Goal: Transaction & Acquisition: Book appointment/travel/reservation

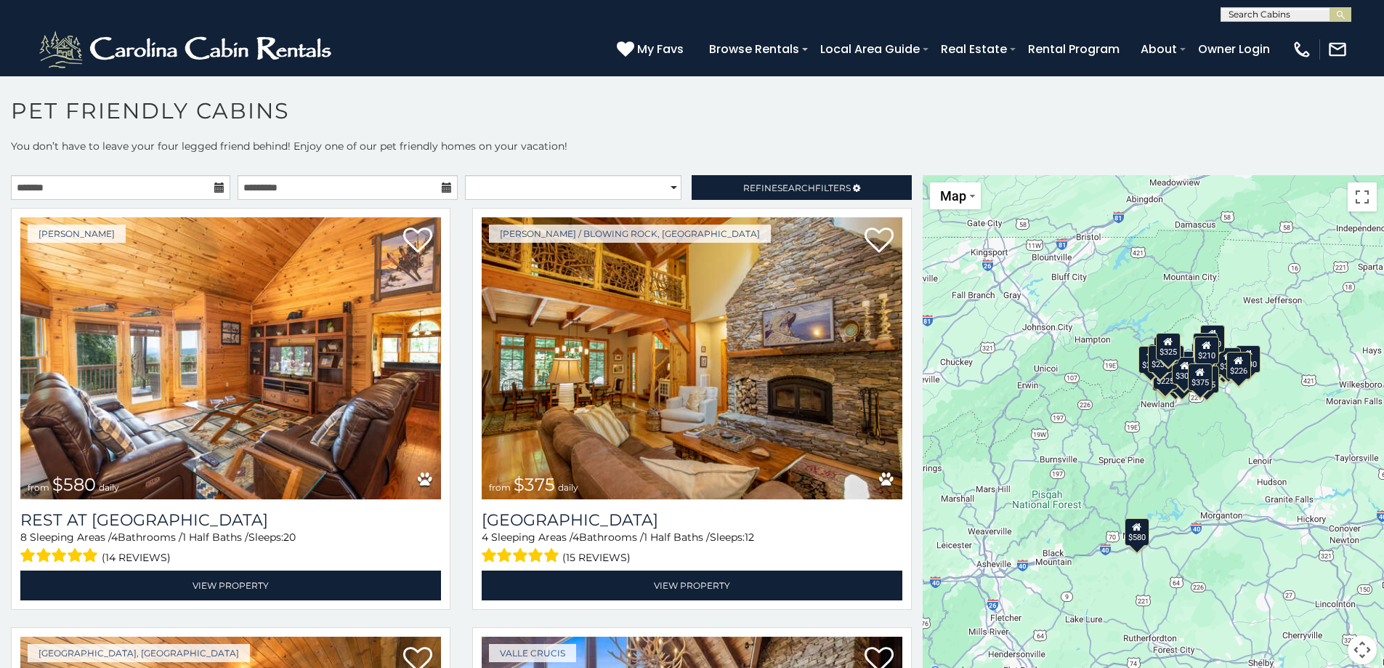
click at [219, 187] on icon at bounding box center [219, 187] width 10 height 10
click at [214, 184] on icon at bounding box center [219, 187] width 10 height 10
click at [214, 183] on icon at bounding box center [219, 187] width 10 height 10
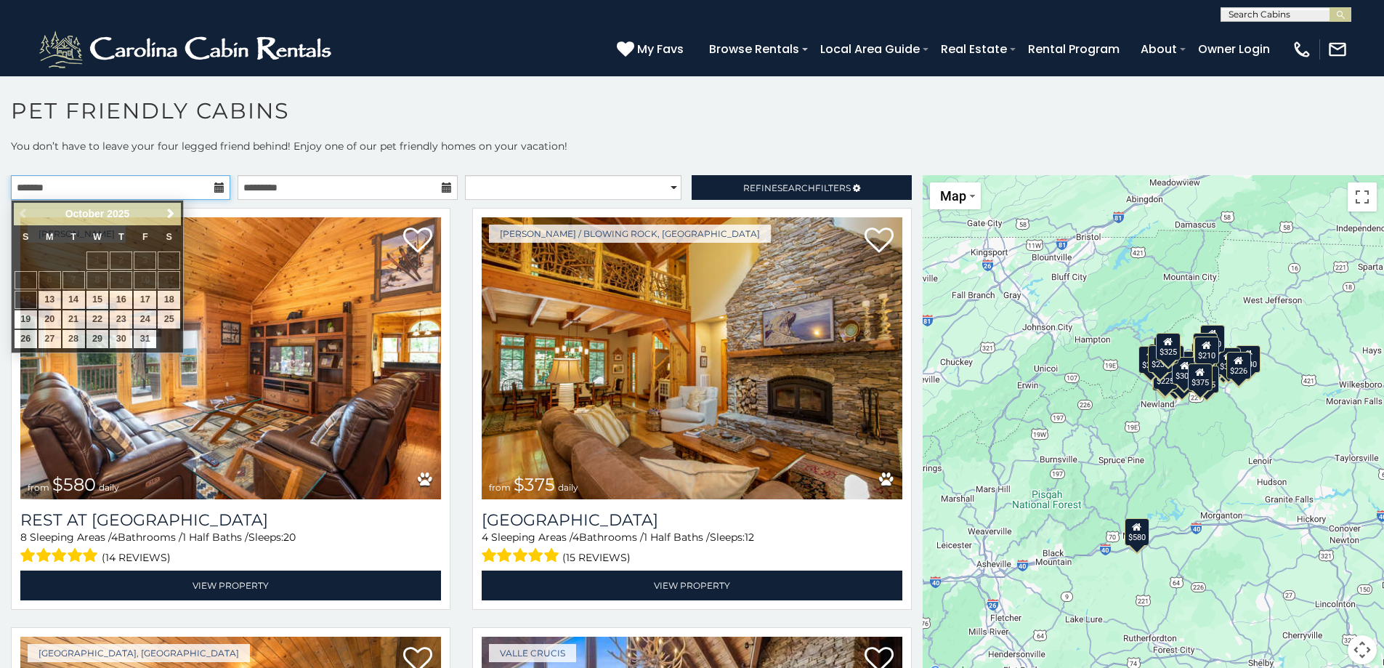
click at [170, 192] on input "text" at bounding box center [120, 187] width 219 height 25
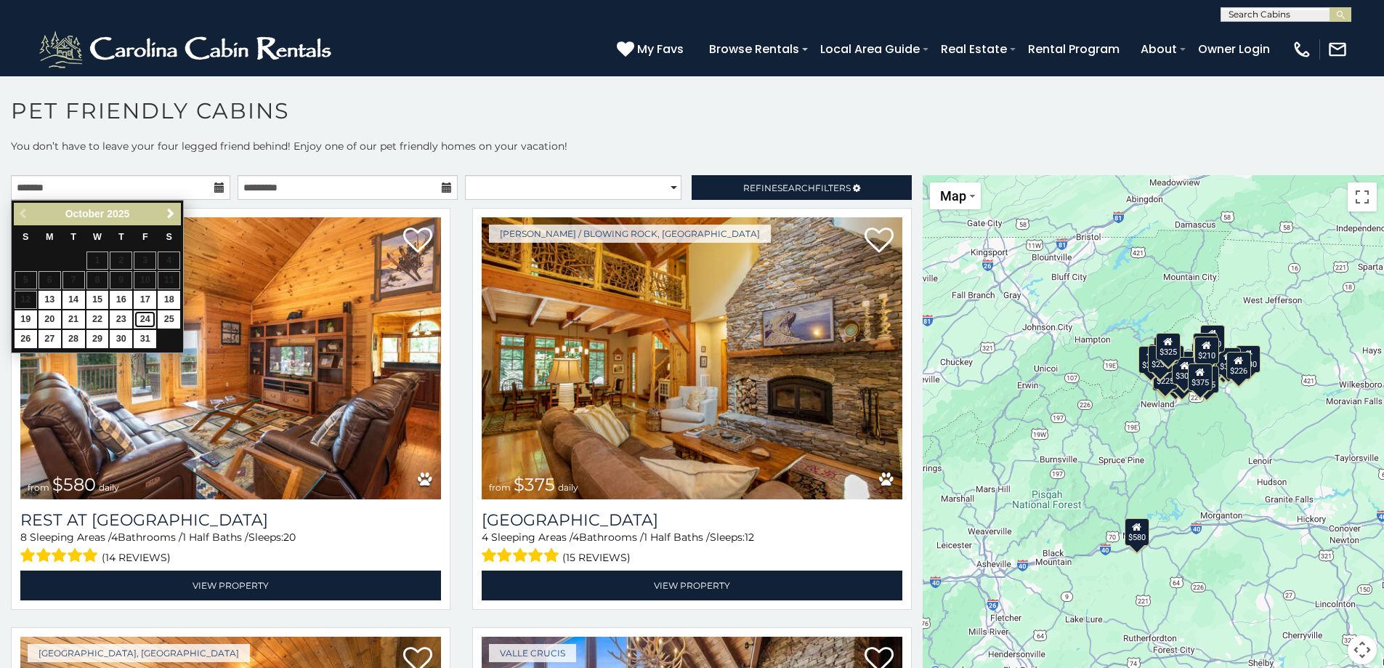
click at [143, 313] on link "24" at bounding box center [145, 319] width 23 height 18
type input "**********"
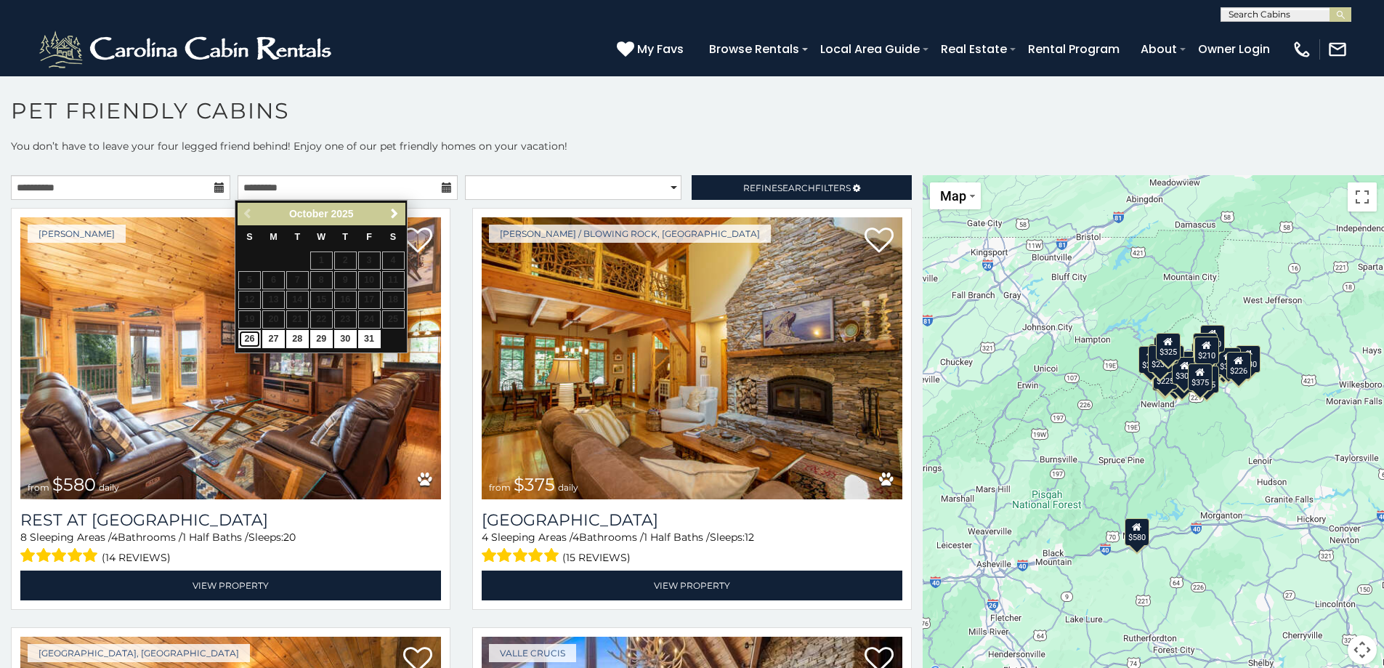
click at [244, 337] on link "26" at bounding box center [249, 339] width 23 height 18
type input "**********"
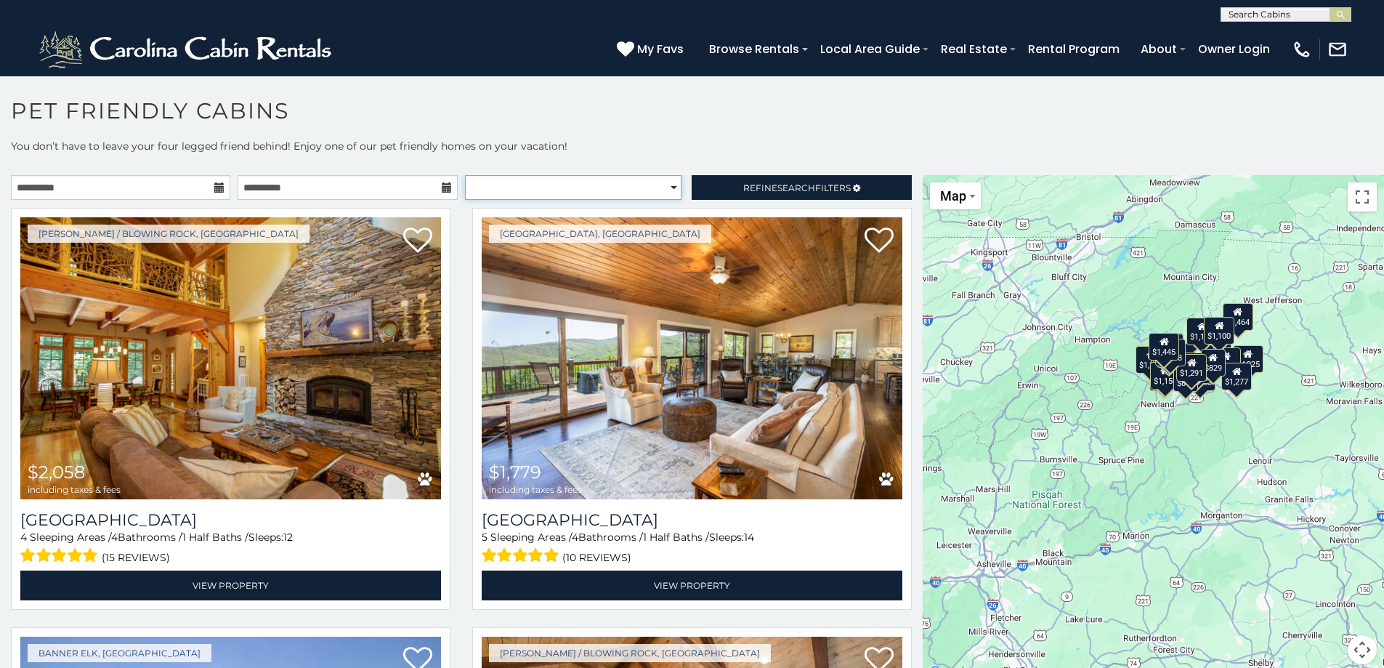
click at [664, 186] on select "**********" at bounding box center [573, 187] width 216 height 25
click at [763, 183] on span "Refine Search Filters" at bounding box center [796, 187] width 107 height 11
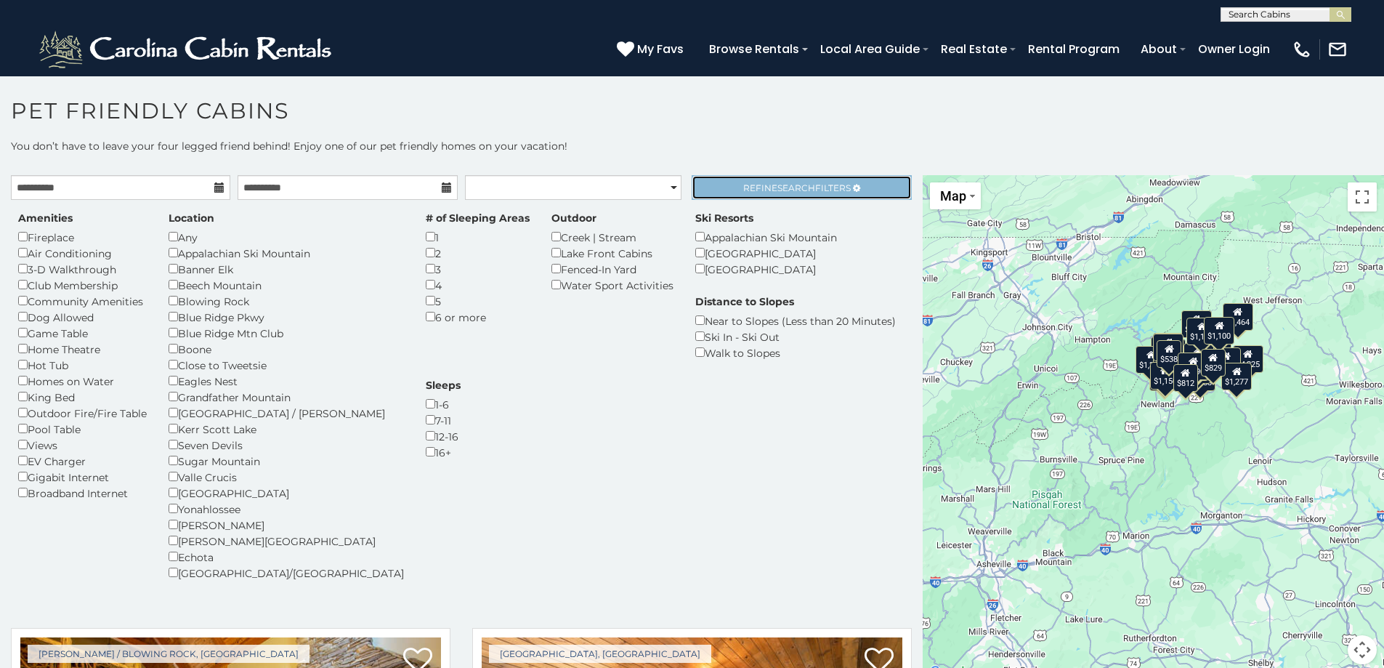
click at [827, 190] on span "Refine Search Filters" at bounding box center [796, 187] width 107 height 11
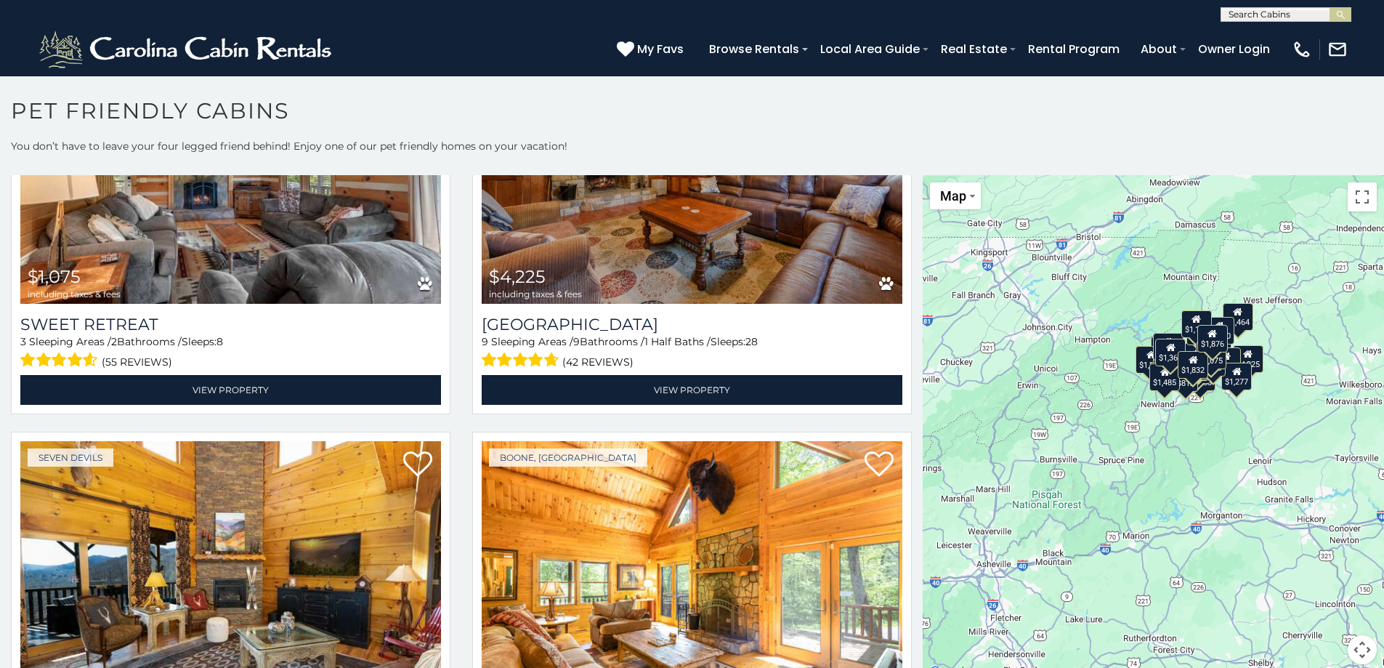
scroll to position [6, 0]
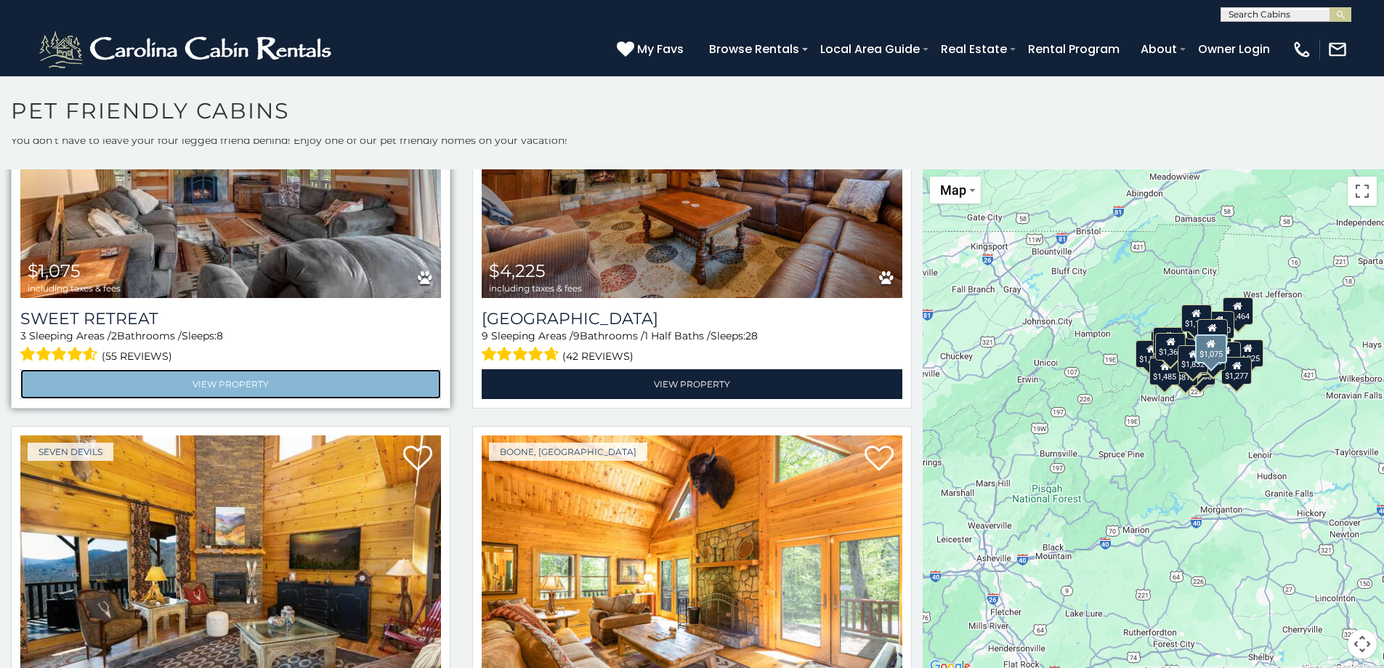
click at [224, 371] on link "View Property" at bounding box center [230, 384] width 421 height 30
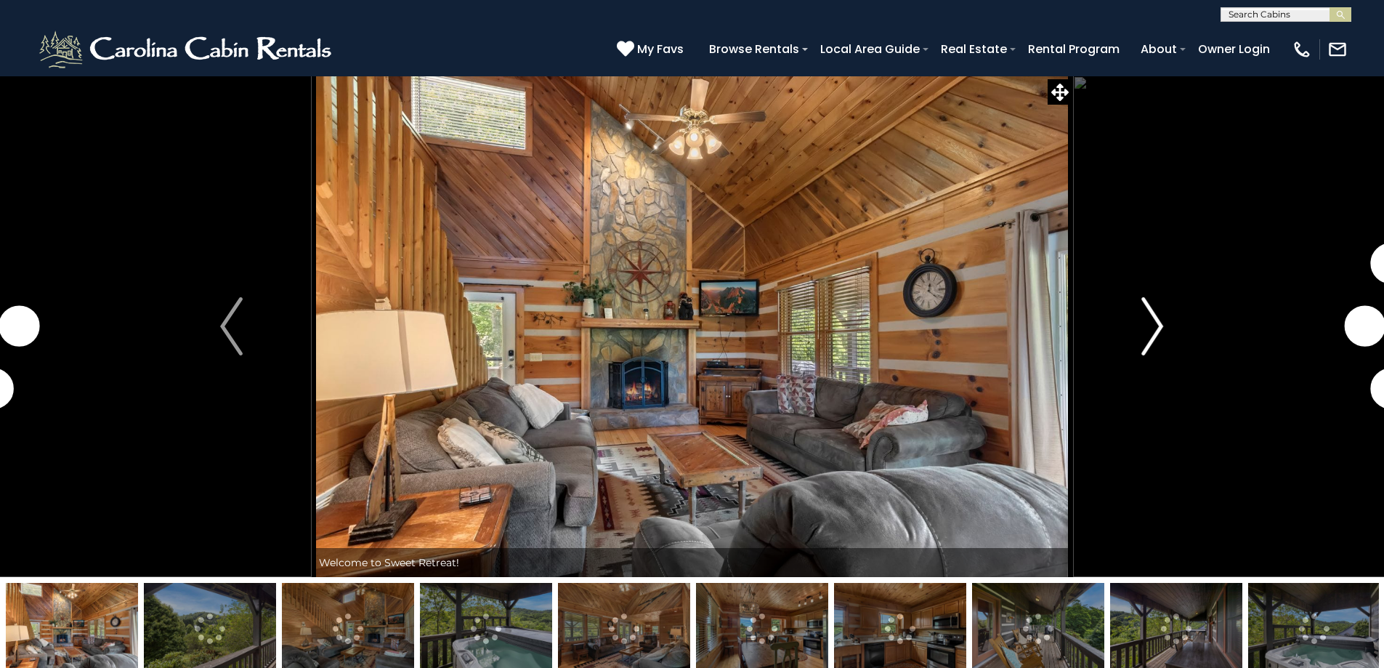
click at [1154, 325] on img "Next" at bounding box center [1152, 326] width 22 height 58
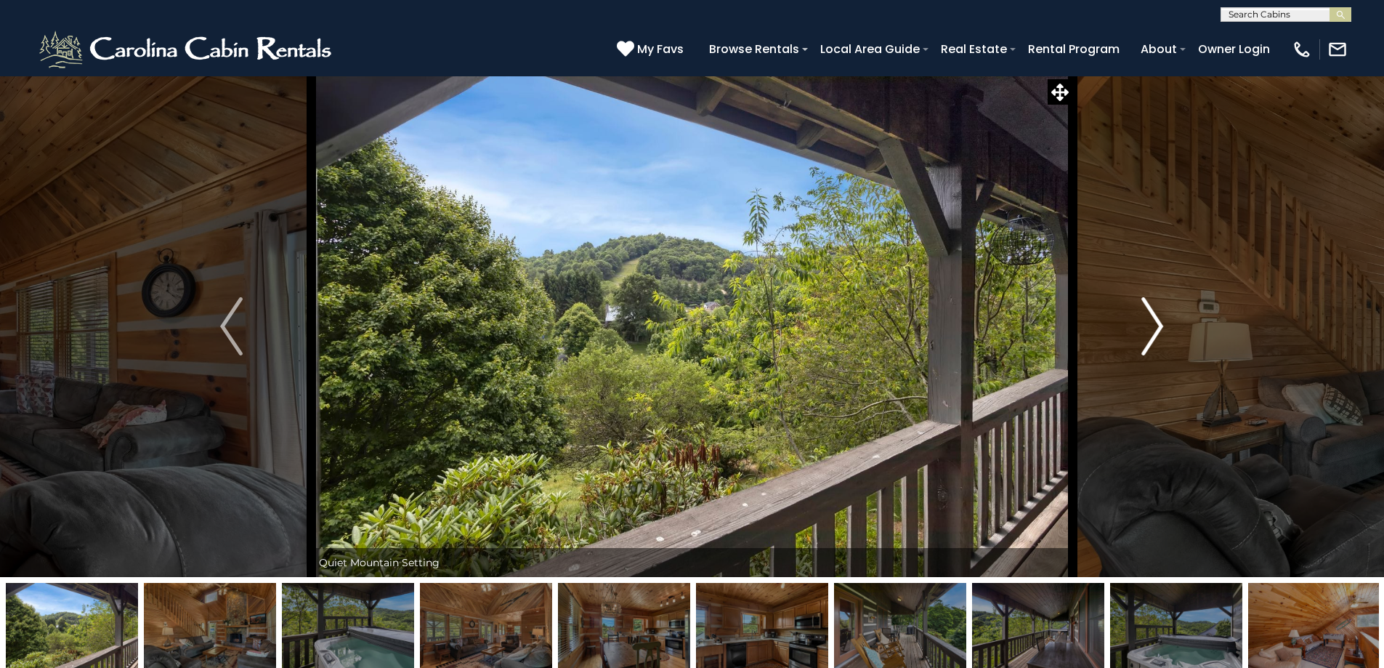
click at [1155, 325] on img "Next" at bounding box center [1152, 326] width 22 height 58
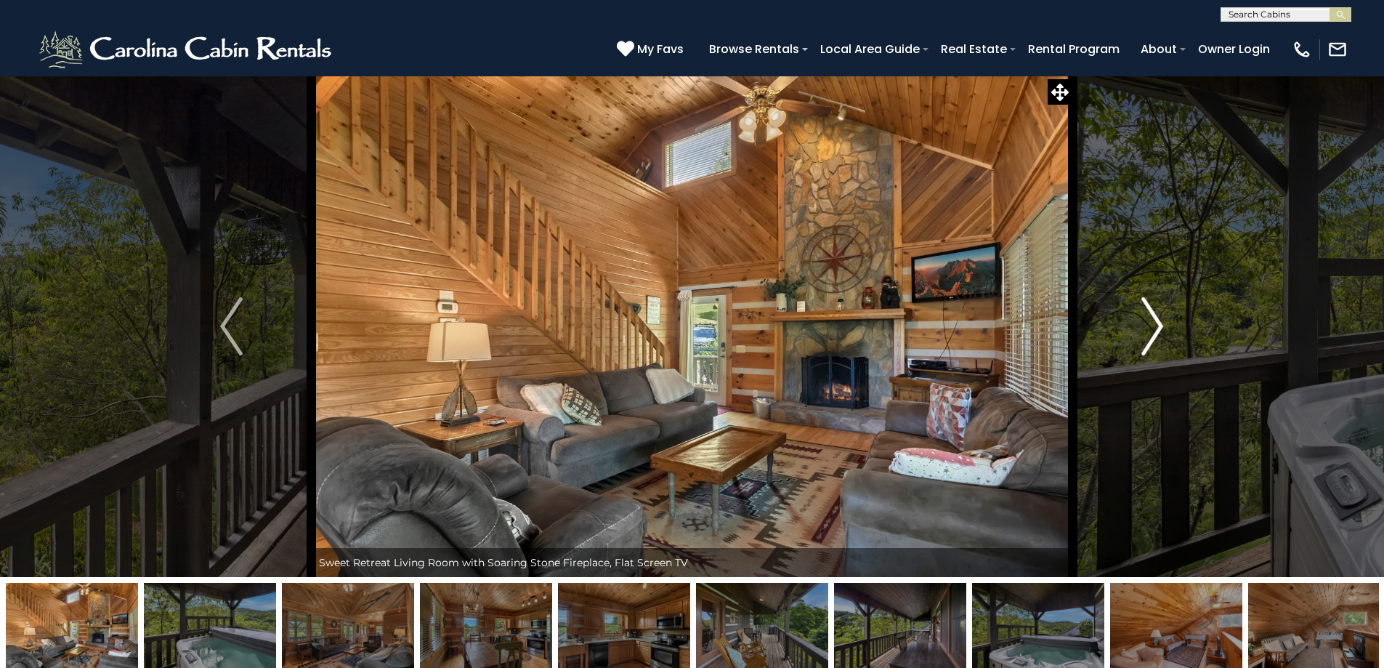
click at [1155, 325] on img "Next" at bounding box center [1152, 326] width 22 height 58
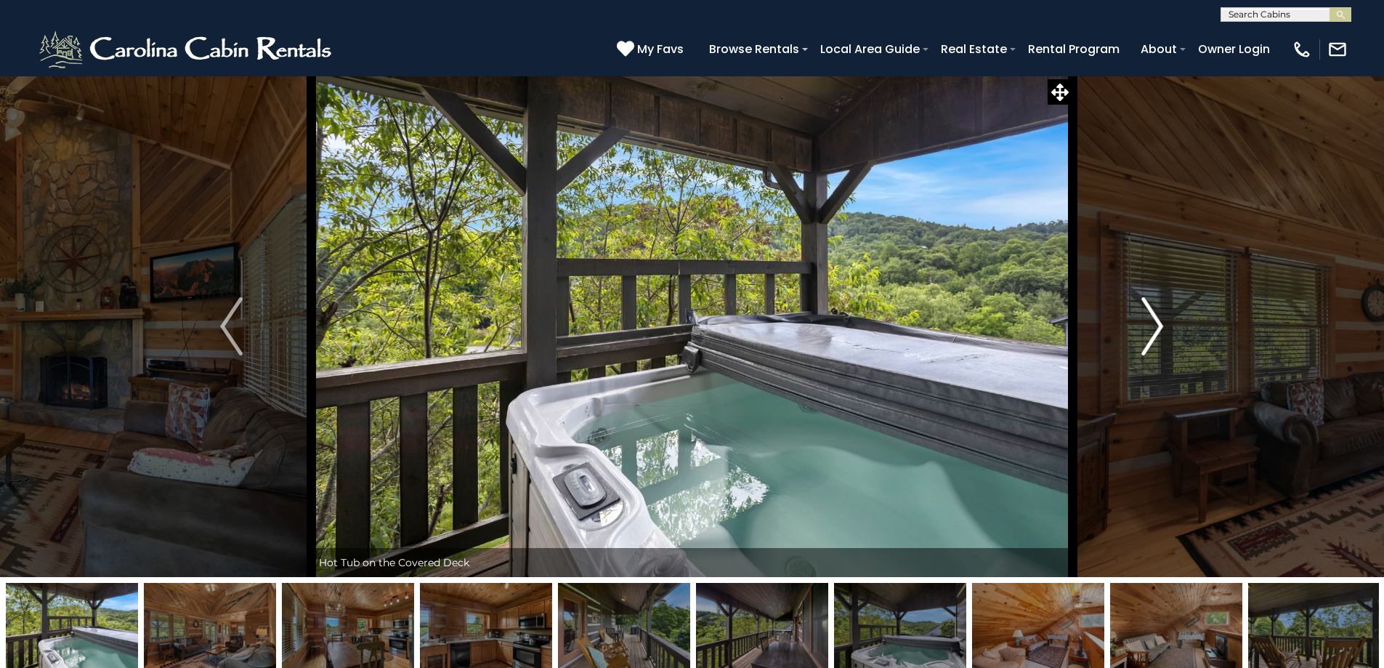
click at [1155, 325] on img "Next" at bounding box center [1152, 326] width 22 height 58
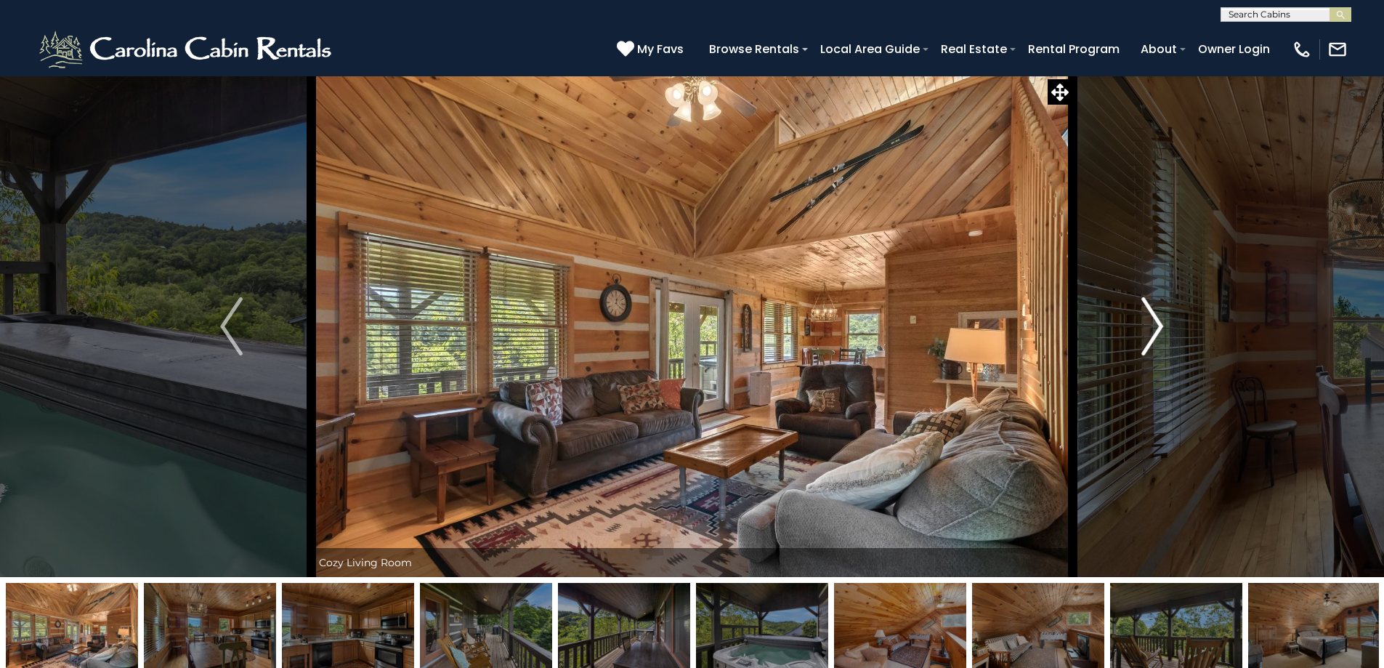
click at [1156, 325] on img "Next" at bounding box center [1152, 326] width 22 height 58
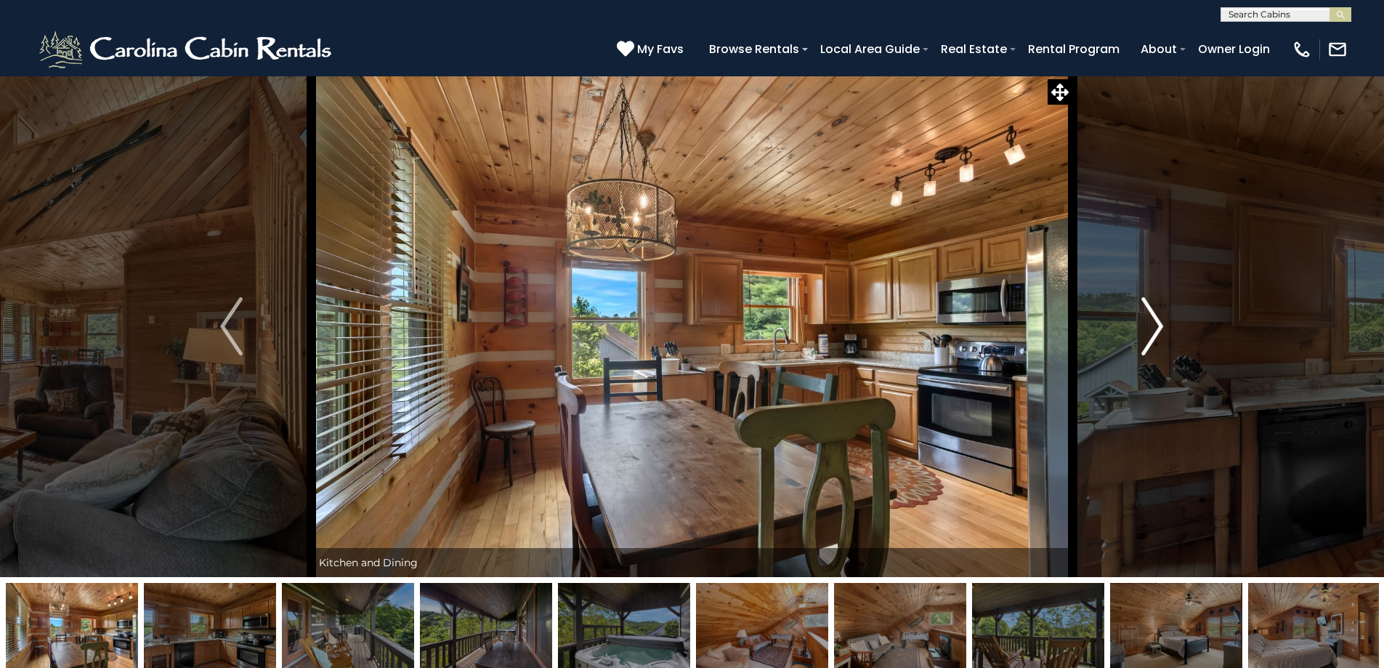
click at [1156, 326] on img "Next" at bounding box center [1152, 326] width 22 height 58
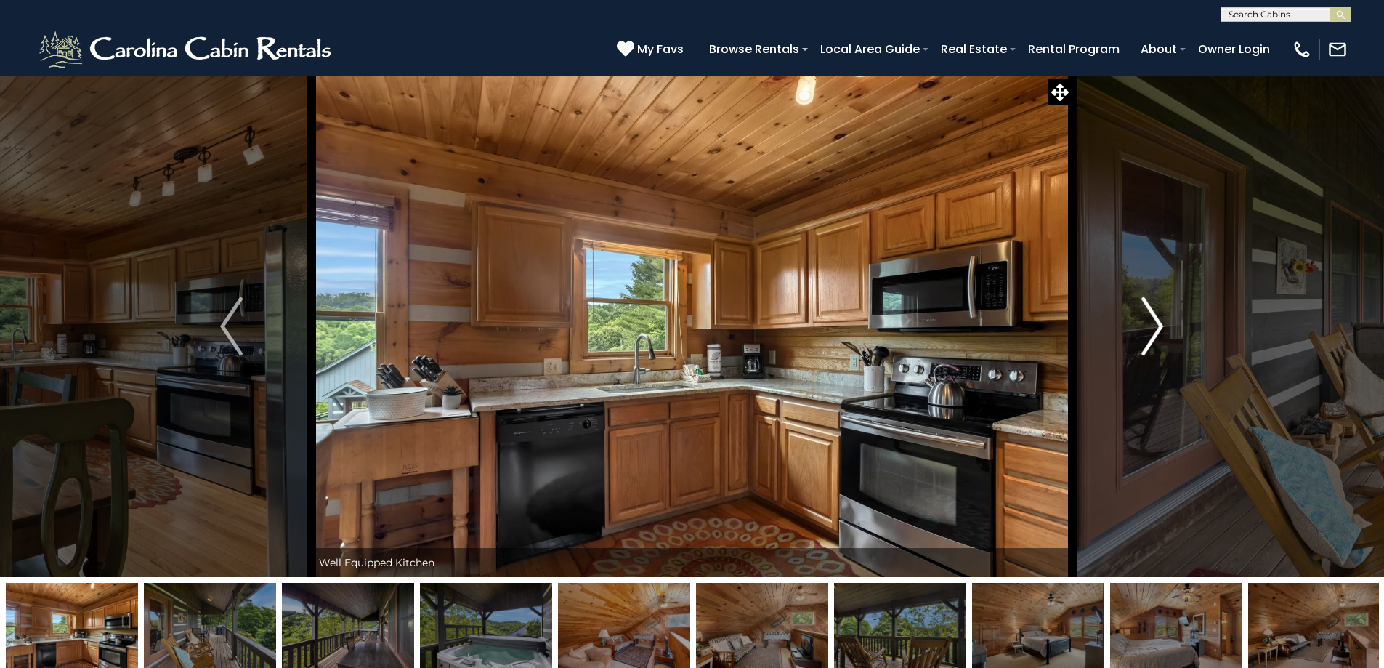
click at [1156, 326] on img "Next" at bounding box center [1152, 326] width 22 height 58
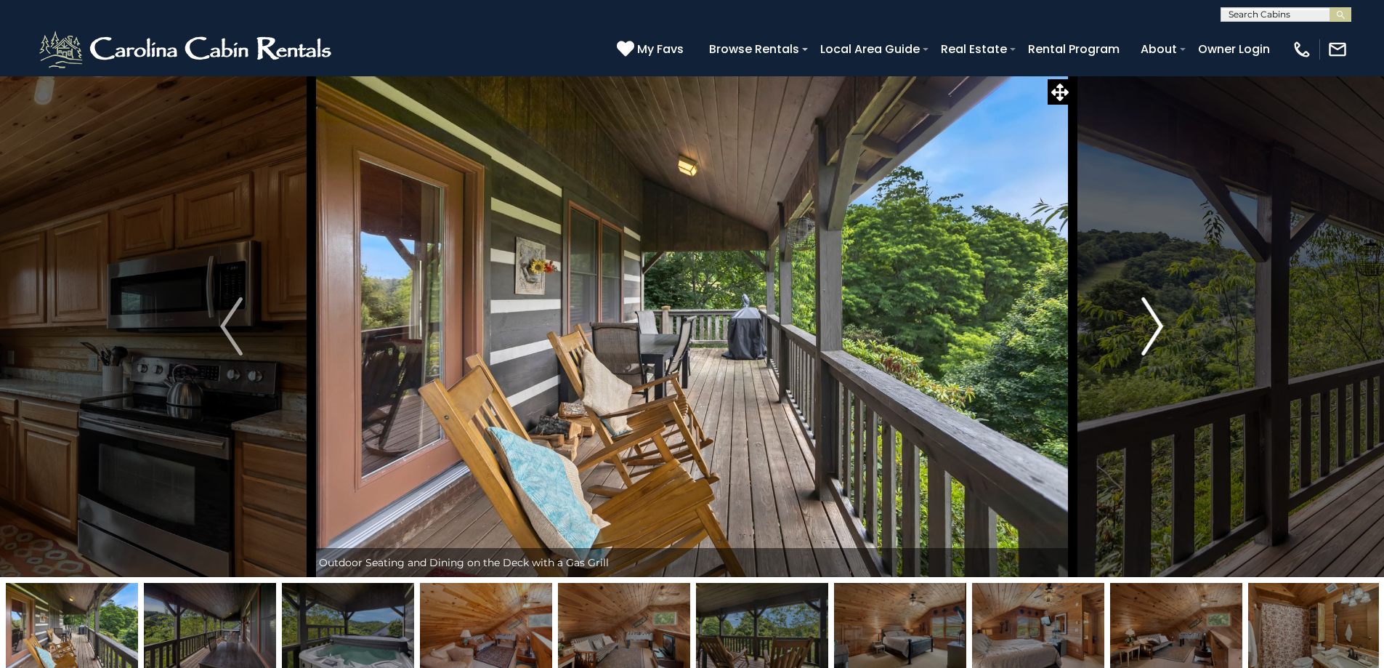
click at [1156, 326] on img "Next" at bounding box center [1152, 326] width 22 height 58
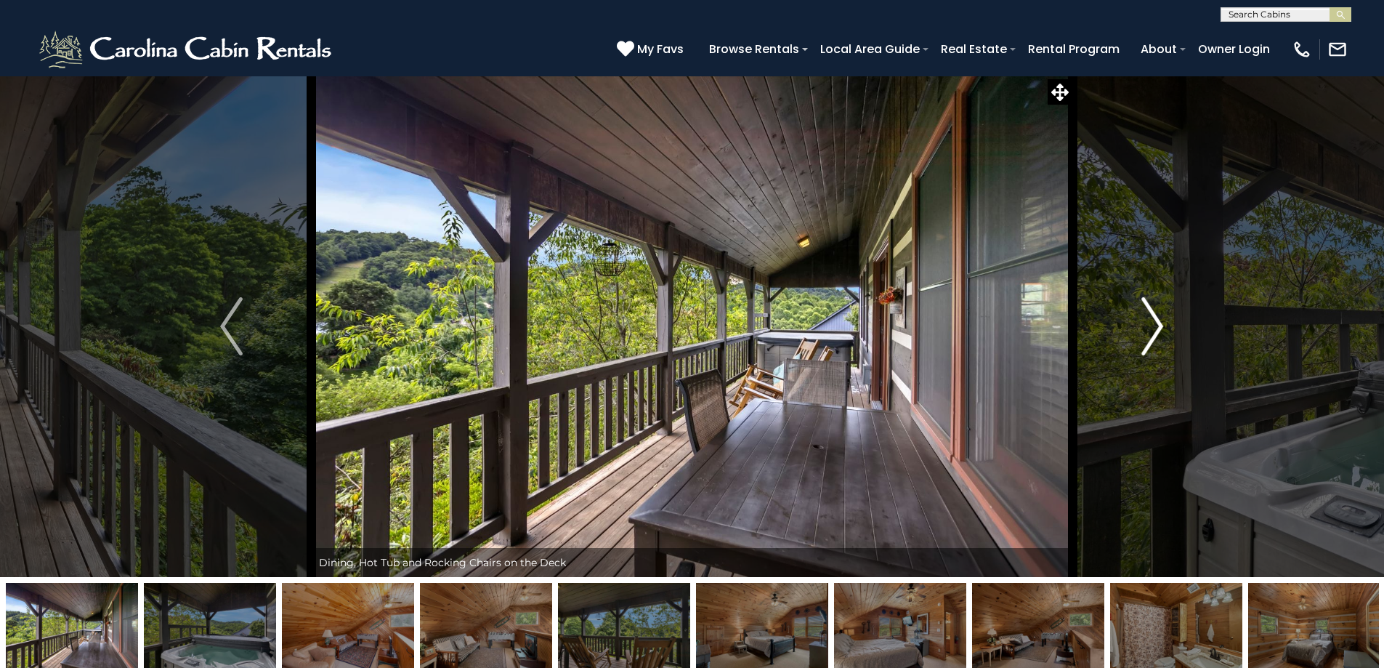
click at [1156, 326] on img "Next" at bounding box center [1152, 326] width 22 height 58
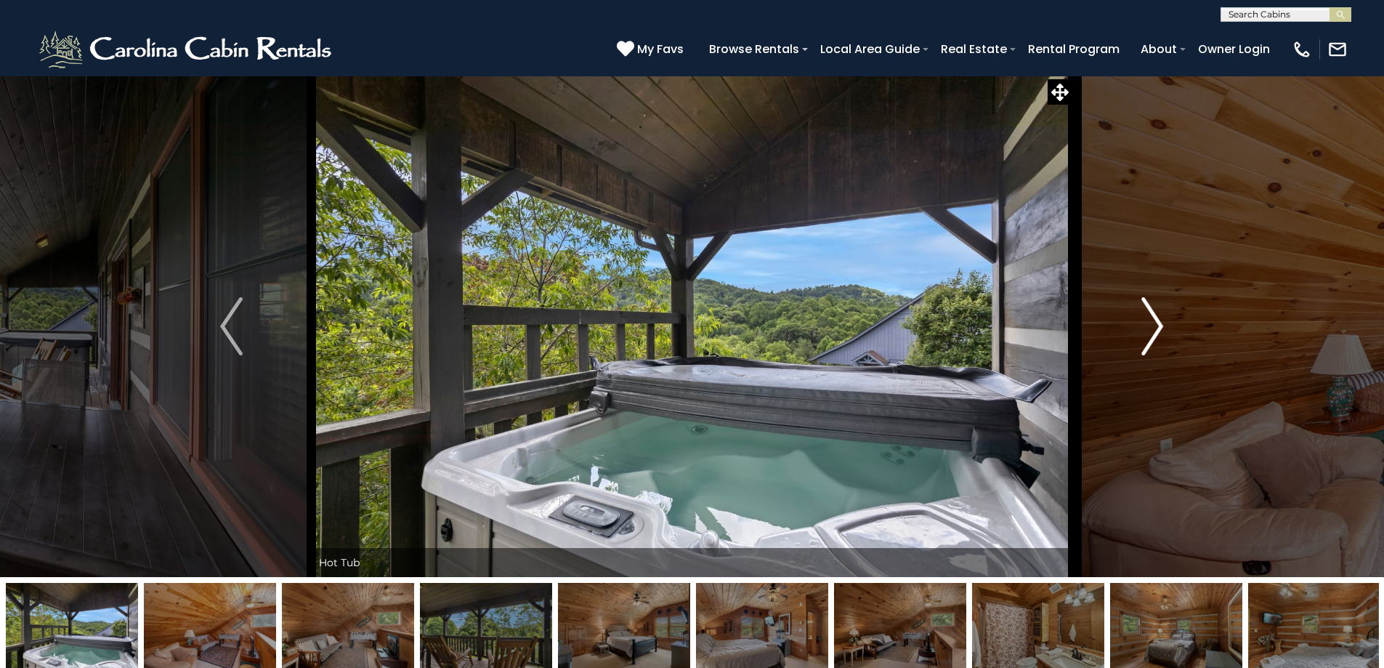
click at [1156, 326] on img "Next" at bounding box center [1152, 326] width 22 height 58
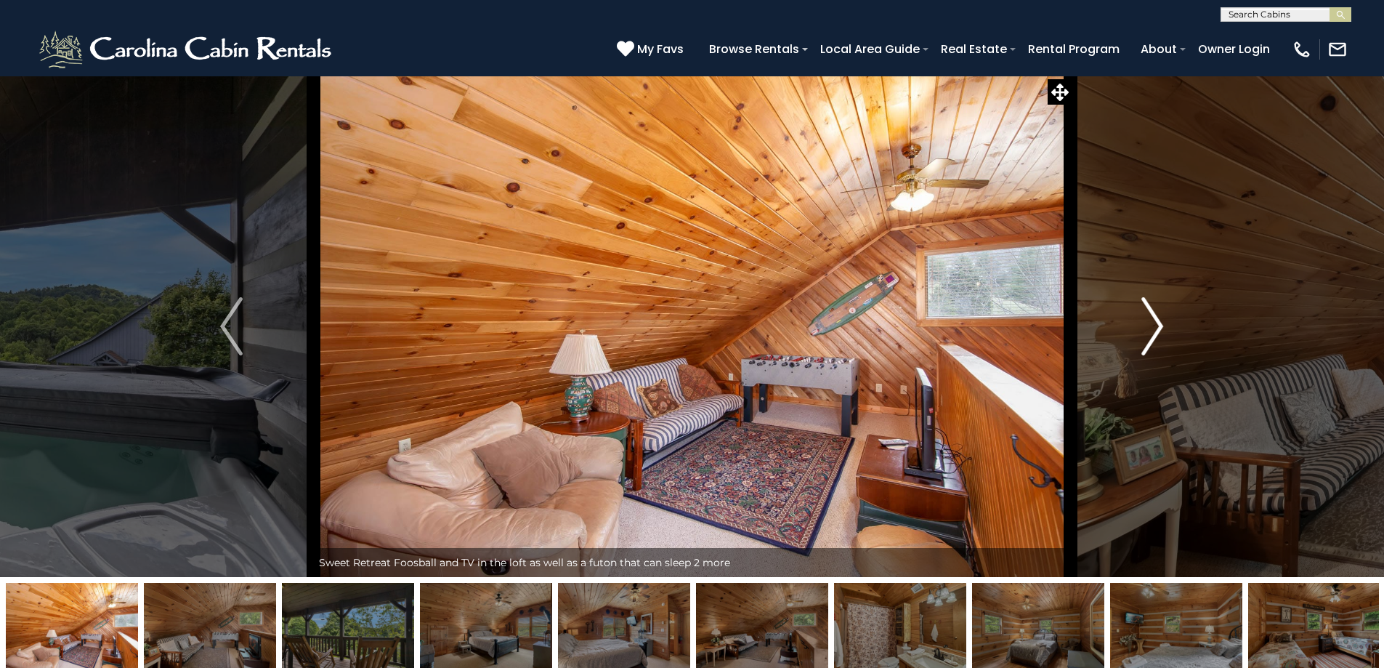
click at [1157, 326] on img "Next" at bounding box center [1152, 326] width 22 height 58
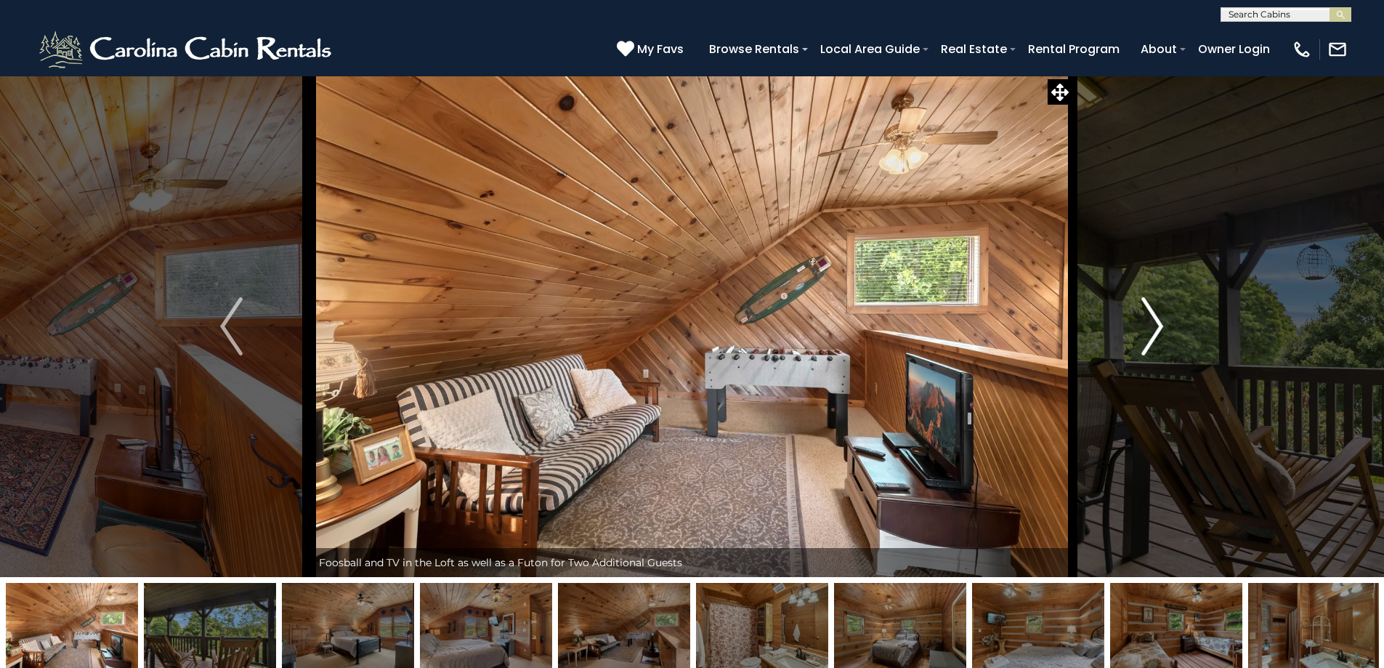
click at [1159, 326] on img "Next" at bounding box center [1152, 326] width 22 height 58
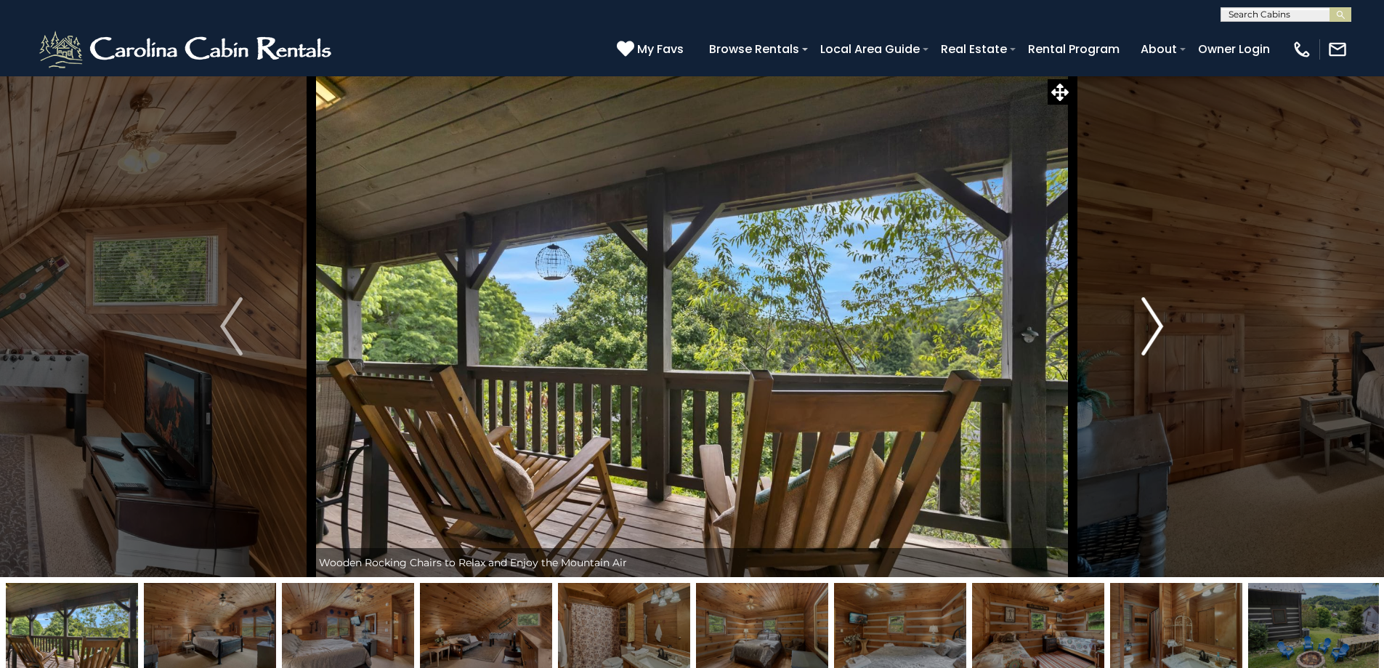
click at [1159, 326] on img "Next" at bounding box center [1152, 326] width 22 height 58
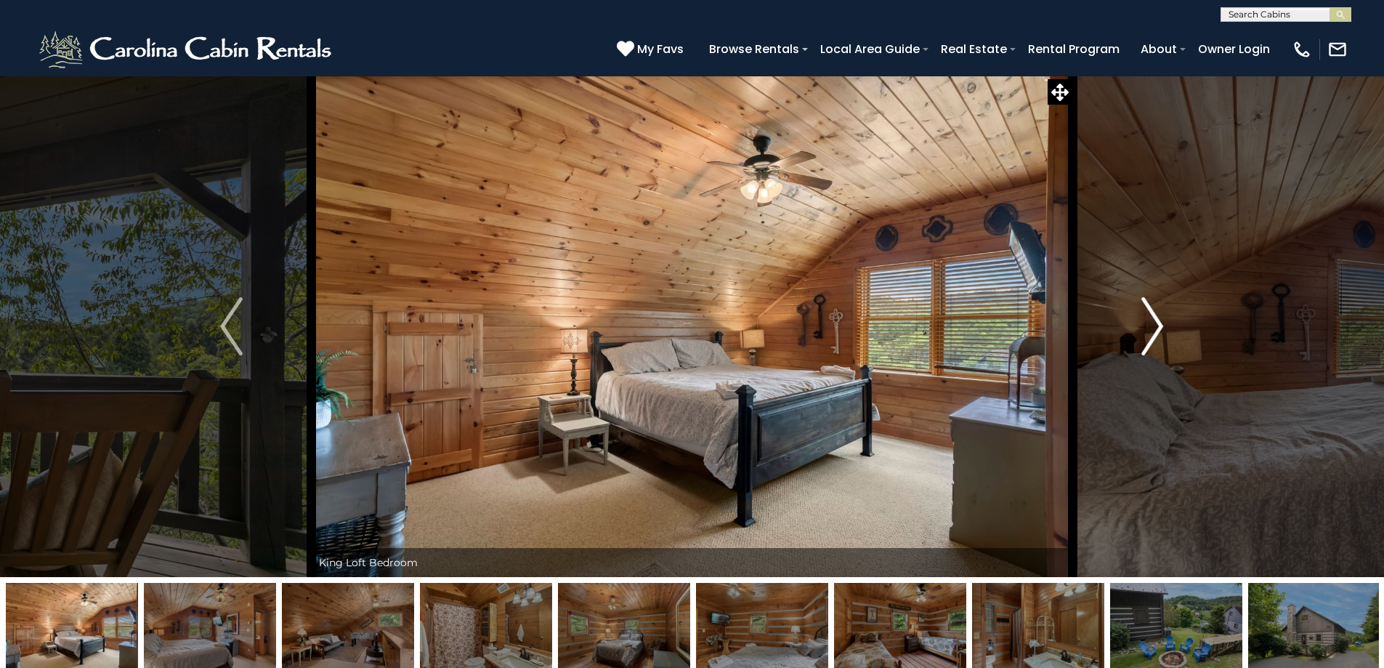
click at [1159, 326] on img "Next" at bounding box center [1152, 326] width 22 height 58
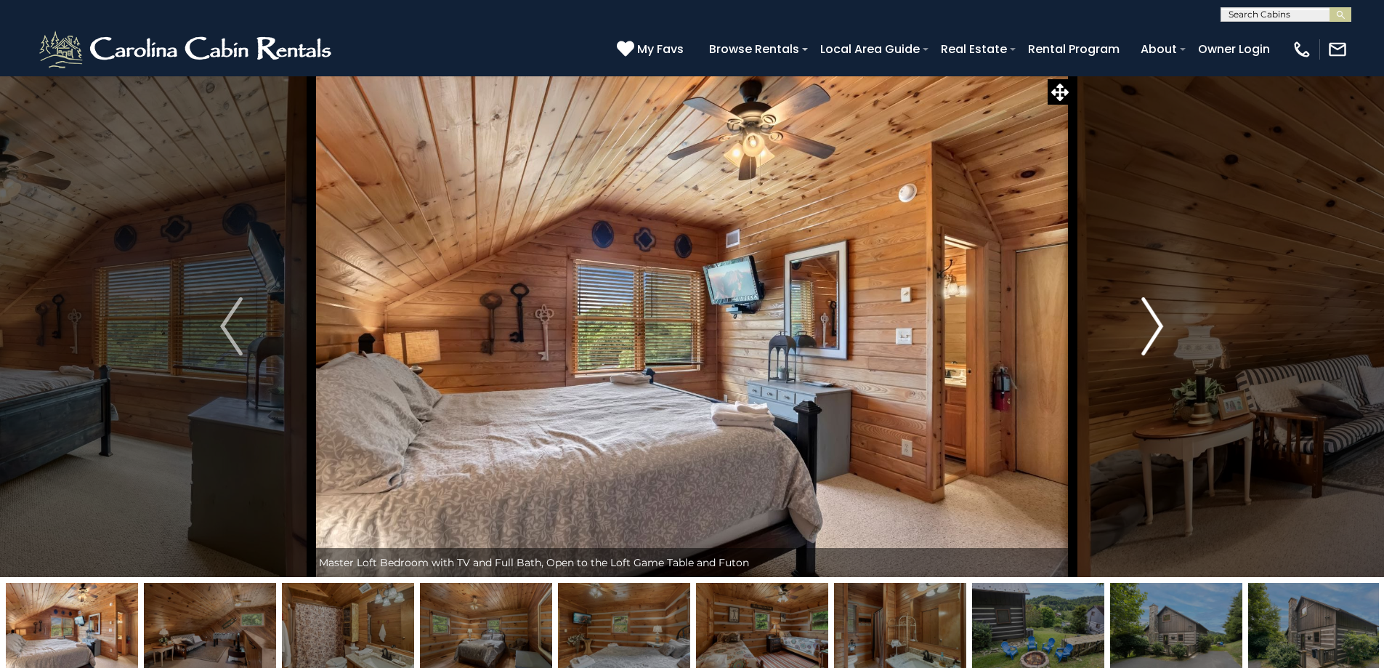
click at [1161, 326] on img "Next" at bounding box center [1152, 326] width 22 height 58
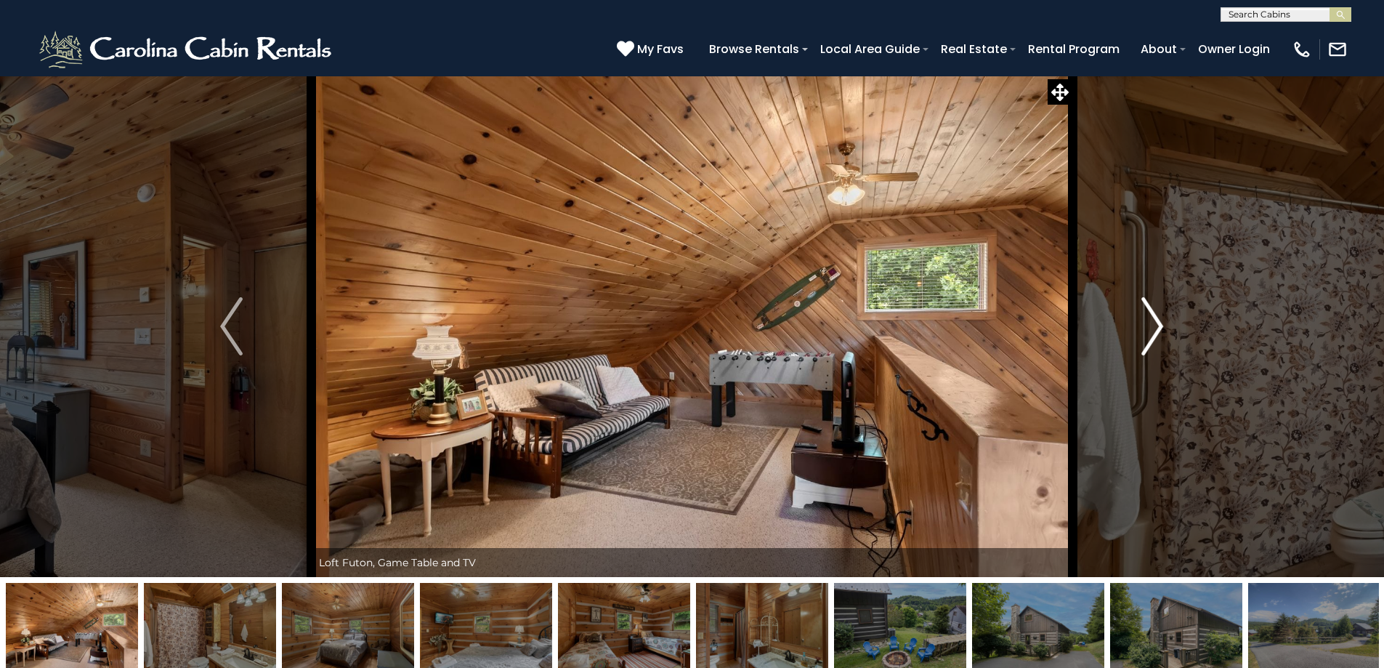
click at [1161, 326] on img "Next" at bounding box center [1152, 326] width 22 height 58
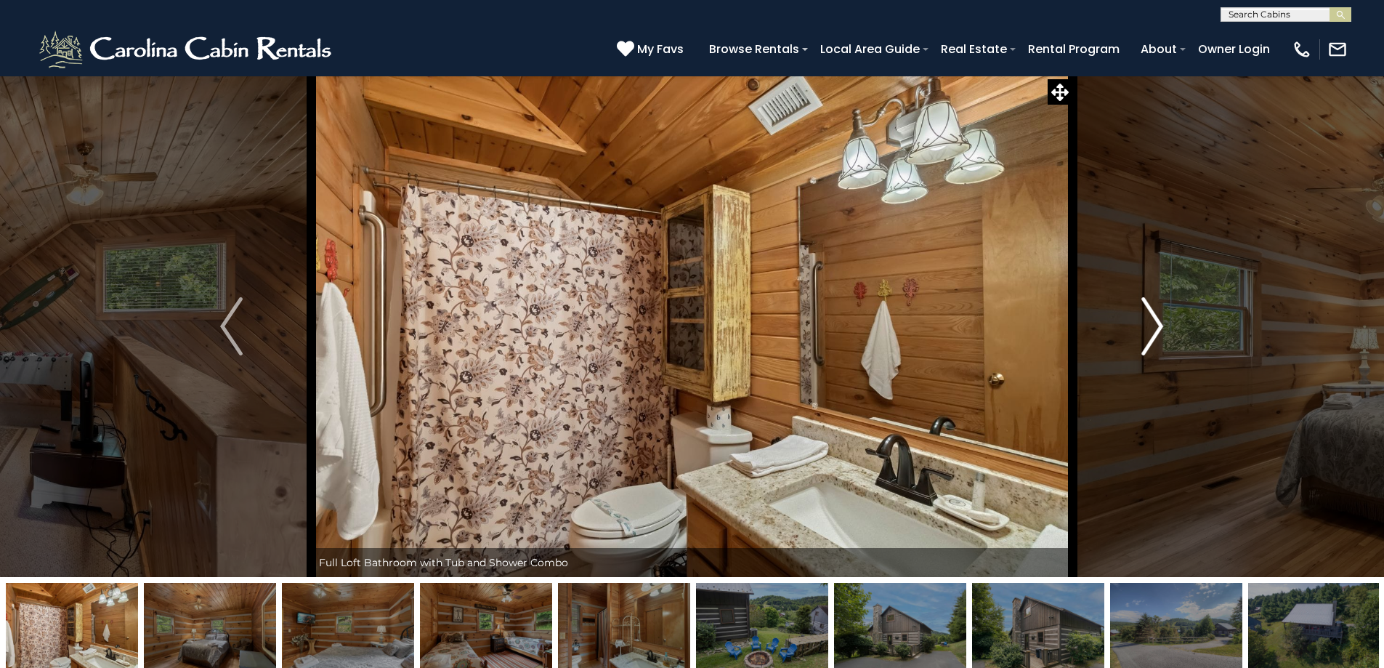
click at [1162, 325] on img "Next" at bounding box center [1152, 326] width 22 height 58
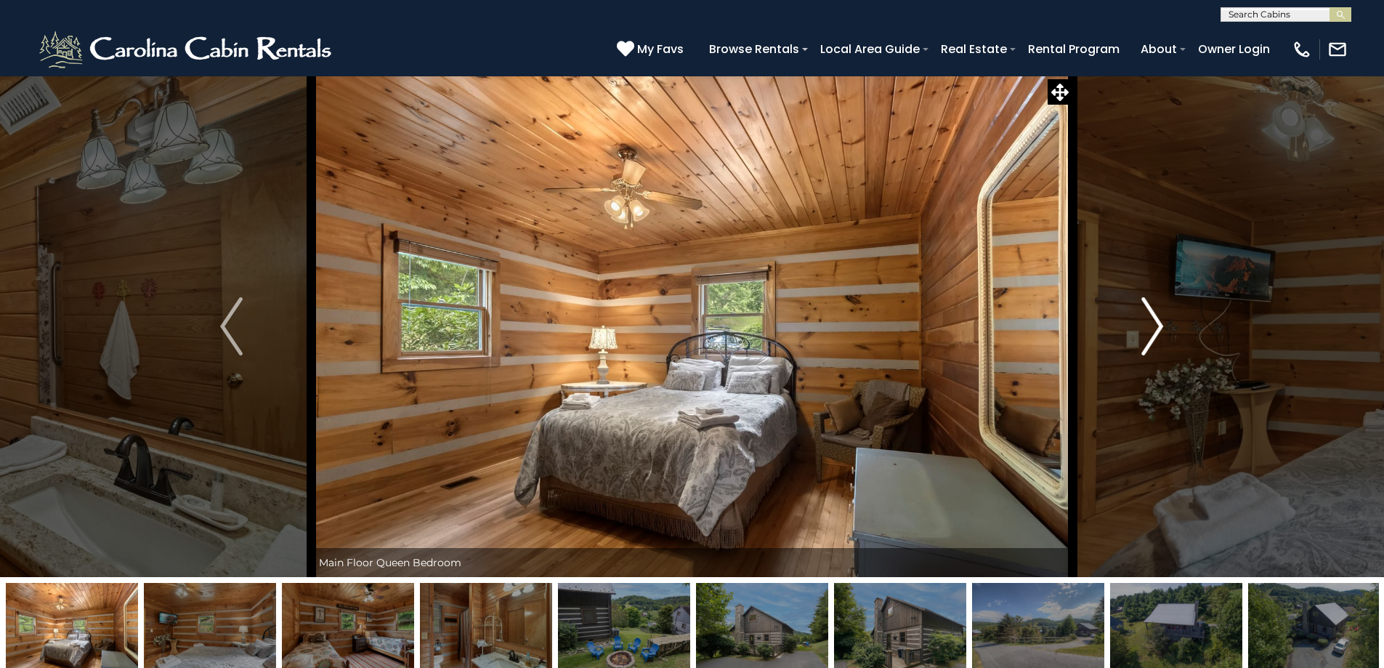
click at [1162, 325] on img "Next" at bounding box center [1152, 326] width 22 height 58
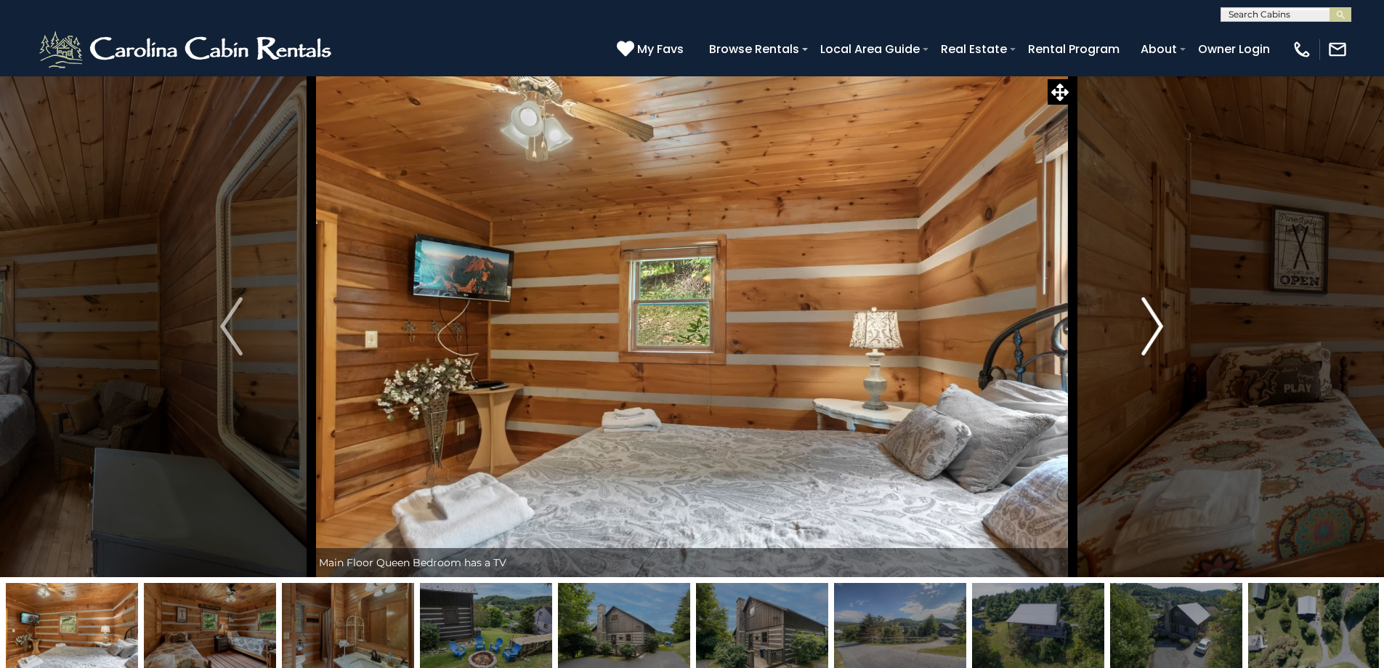
click at [1166, 324] on button "Next" at bounding box center [1152, 326] width 160 height 501
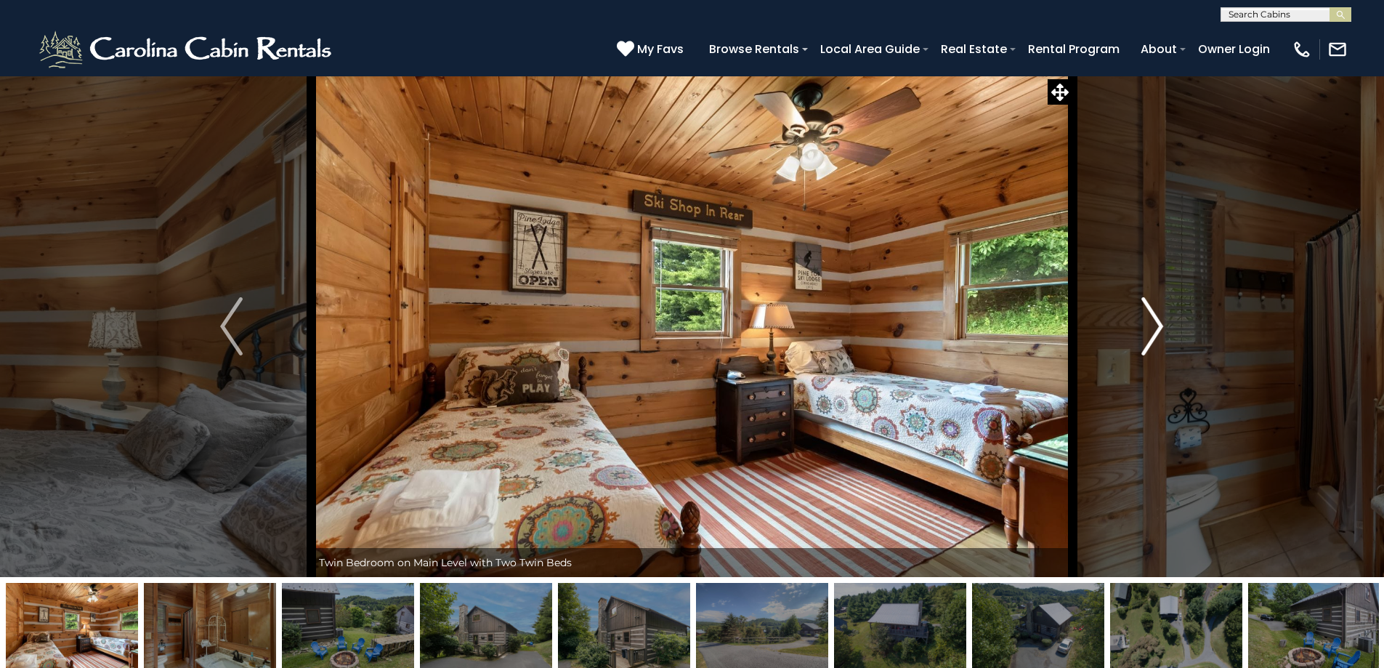
click at [1167, 324] on button "Next" at bounding box center [1152, 326] width 160 height 501
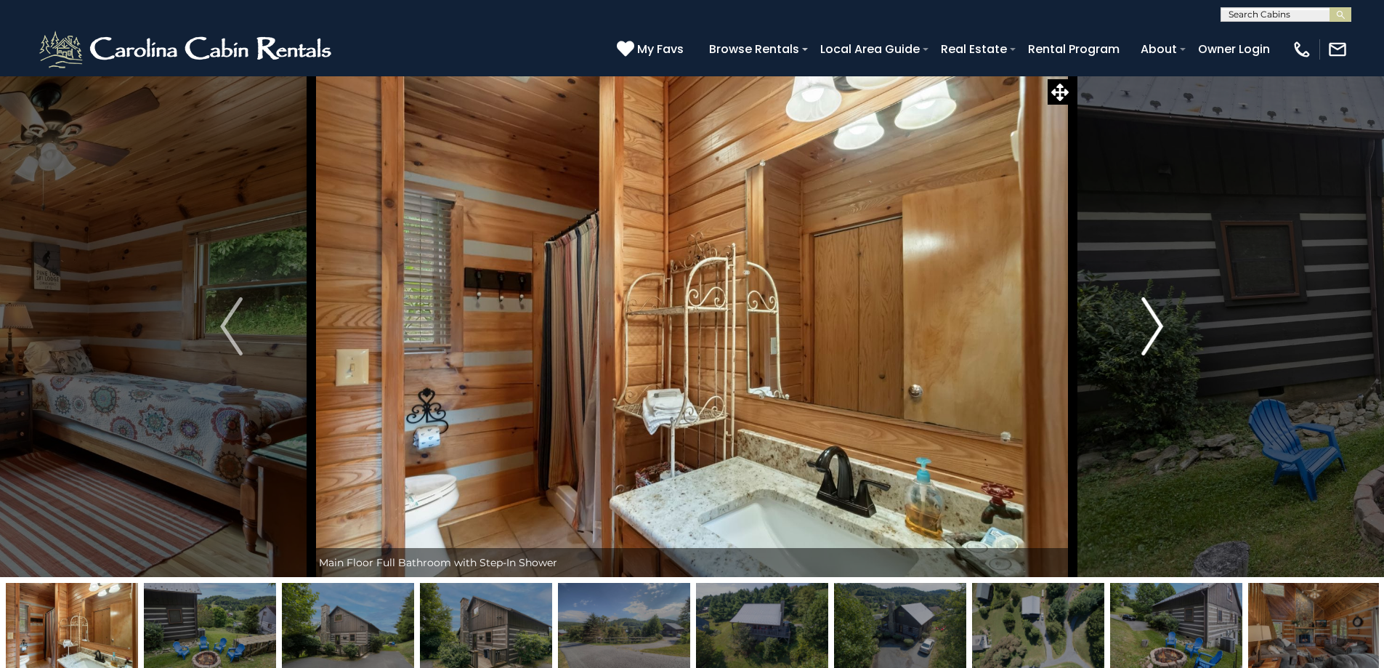
click at [1167, 324] on button "Next" at bounding box center [1152, 326] width 160 height 501
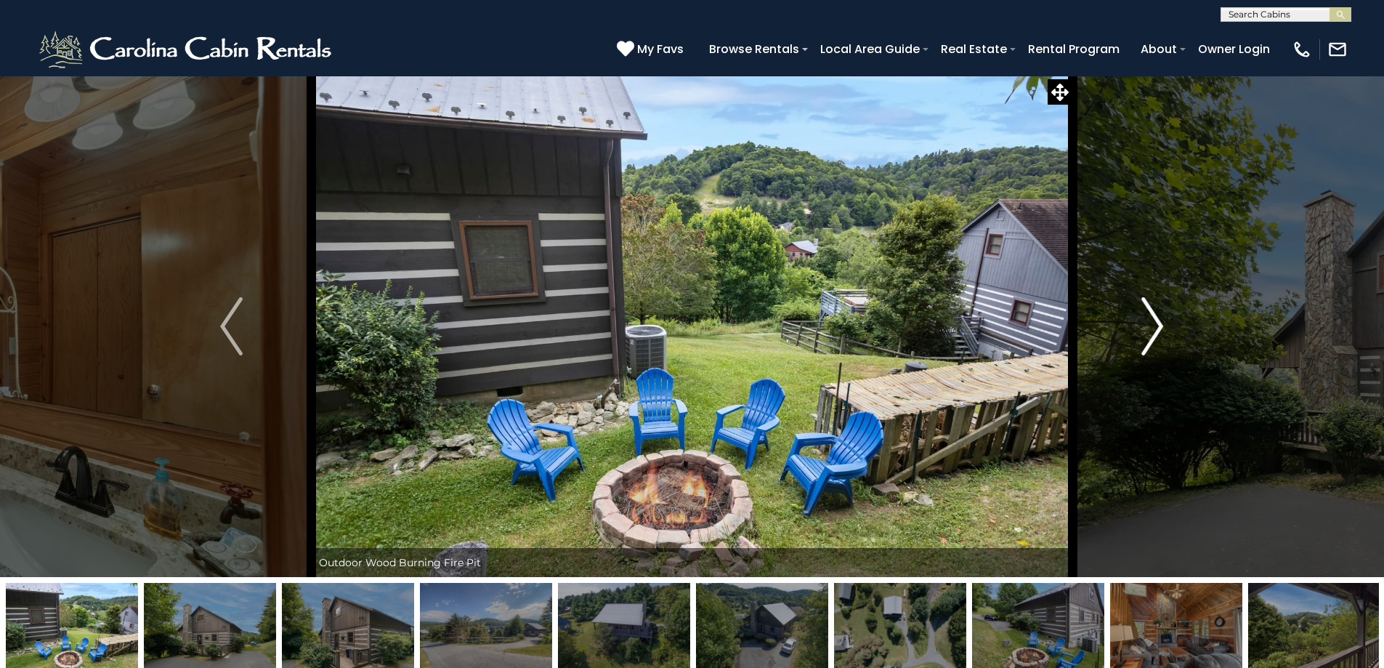
click at [1169, 322] on button "Next" at bounding box center [1152, 326] width 160 height 501
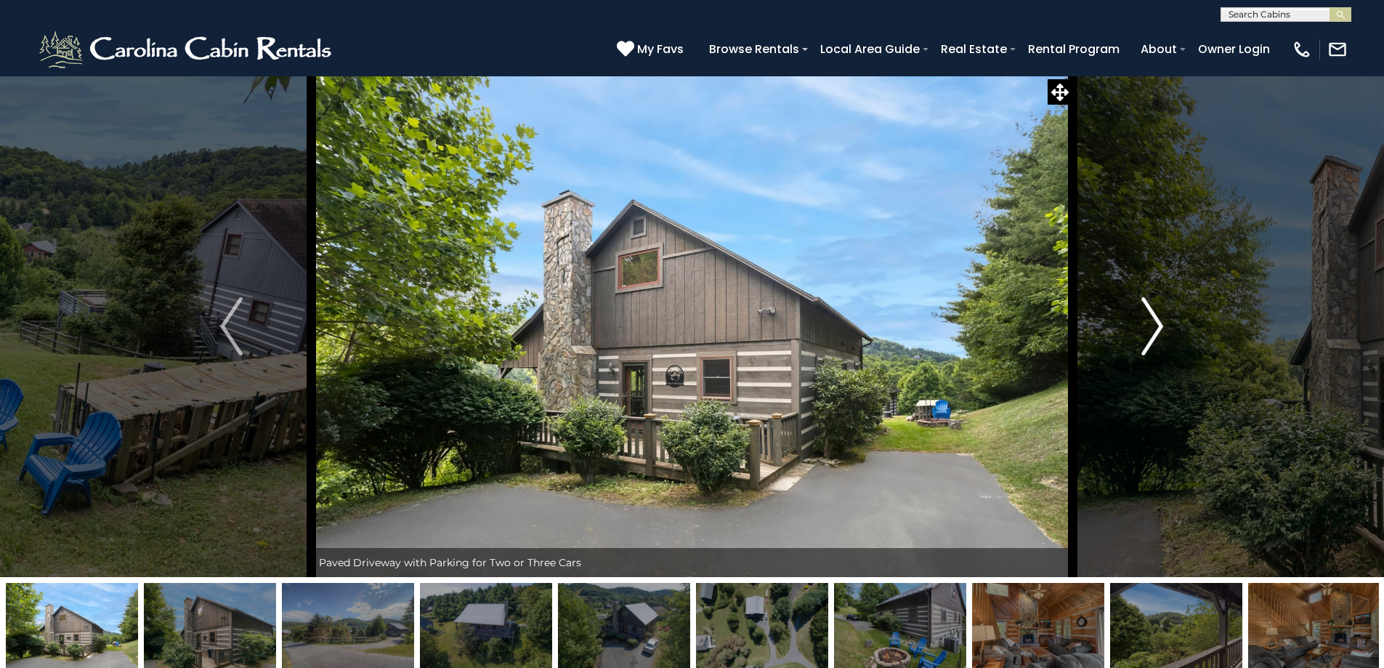
click at [1172, 322] on button "Next" at bounding box center [1152, 326] width 160 height 501
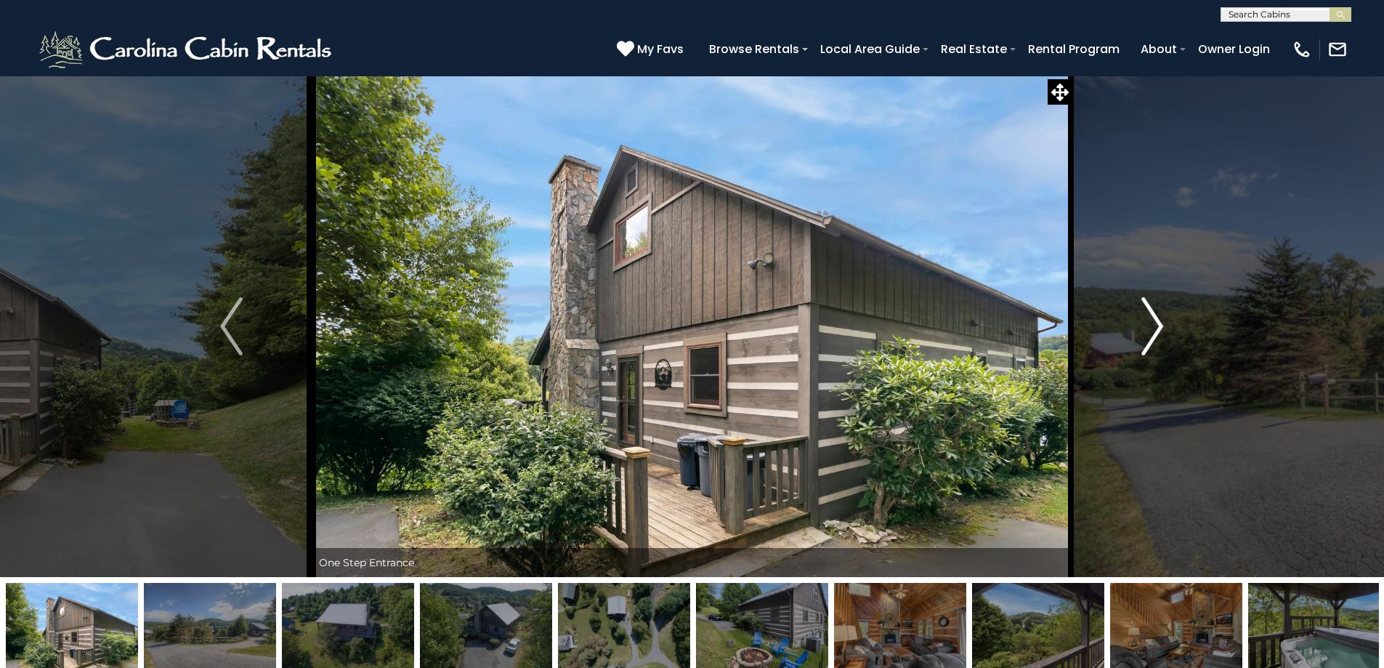
click at [1172, 322] on button "Next" at bounding box center [1152, 326] width 160 height 501
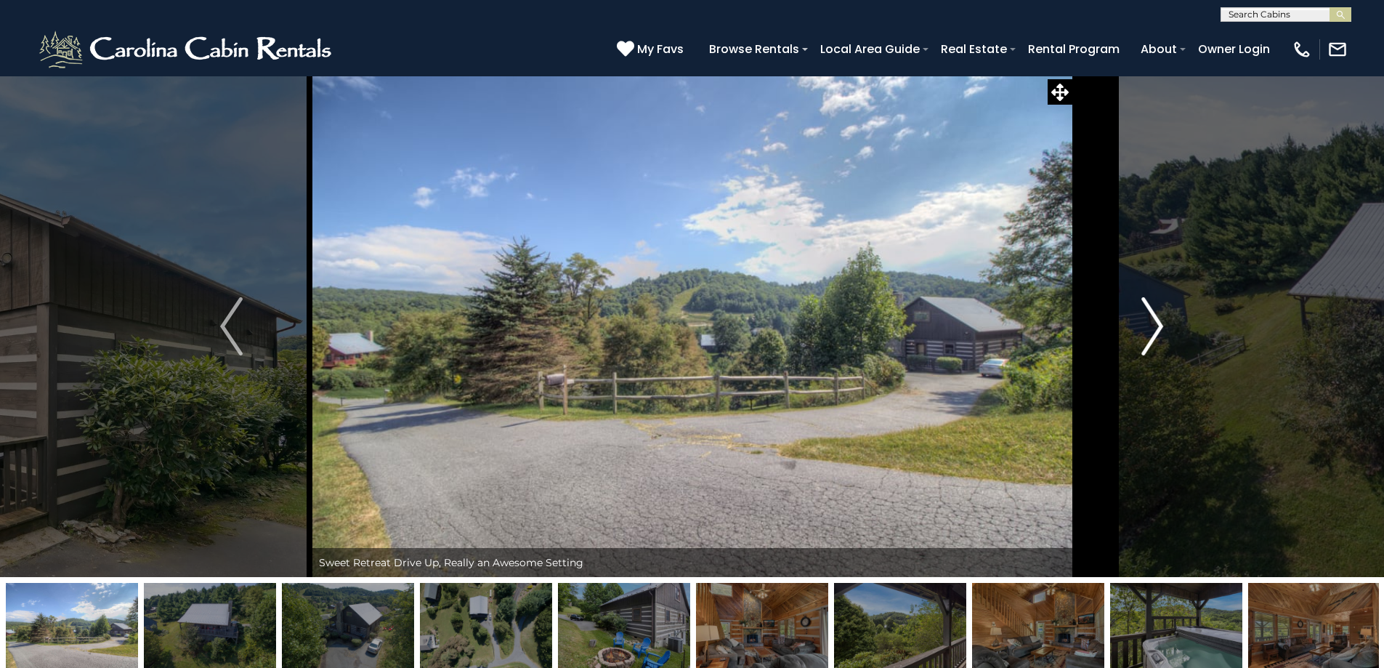
click at [1172, 322] on button "Next" at bounding box center [1152, 326] width 160 height 501
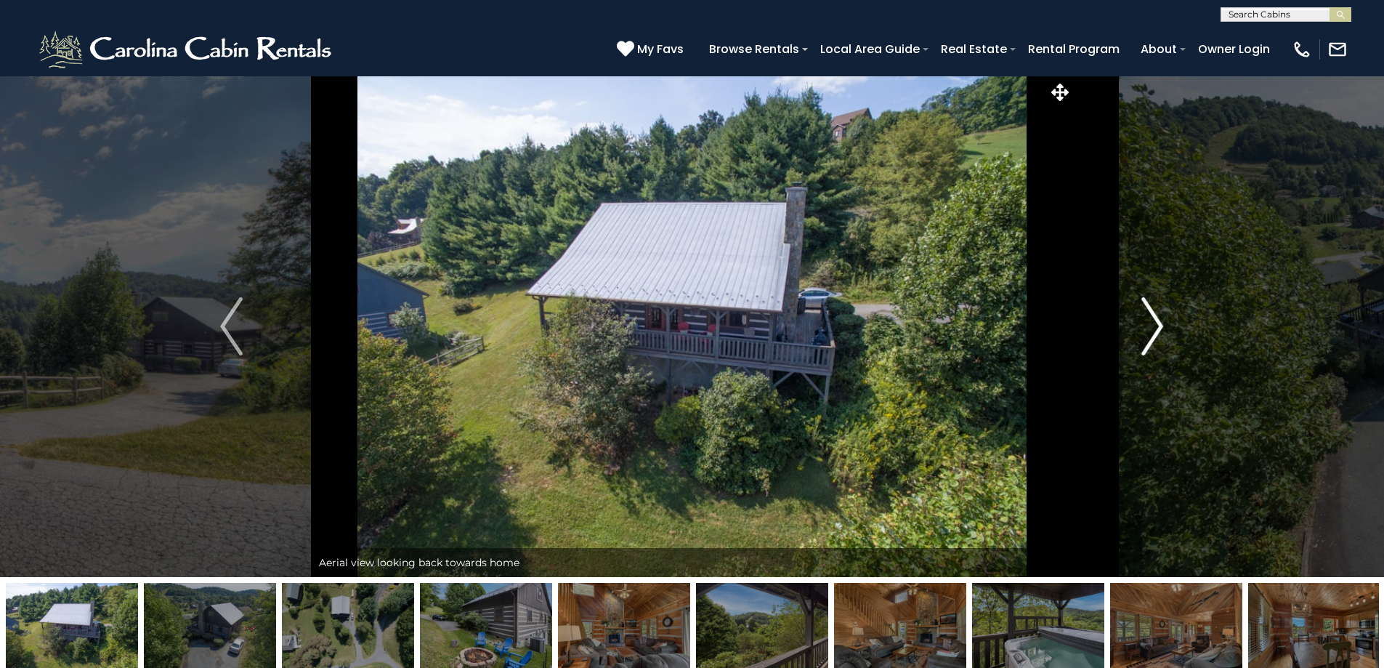
click at [1172, 322] on button "Next" at bounding box center [1152, 326] width 160 height 501
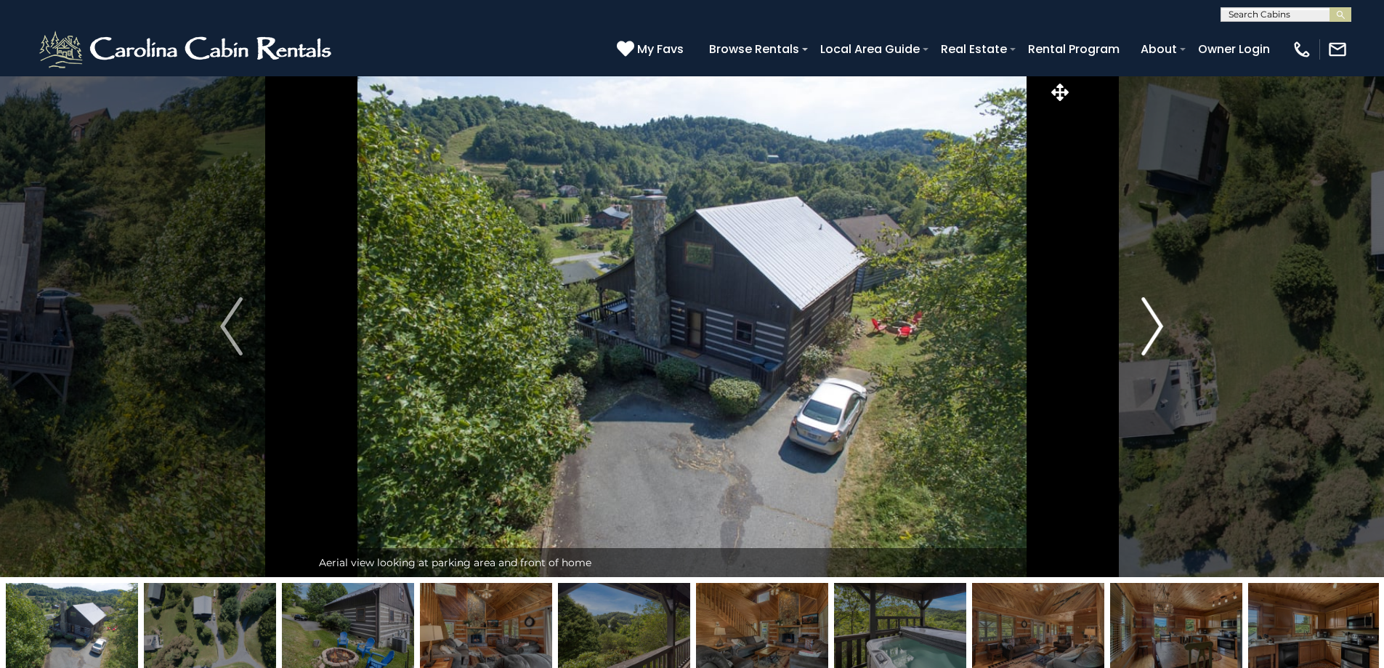
click at [1172, 322] on button "Next" at bounding box center [1152, 326] width 160 height 501
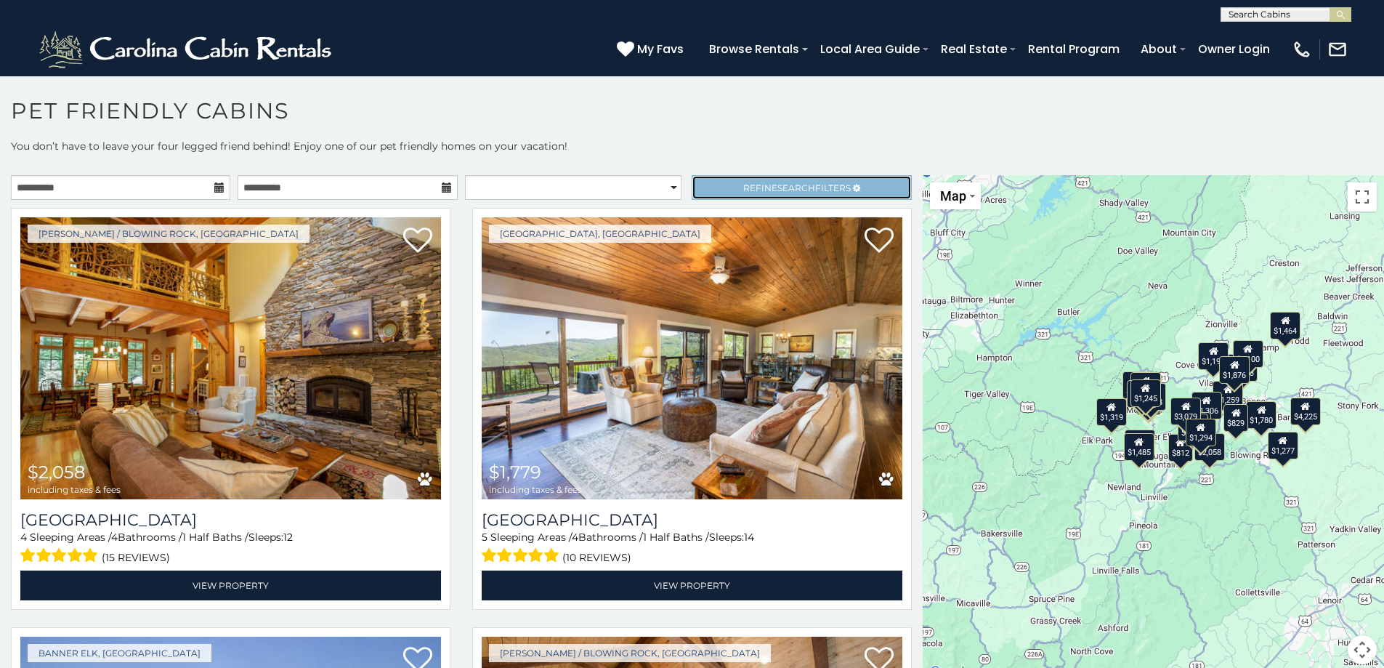
click at [777, 183] on span "Search" at bounding box center [796, 187] width 38 height 11
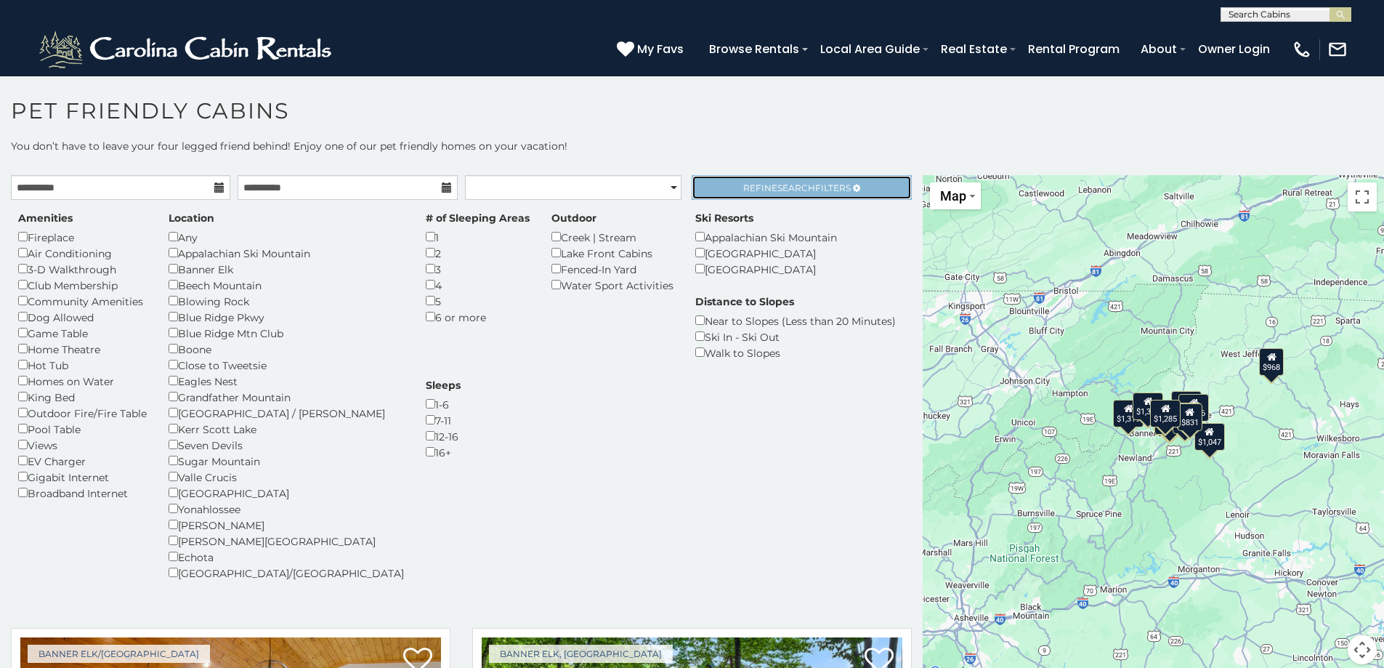
click at [857, 187] on link "Refine Search Filters" at bounding box center [800, 187] width 219 height 25
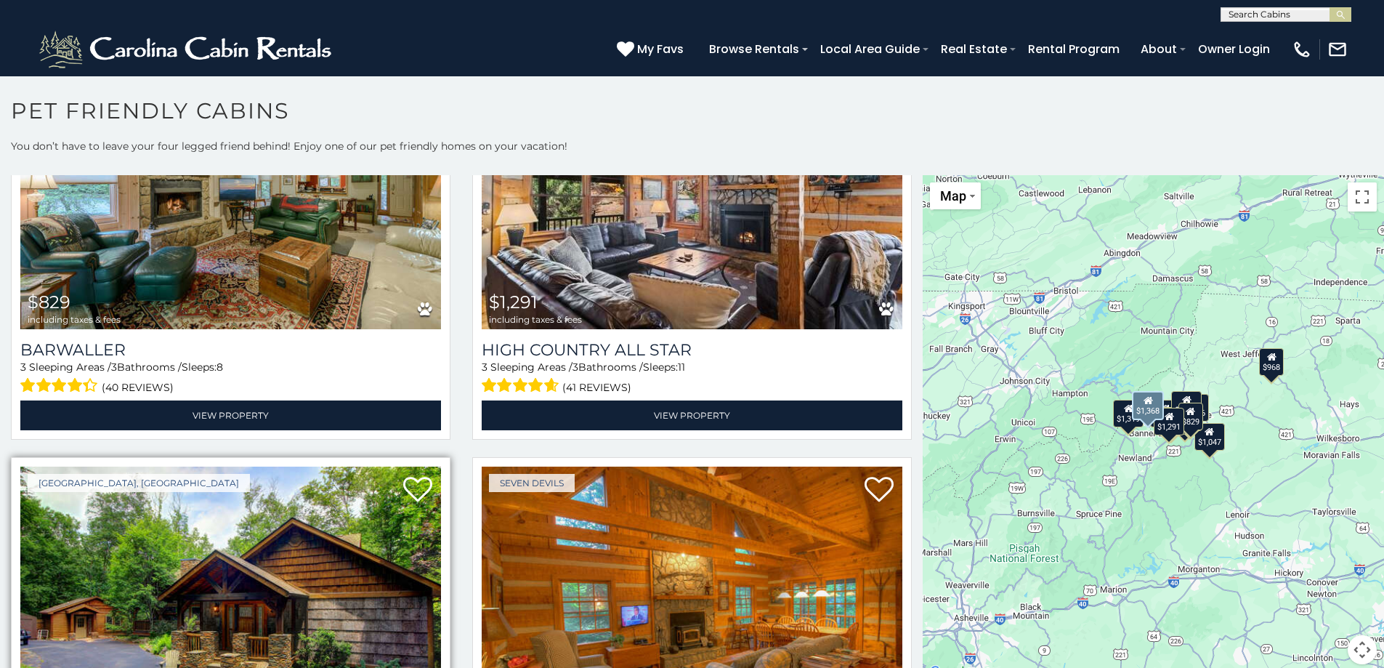
scroll to position [1017, 0]
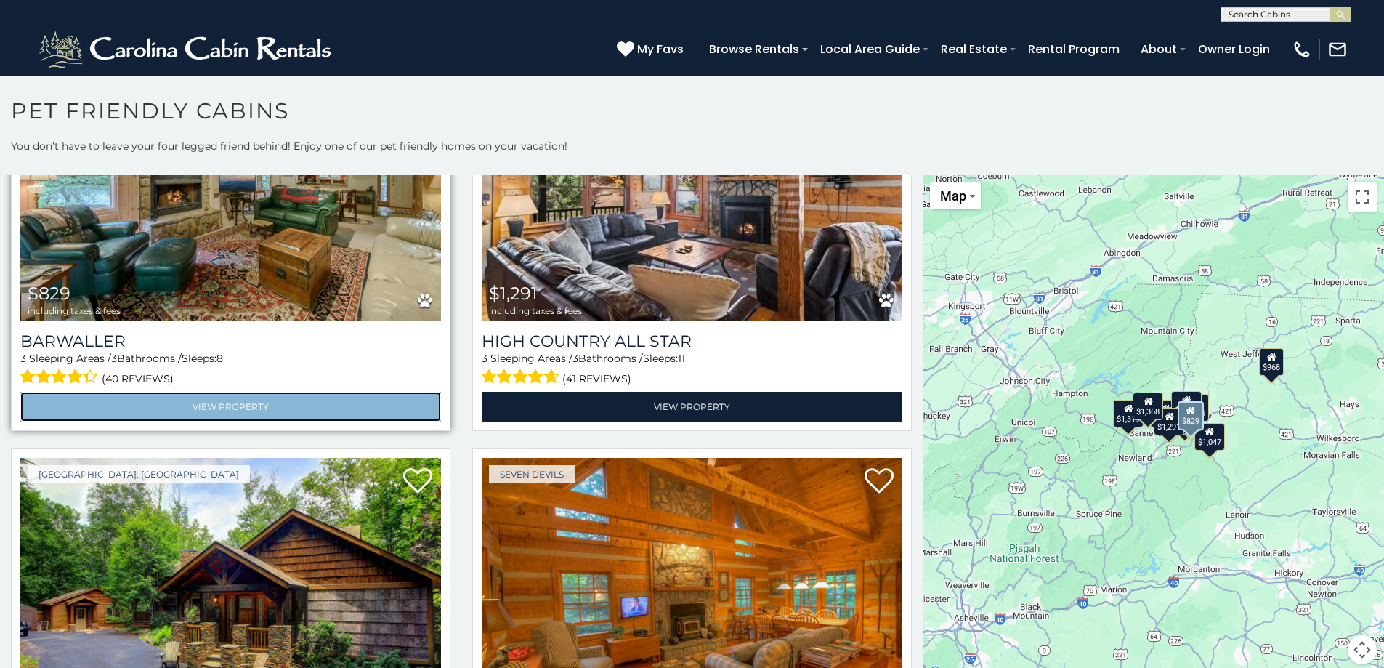
click at [225, 392] on link "View Property" at bounding box center [230, 407] width 421 height 30
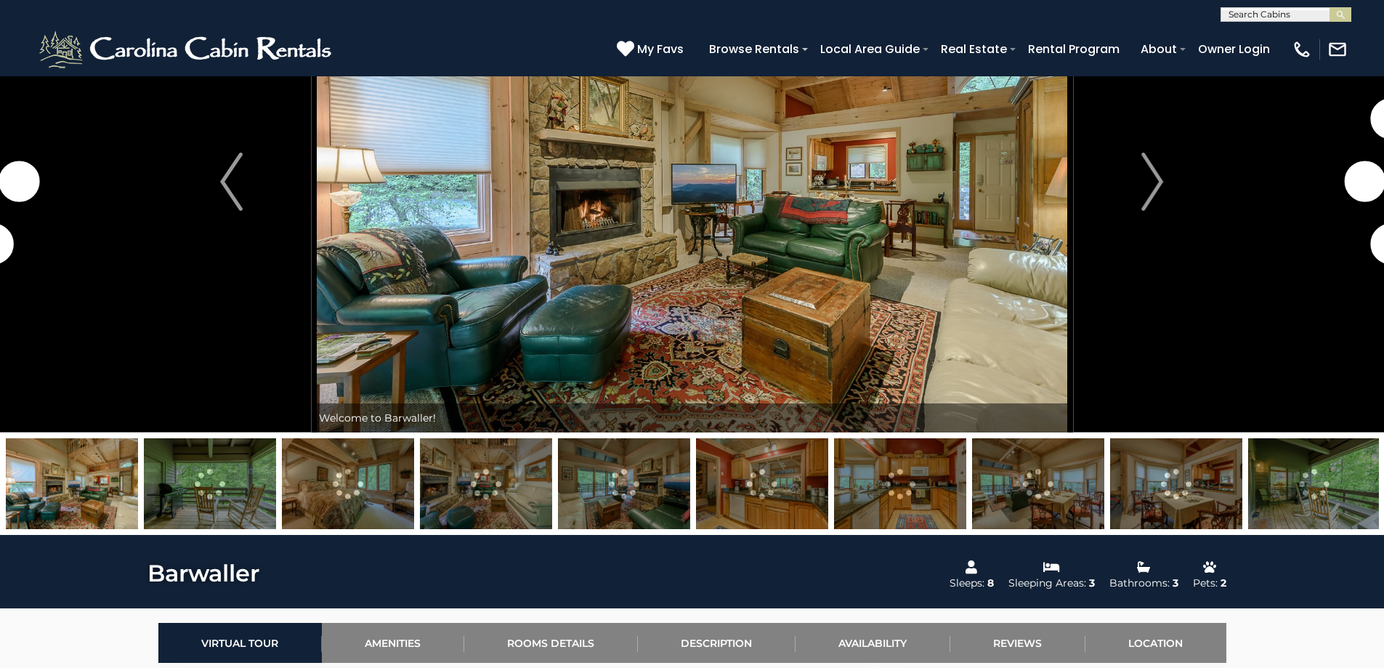
scroll to position [145, 0]
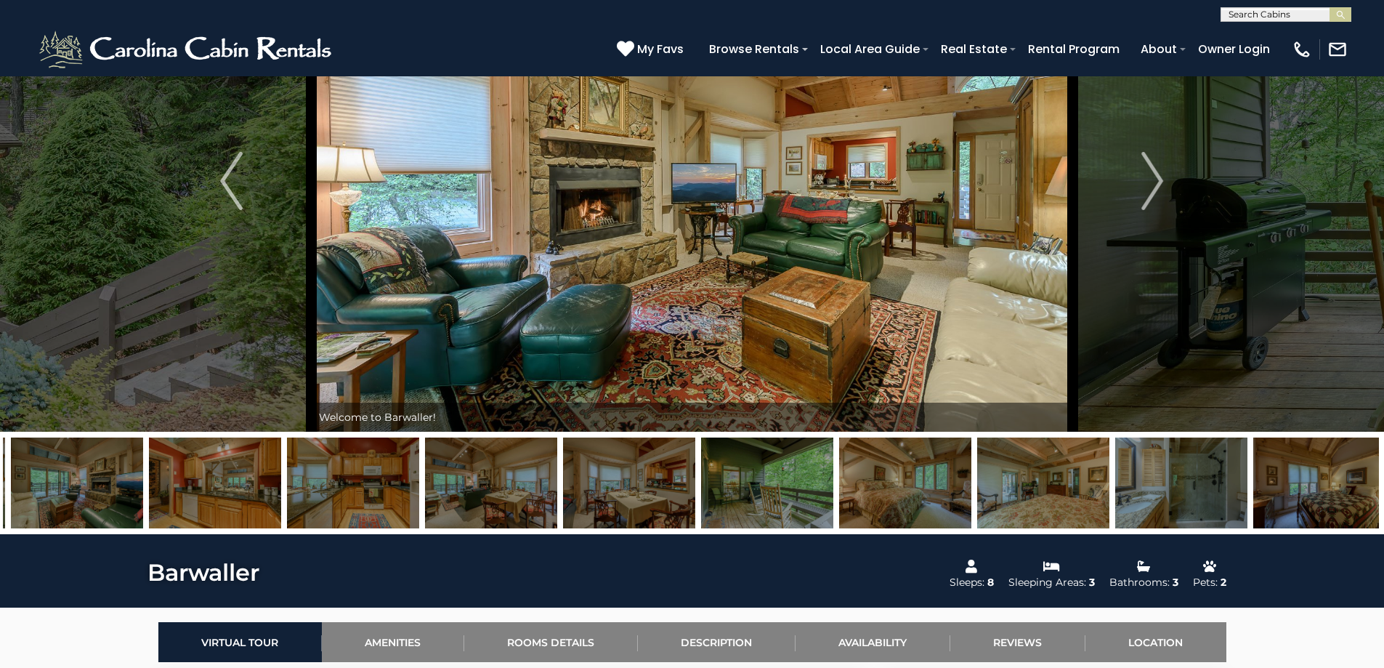
drag, startPoint x: 1315, startPoint y: 483, endPoint x: 747, endPoint y: 500, distance: 567.5
click at [740, 499] on img at bounding box center [767, 482] width 132 height 91
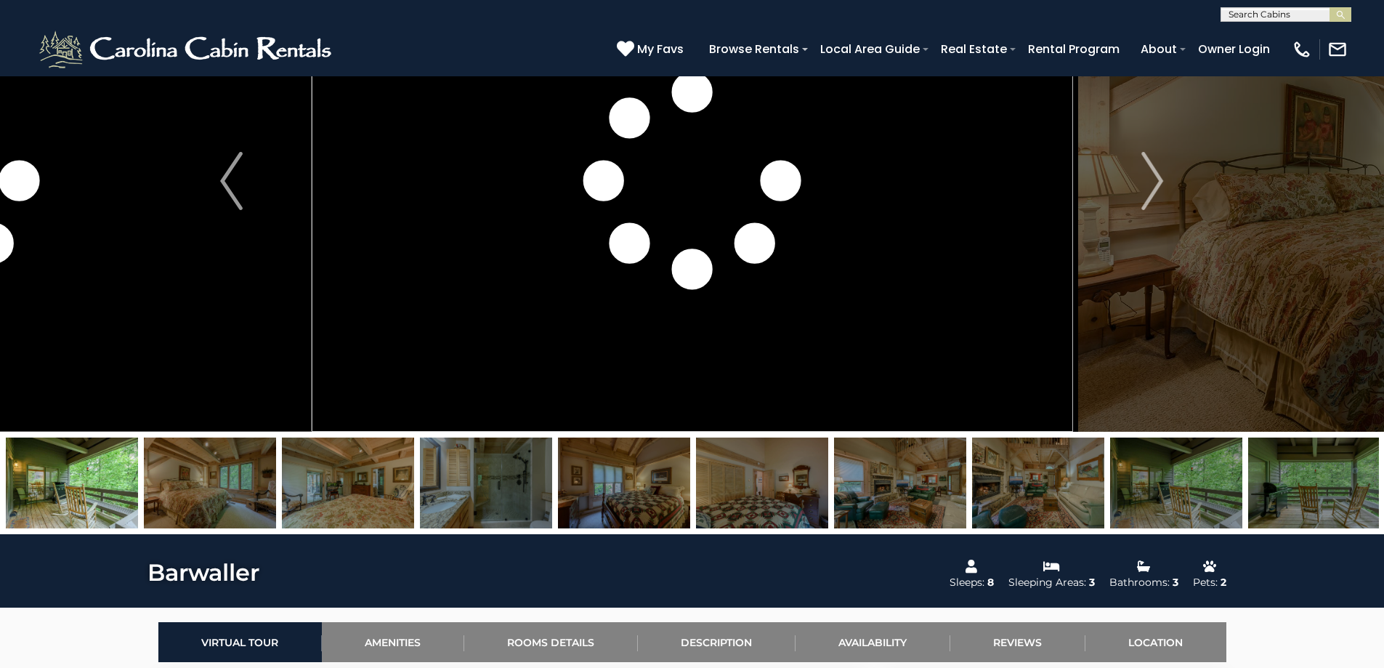
drag, startPoint x: 1240, startPoint y: 477, endPoint x: 771, endPoint y: 519, distance: 470.4
click at [1248, 501] on img at bounding box center [1314, 482] width 132 height 91
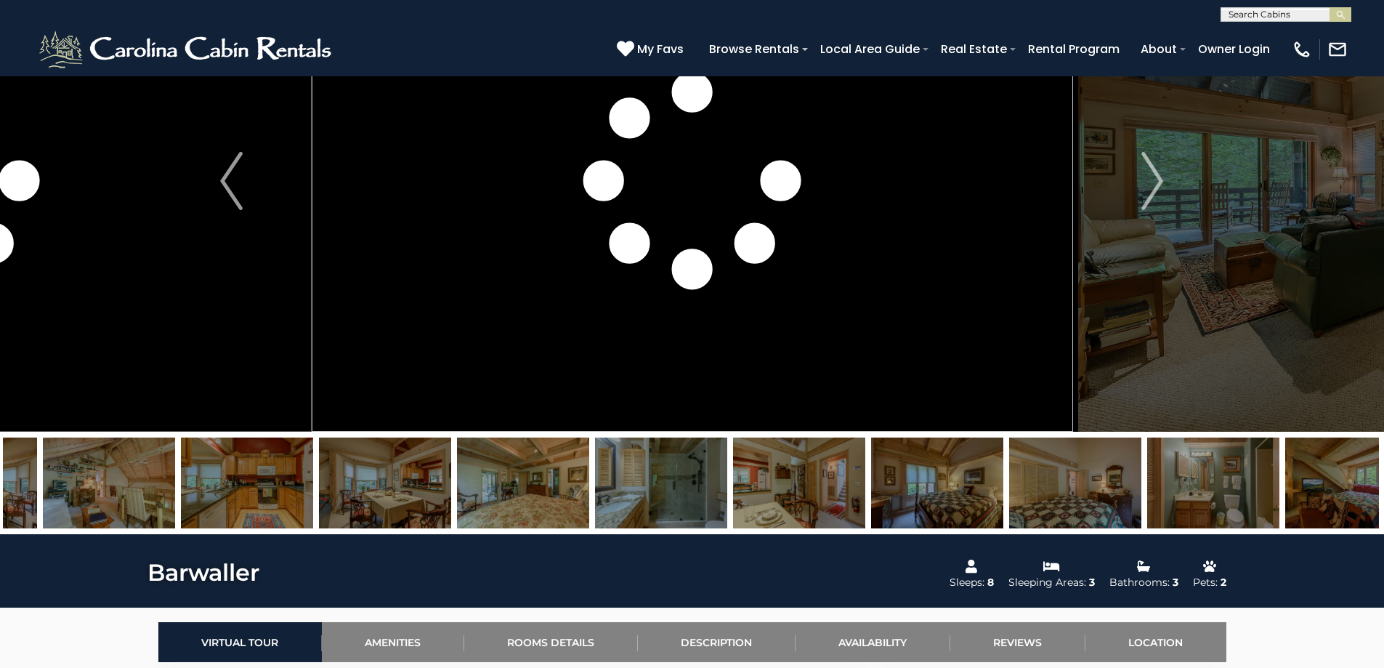
drag, startPoint x: 1068, startPoint y: 476, endPoint x: 658, endPoint y: 501, distance: 411.2
click at [733, 497] on img at bounding box center [799, 482] width 132 height 91
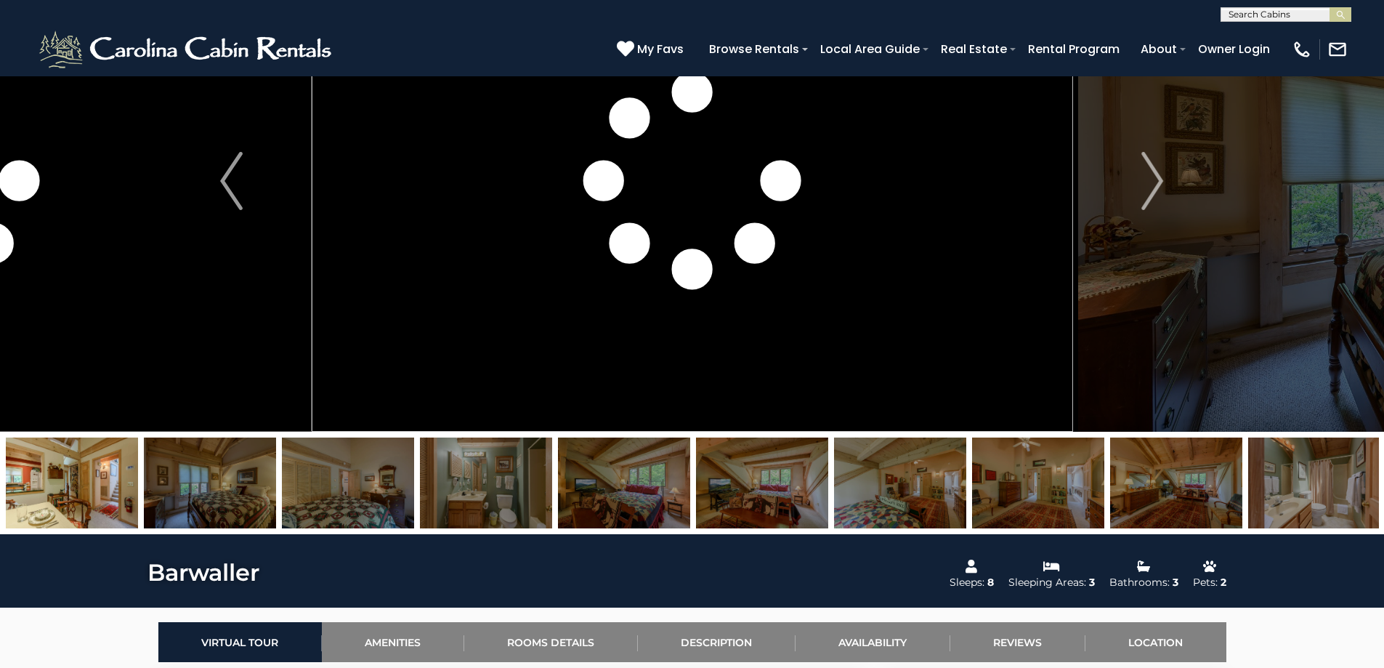
drag, startPoint x: 782, startPoint y: 491, endPoint x: 327, endPoint y: 491, distance: 454.7
click at [972, 491] on img at bounding box center [1038, 482] width 132 height 91
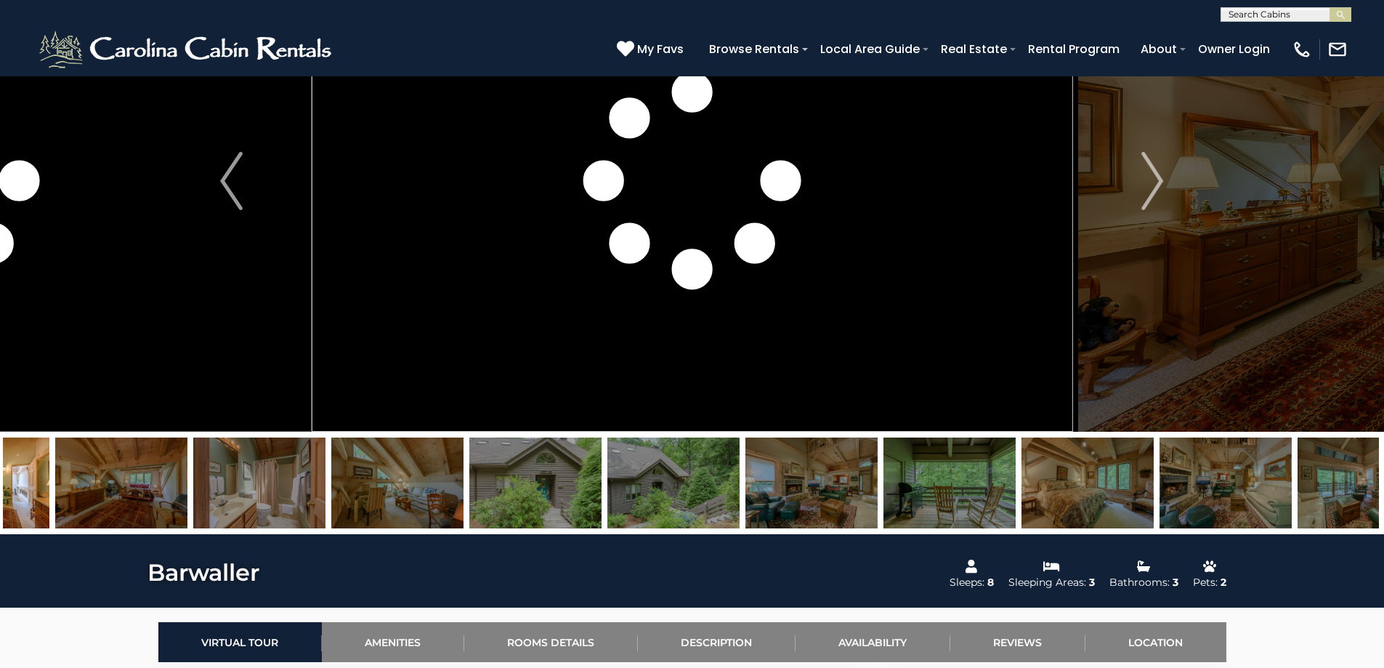
drag, startPoint x: 1194, startPoint y: 476, endPoint x: 596, endPoint y: 459, distance: 598.0
click at [1159, 476] on img at bounding box center [1225, 482] width 132 height 91
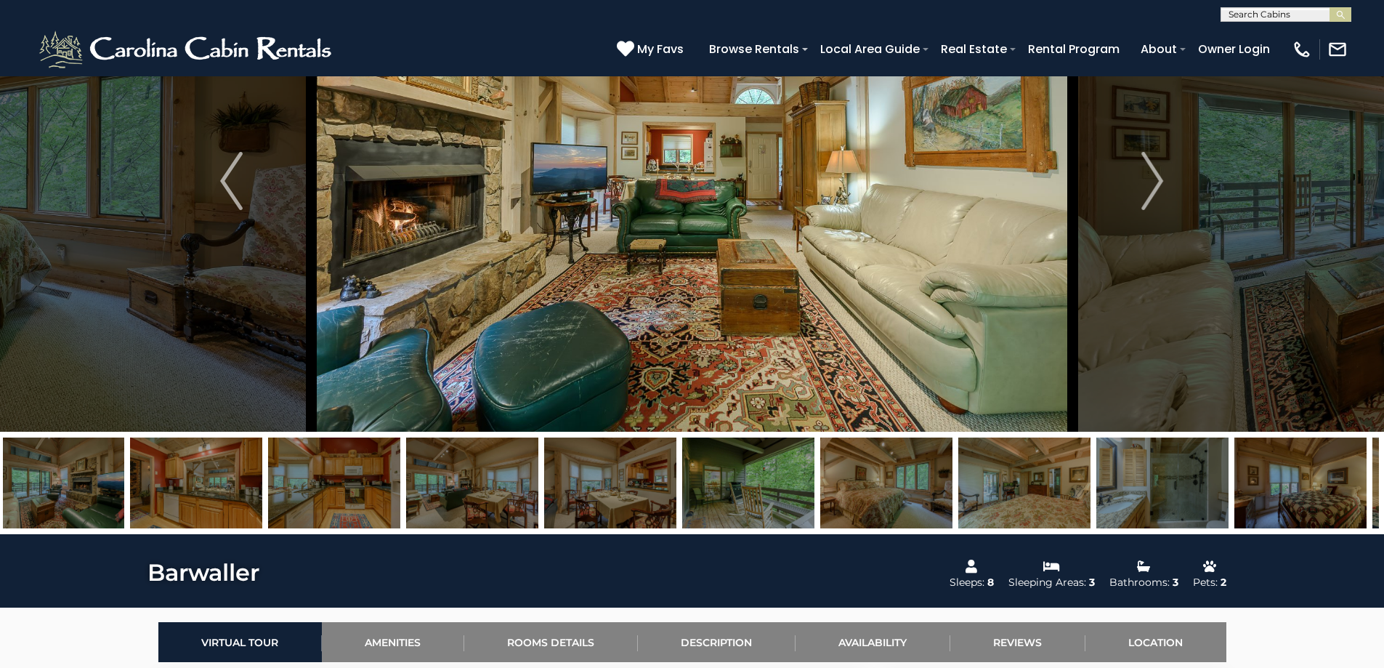
drag, startPoint x: 901, startPoint y: 472, endPoint x: 487, endPoint y: 463, distance: 414.1
click at [682, 466] on img at bounding box center [748, 482] width 132 height 91
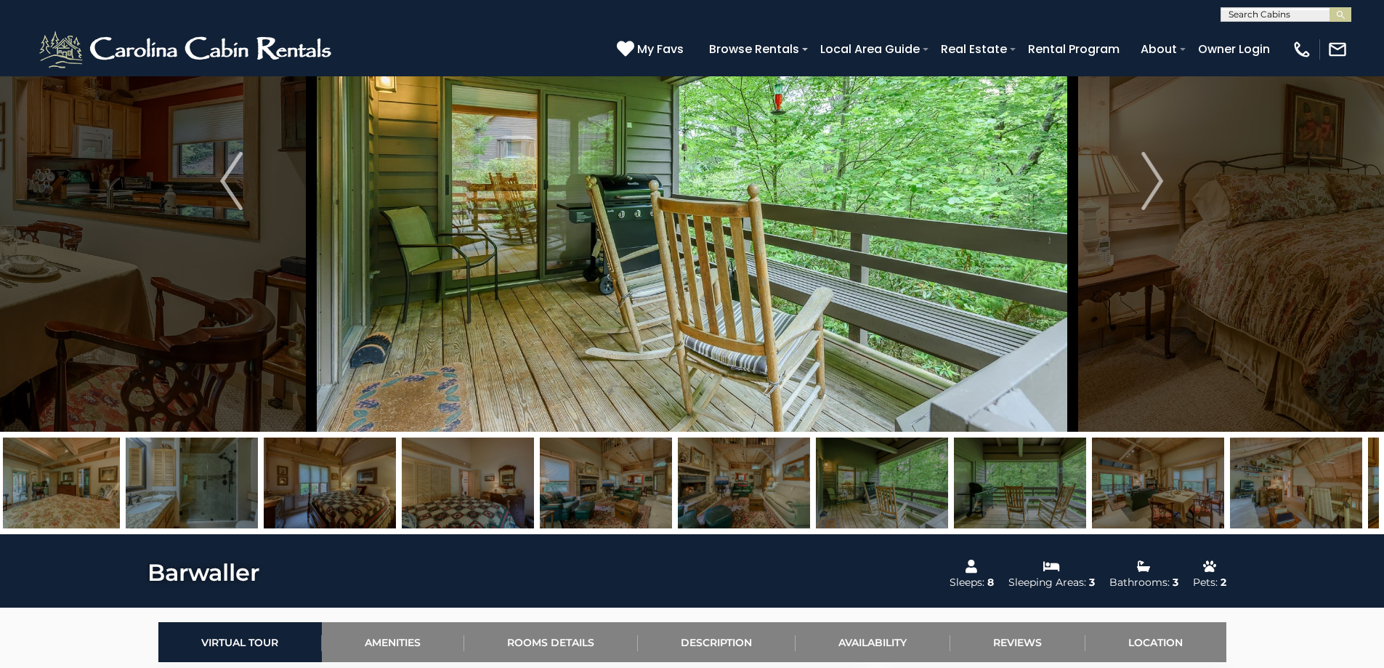
drag, startPoint x: 949, startPoint y: 487, endPoint x: 609, endPoint y: 486, distance: 339.2
click at [628, 487] on img at bounding box center [606, 482] width 132 height 91
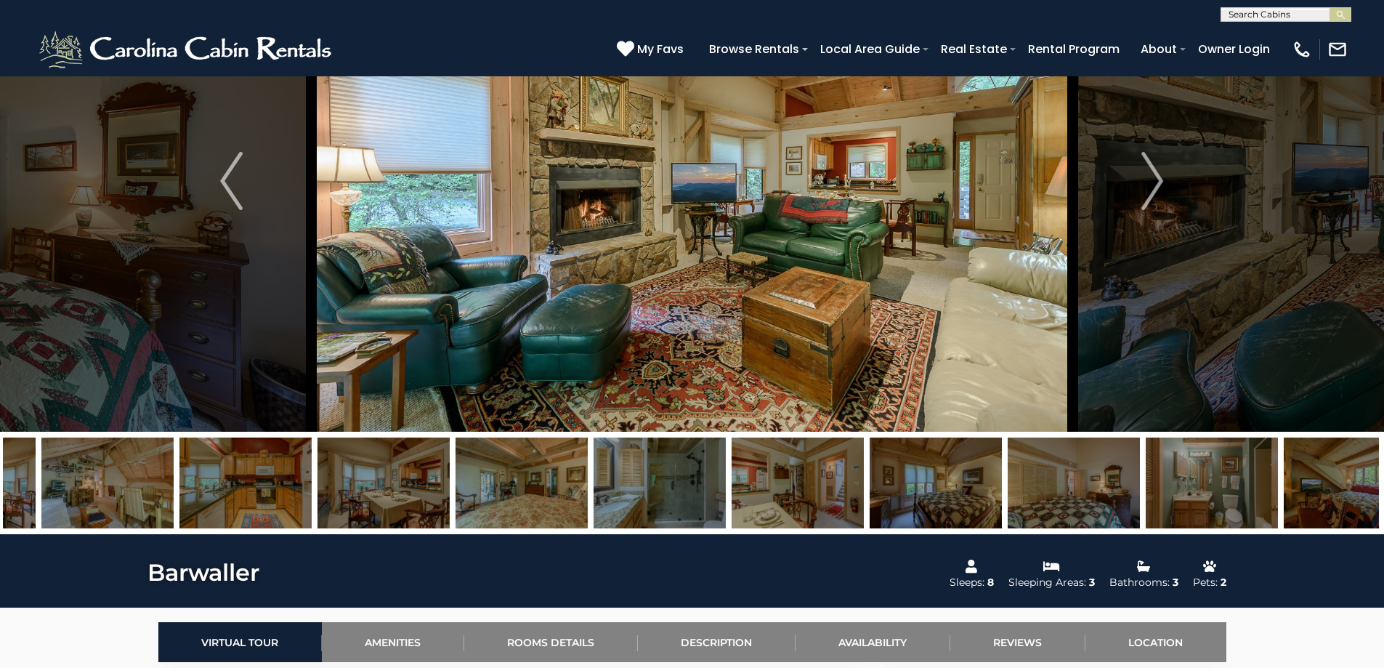
drag, startPoint x: 1239, startPoint y: 492, endPoint x: 585, endPoint y: 475, distance: 654.7
click at [585, 475] on img at bounding box center [521, 482] width 132 height 91
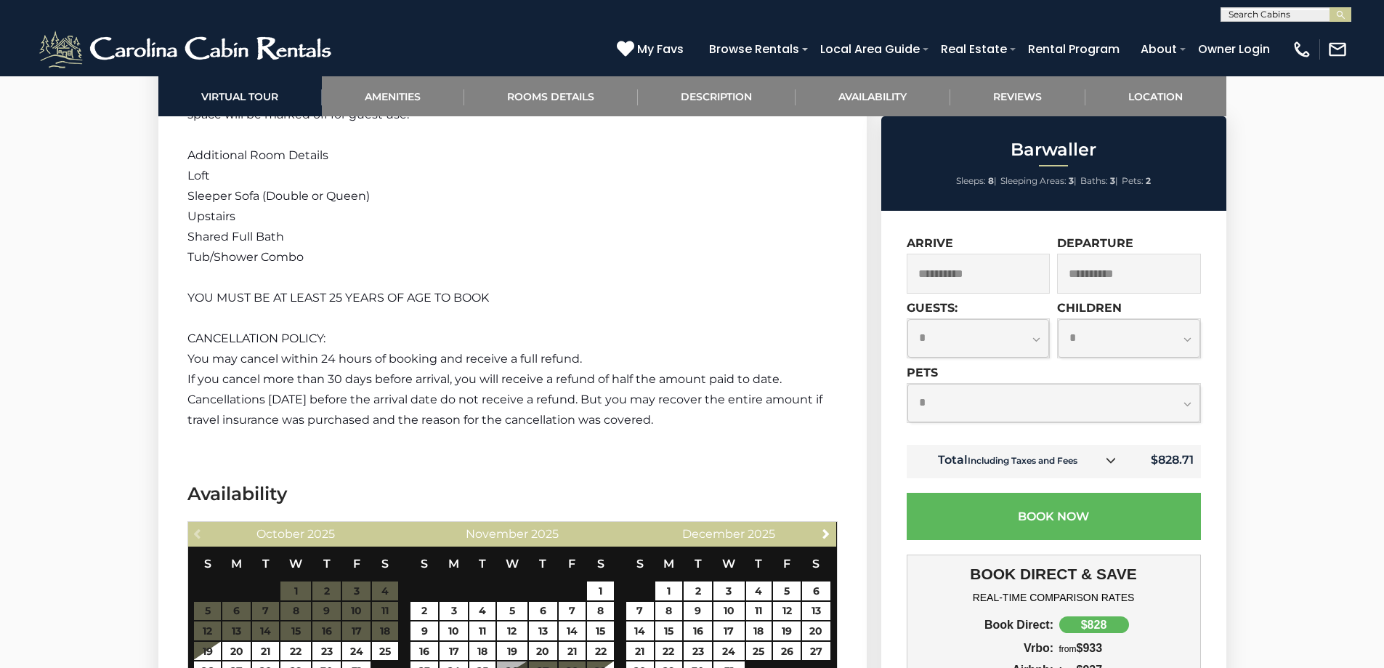
scroll to position [2179, 0]
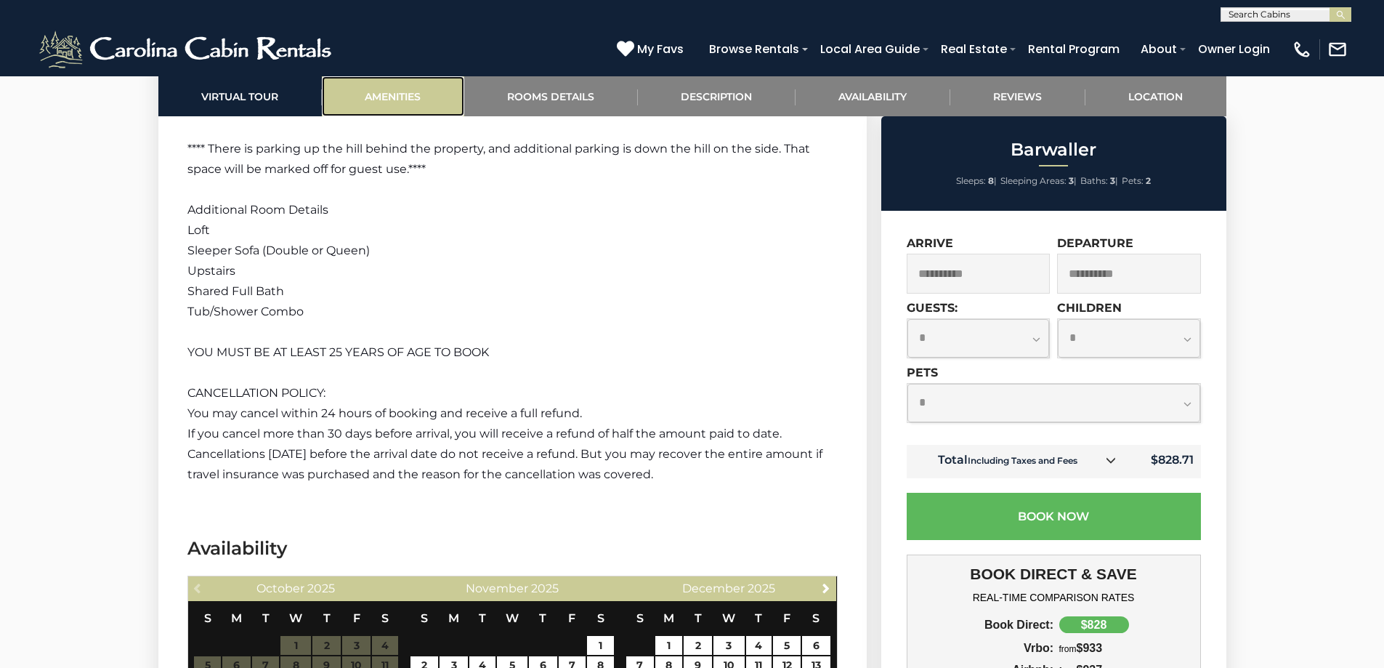
click at [373, 92] on link "Amenities" at bounding box center [393, 96] width 142 height 40
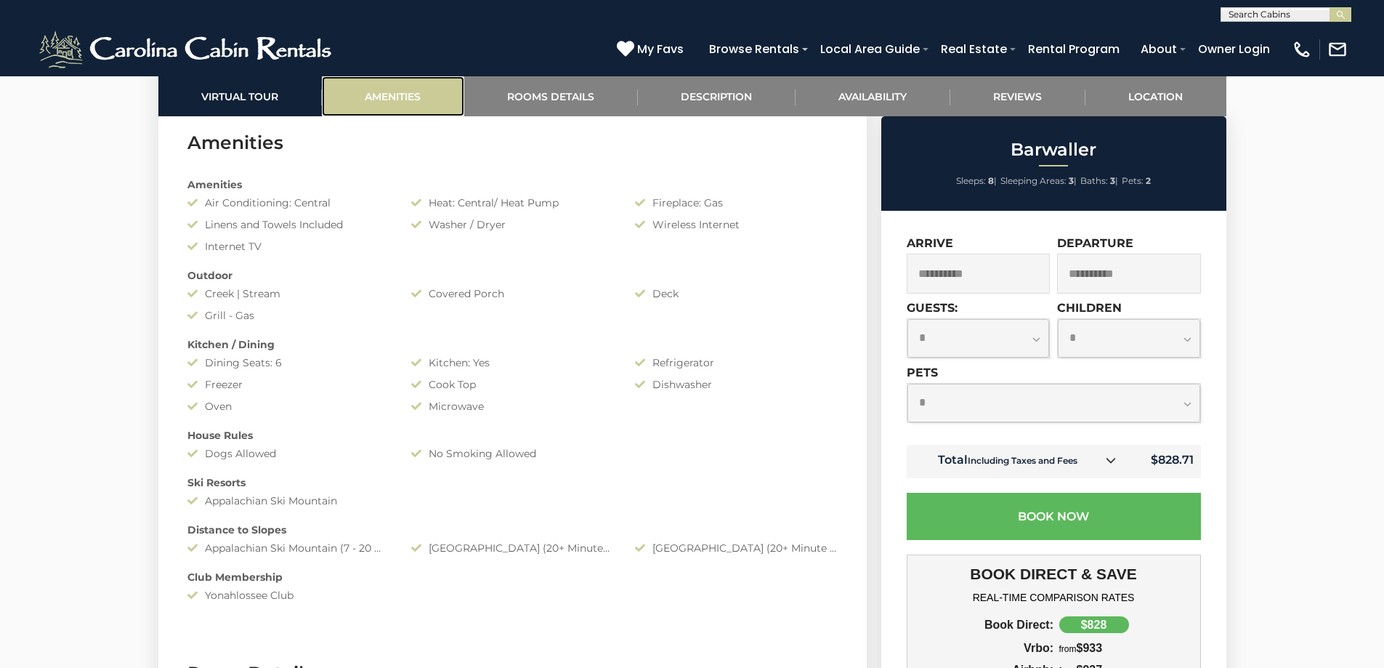
scroll to position [1155, 0]
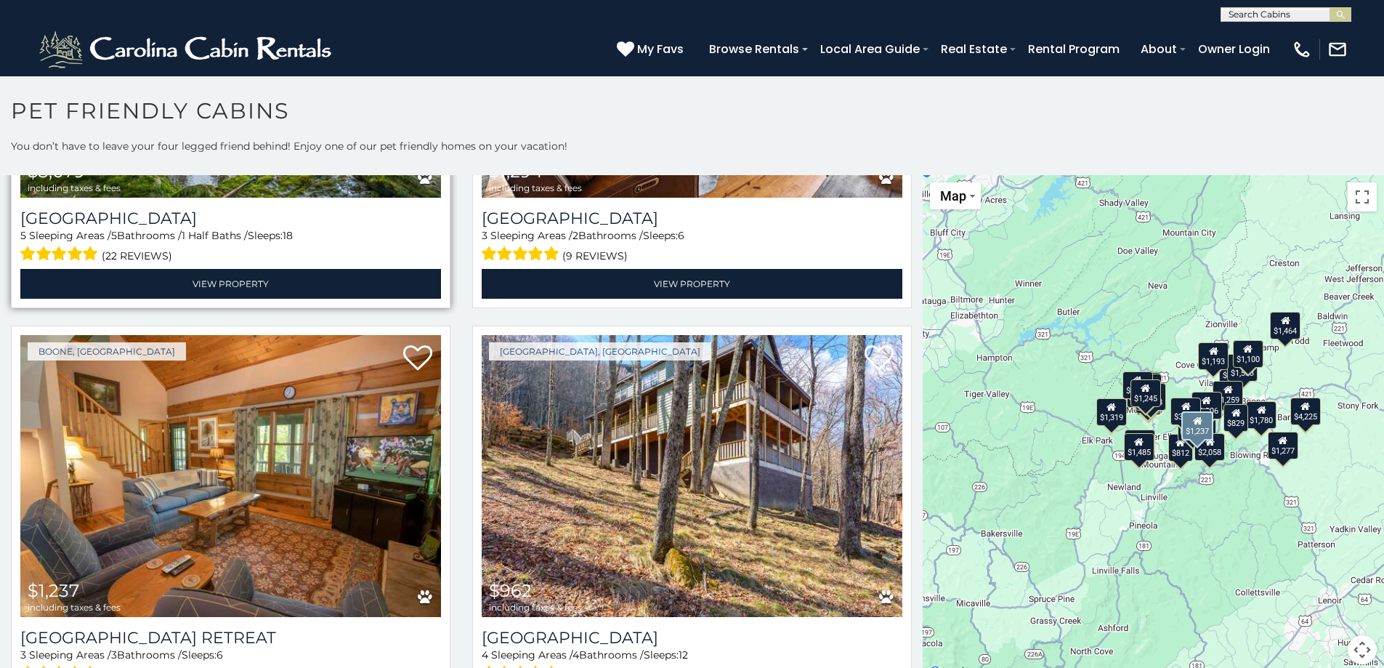
scroll to position [2542, 0]
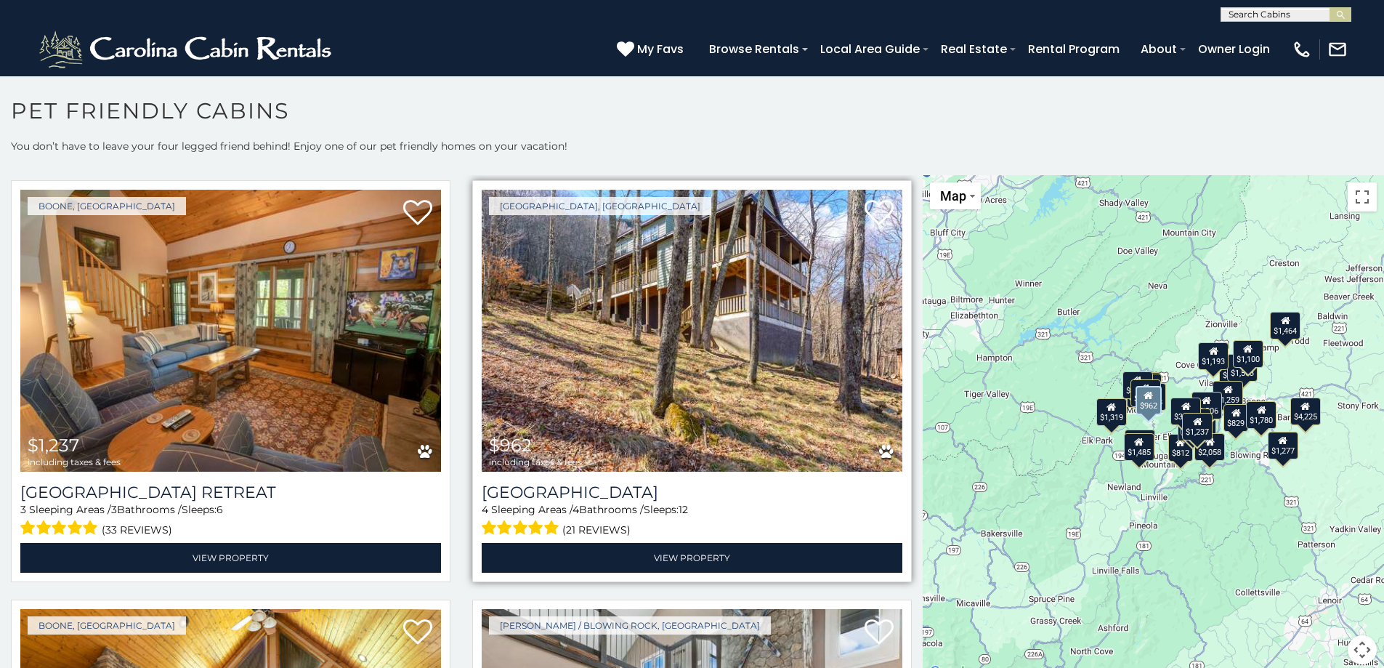
click at [636, 389] on img at bounding box center [692, 331] width 421 height 282
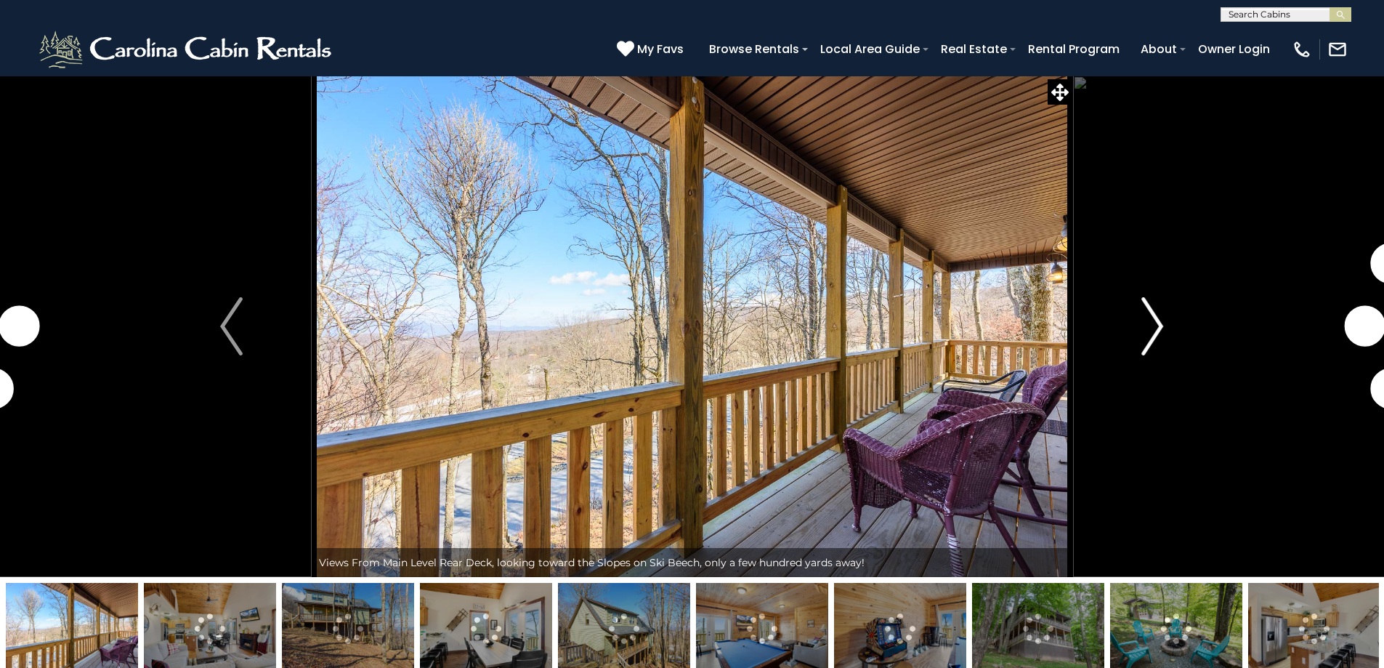
click at [1148, 322] on img "Next" at bounding box center [1152, 326] width 22 height 58
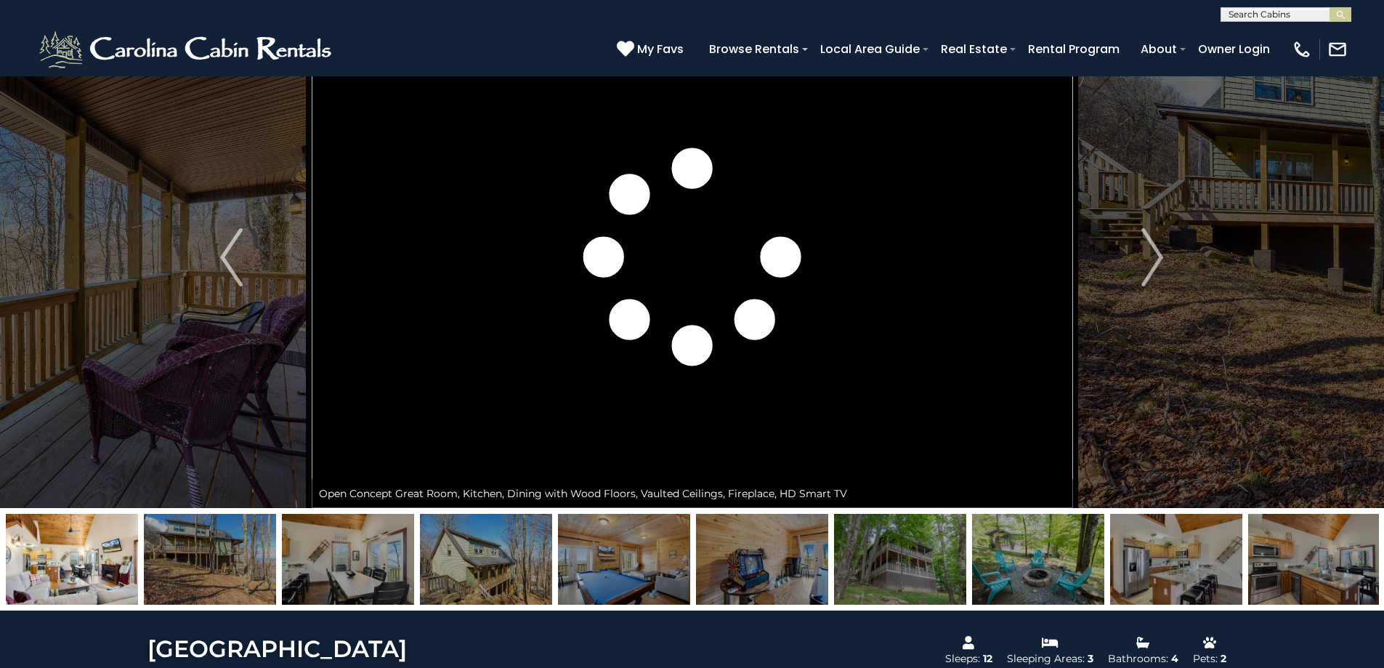
scroll to position [145, 0]
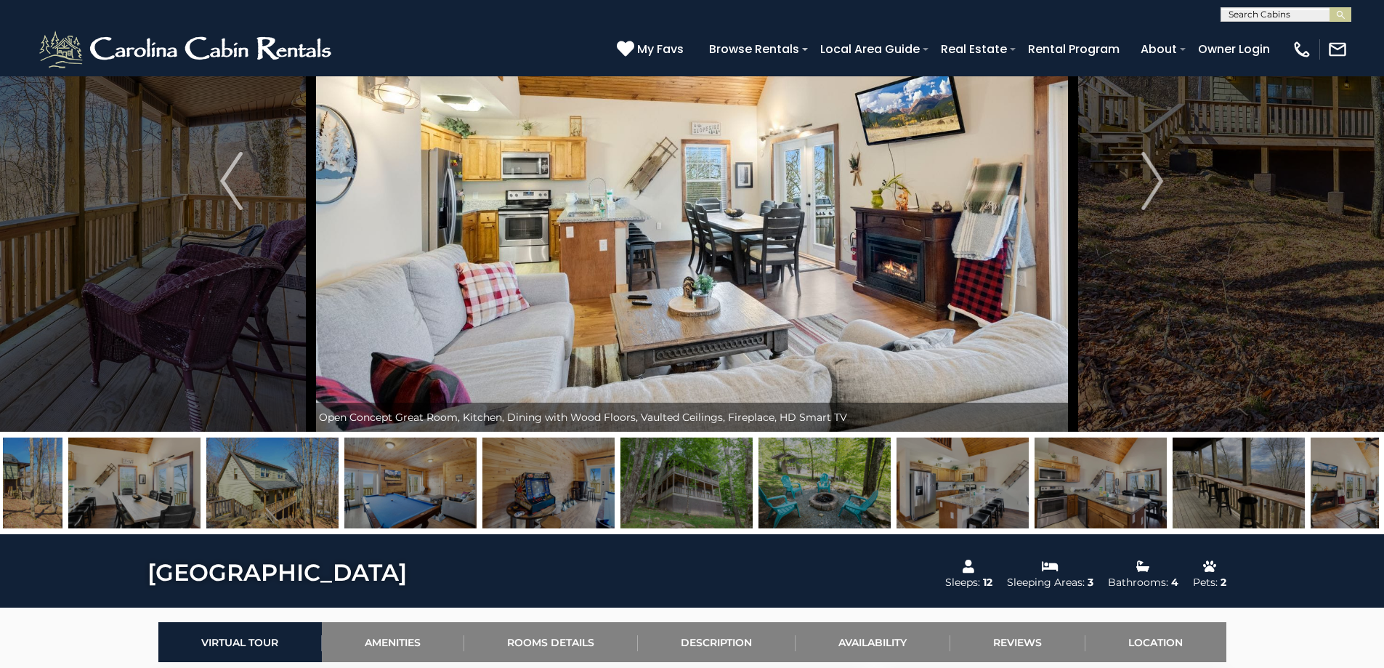
drag, startPoint x: 1287, startPoint y: 466, endPoint x: 703, endPoint y: 397, distance: 588.0
click at [809, 415] on div "Front Entrance" at bounding box center [692, 232] width 1384 height 604
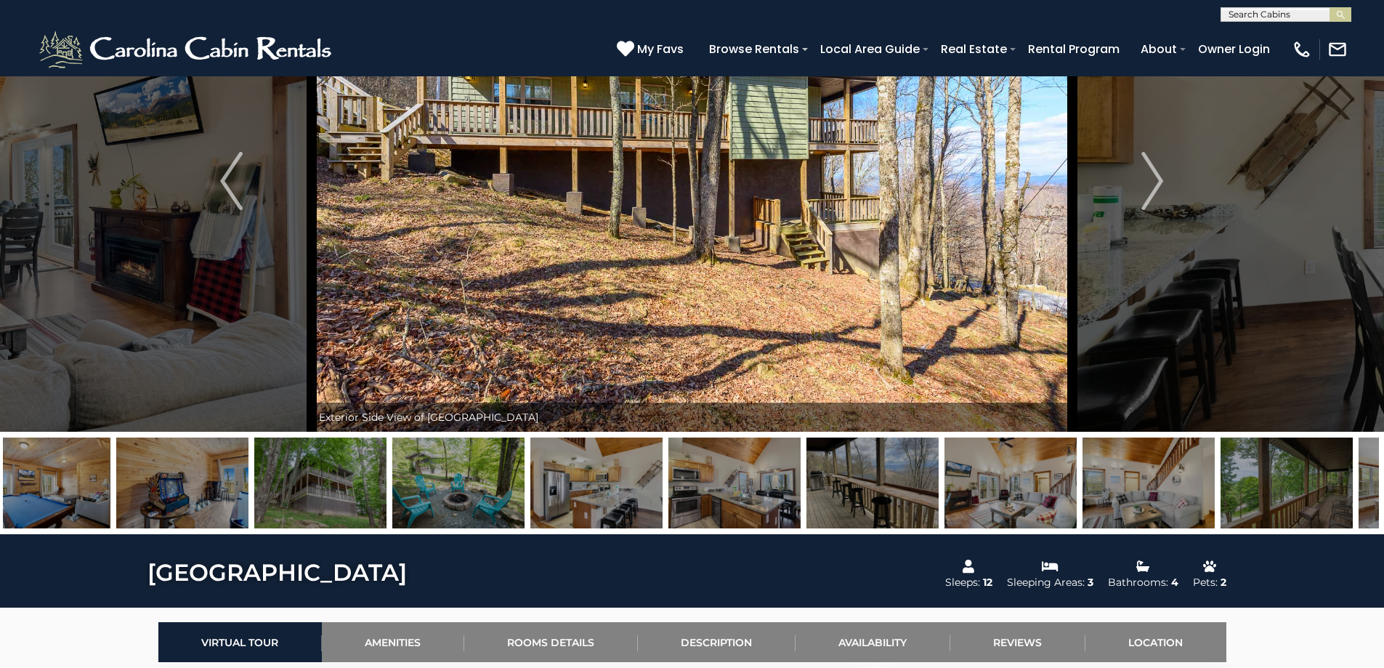
drag, startPoint x: 1113, startPoint y: 500, endPoint x: 602, endPoint y: 445, distance: 513.5
click at [668, 448] on img at bounding box center [734, 482] width 132 height 91
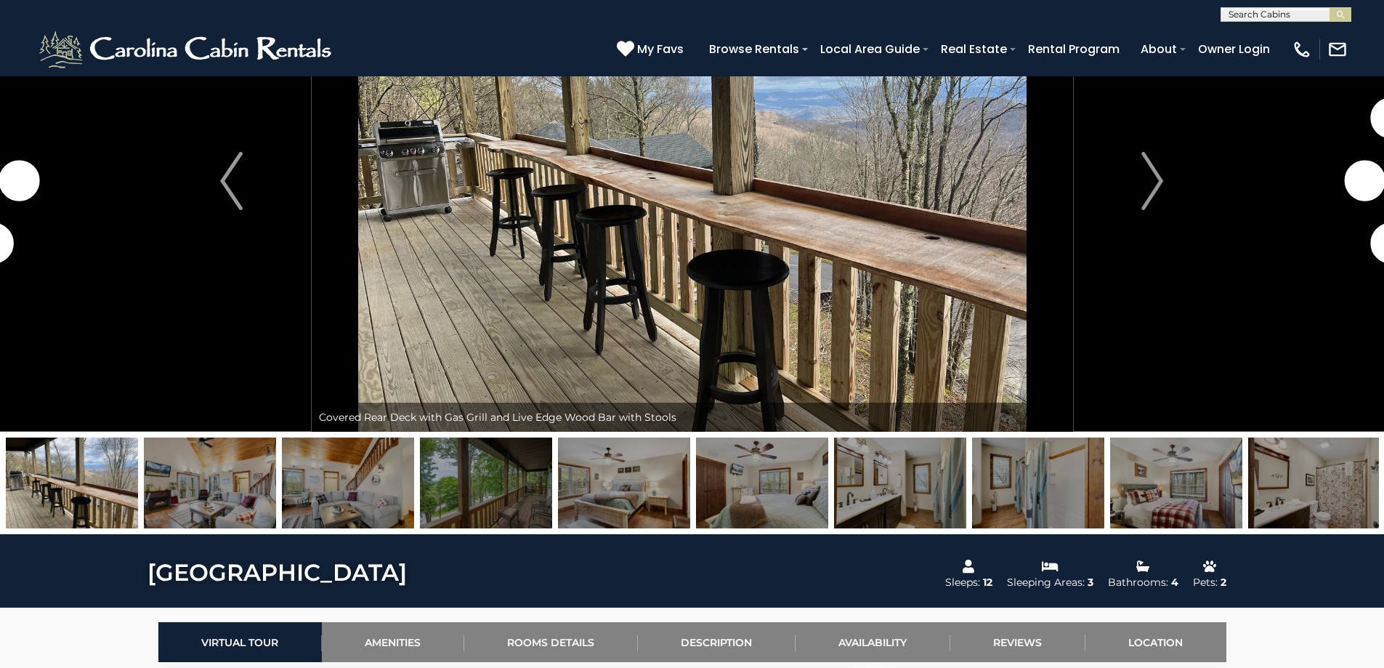
drag, startPoint x: 1316, startPoint y: 487, endPoint x: 0, endPoint y: 305, distance: 1328.7
click at [0, 323] on div "Front Entrance" at bounding box center [692, 232] width 1384 height 604
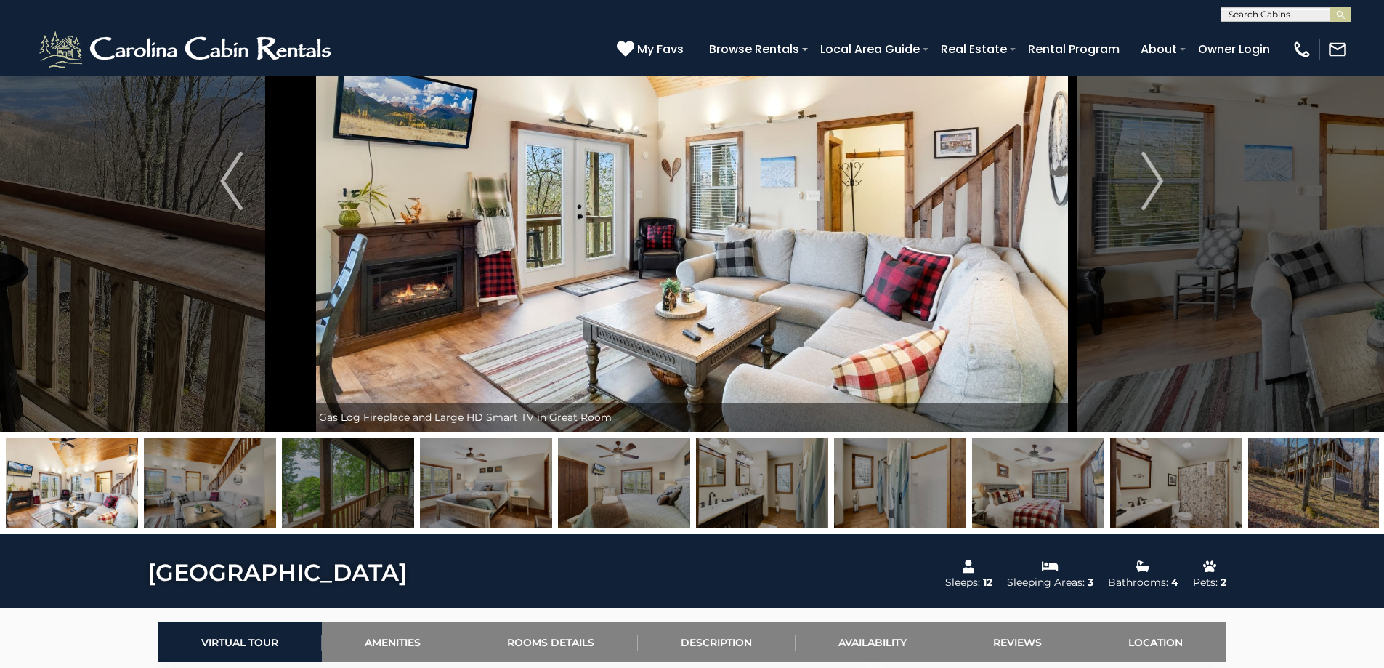
drag, startPoint x: 1254, startPoint y: 483, endPoint x: 610, endPoint y: 437, distance: 645.2
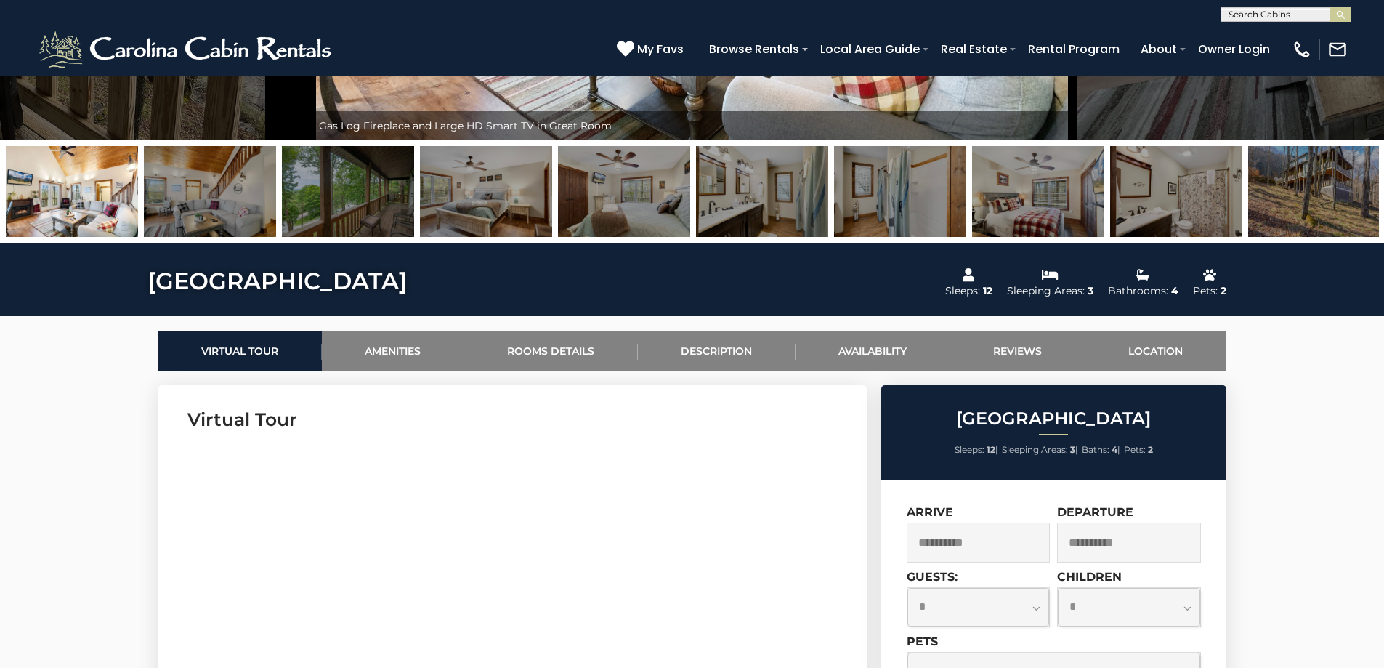
scroll to position [436, 0]
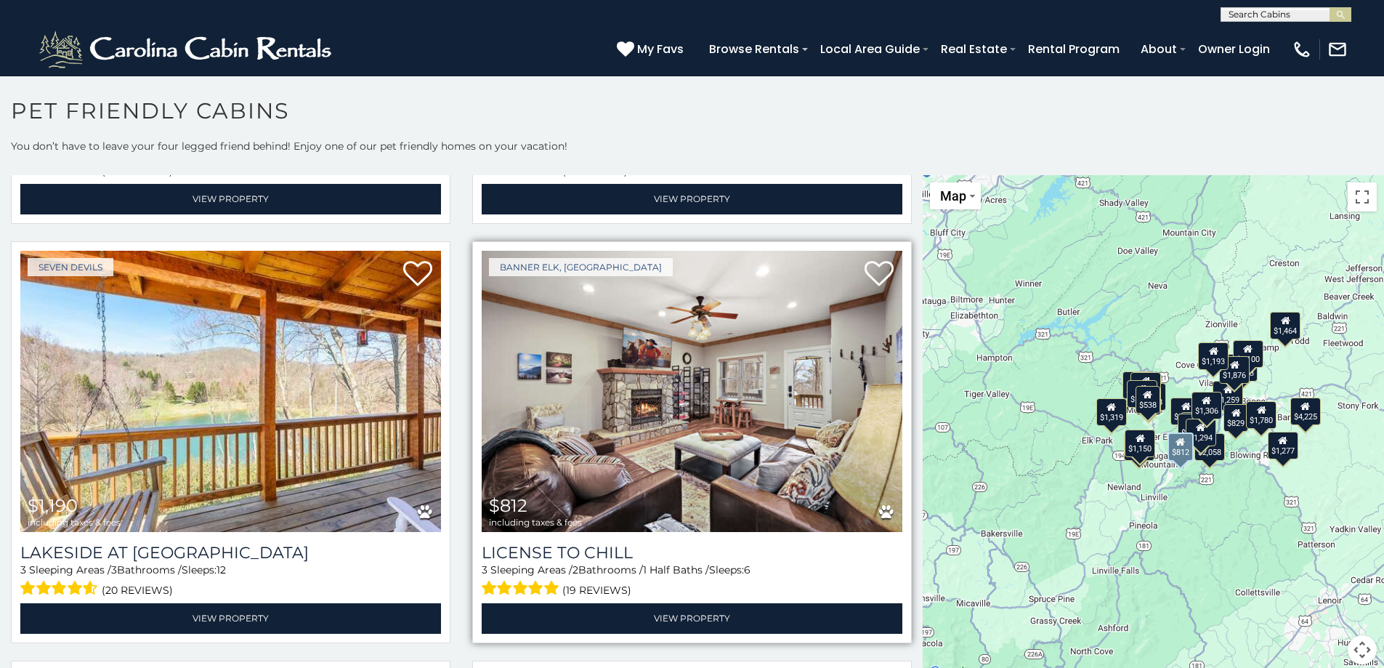
scroll to position [5012, 0]
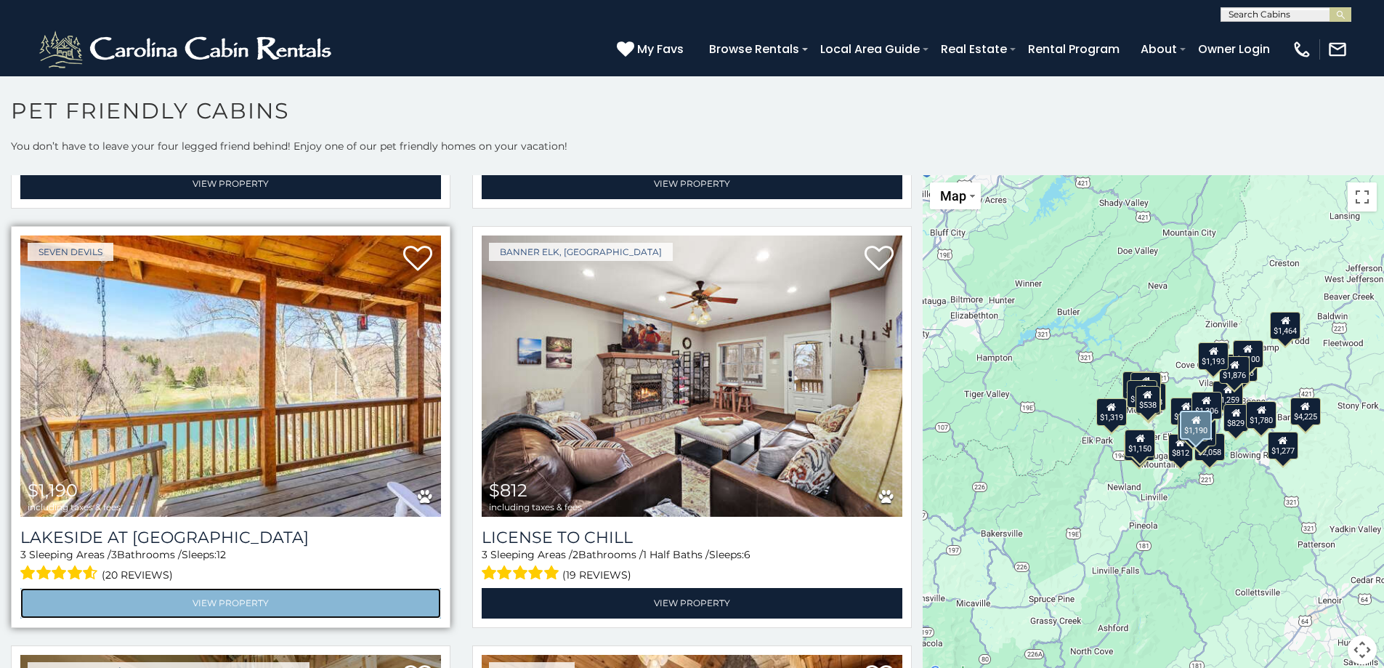
click at [253, 588] on link "View Property" at bounding box center [230, 603] width 421 height 30
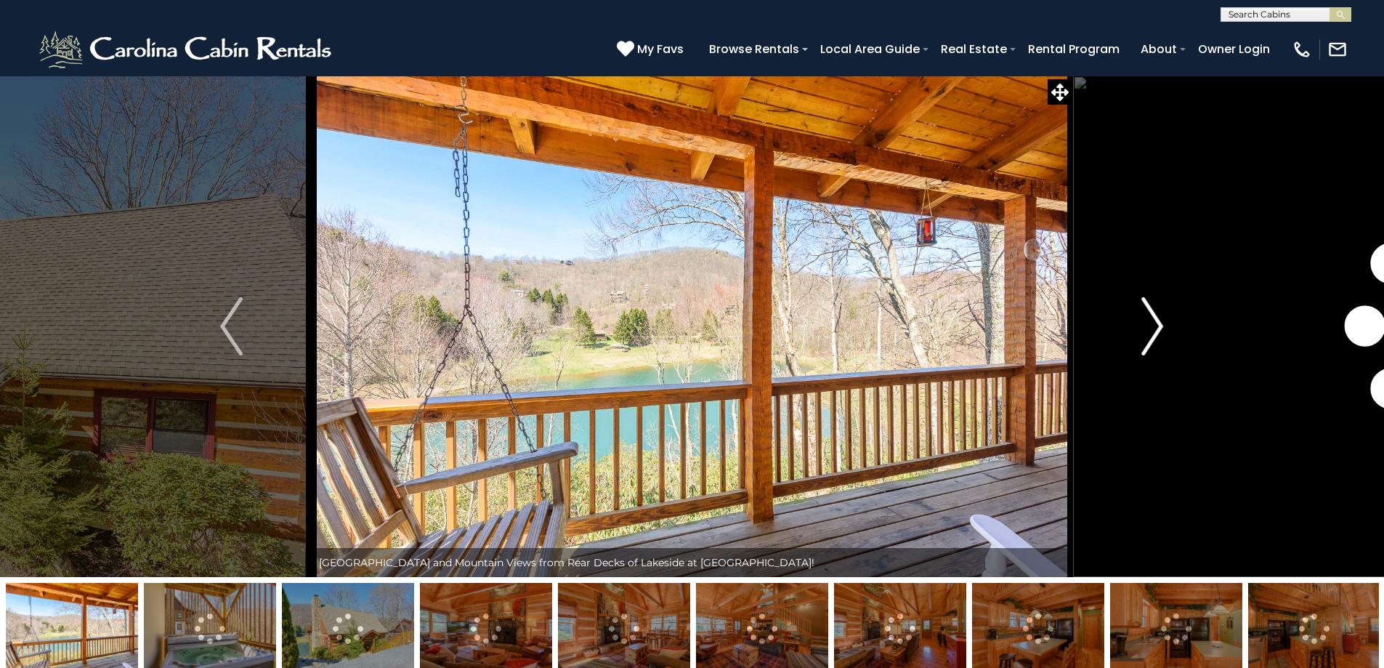
click at [1150, 332] on img "Next" at bounding box center [1152, 326] width 22 height 58
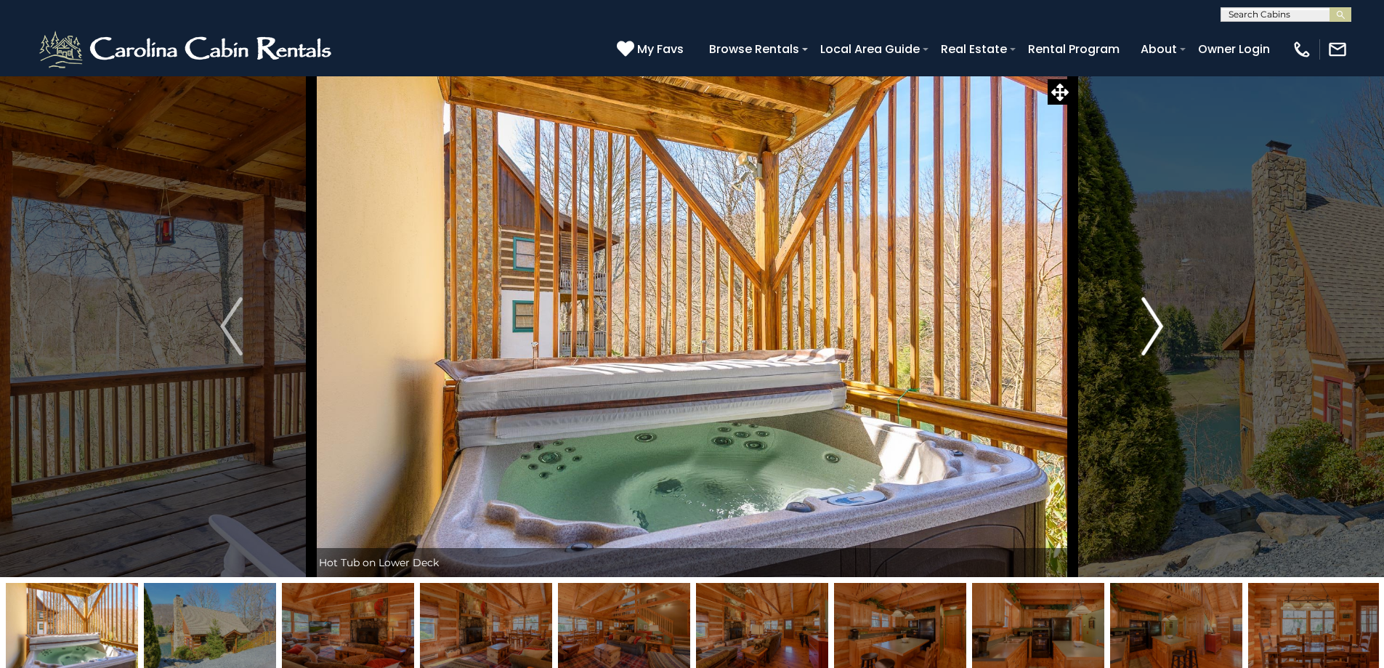
click at [1150, 332] on img "Next" at bounding box center [1152, 326] width 22 height 58
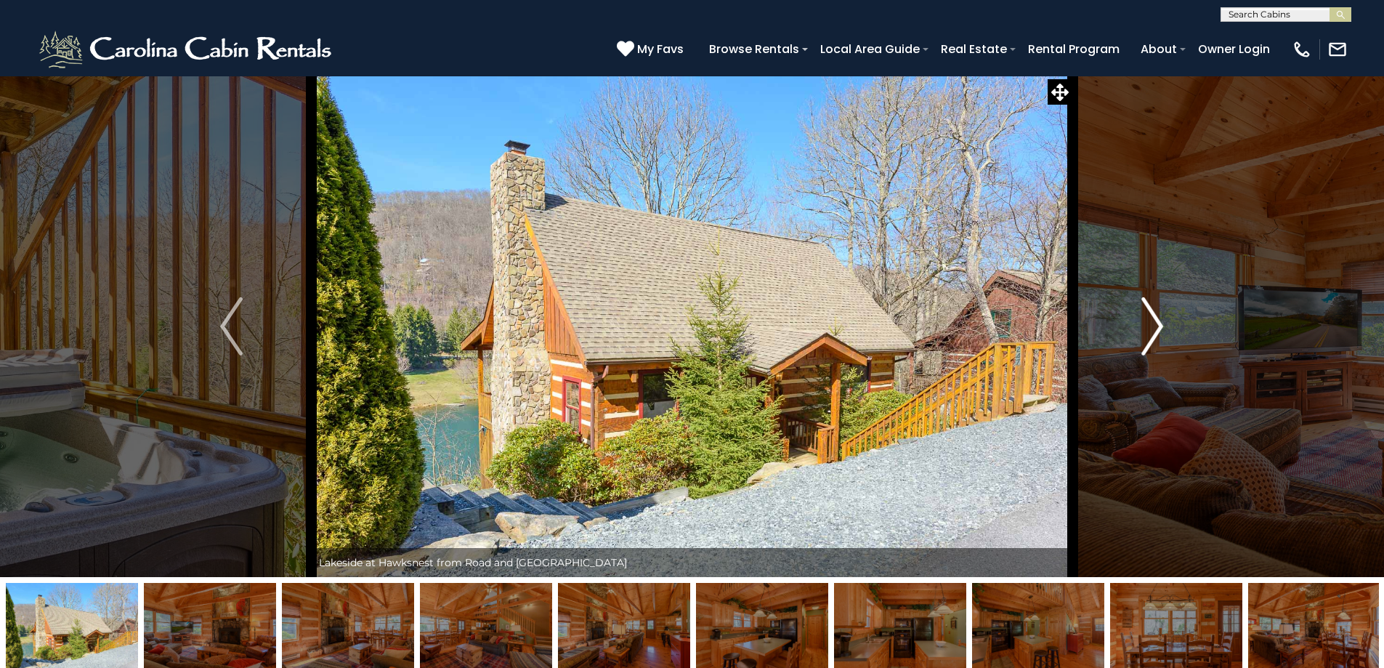
click at [1150, 332] on img "Next" at bounding box center [1152, 326] width 22 height 58
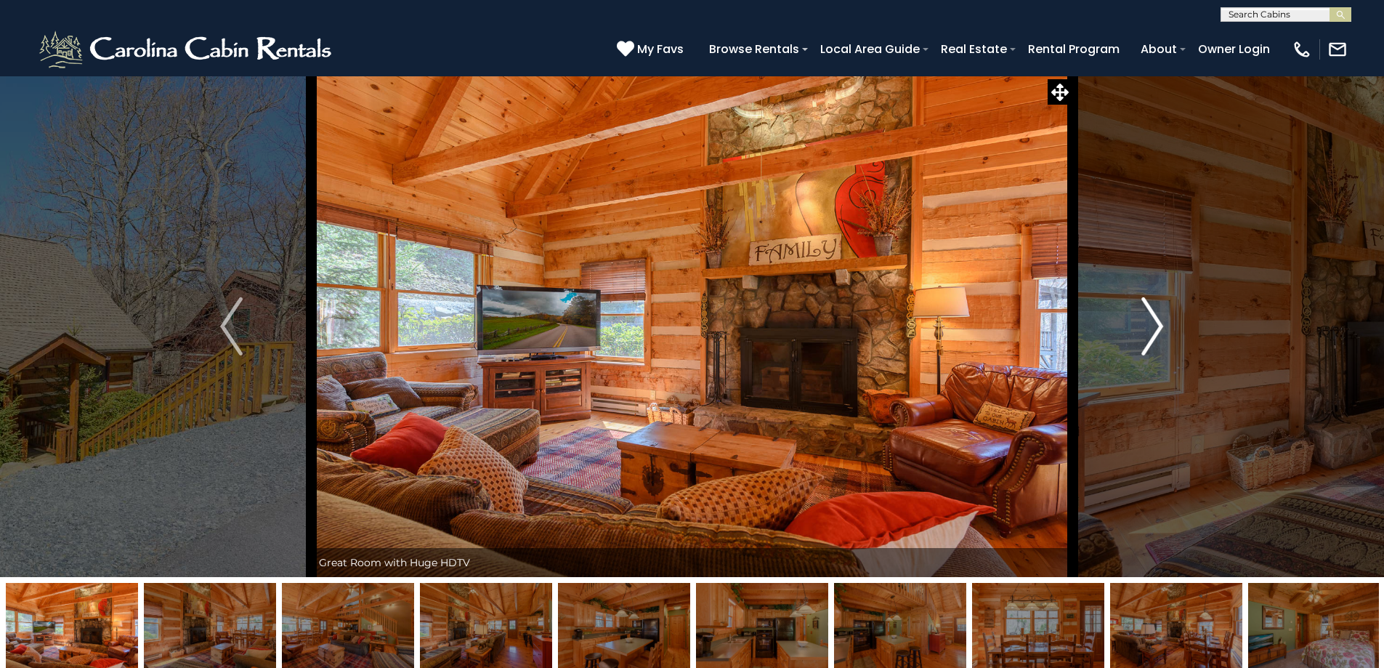
click at [1150, 332] on img "Next" at bounding box center [1152, 326] width 22 height 58
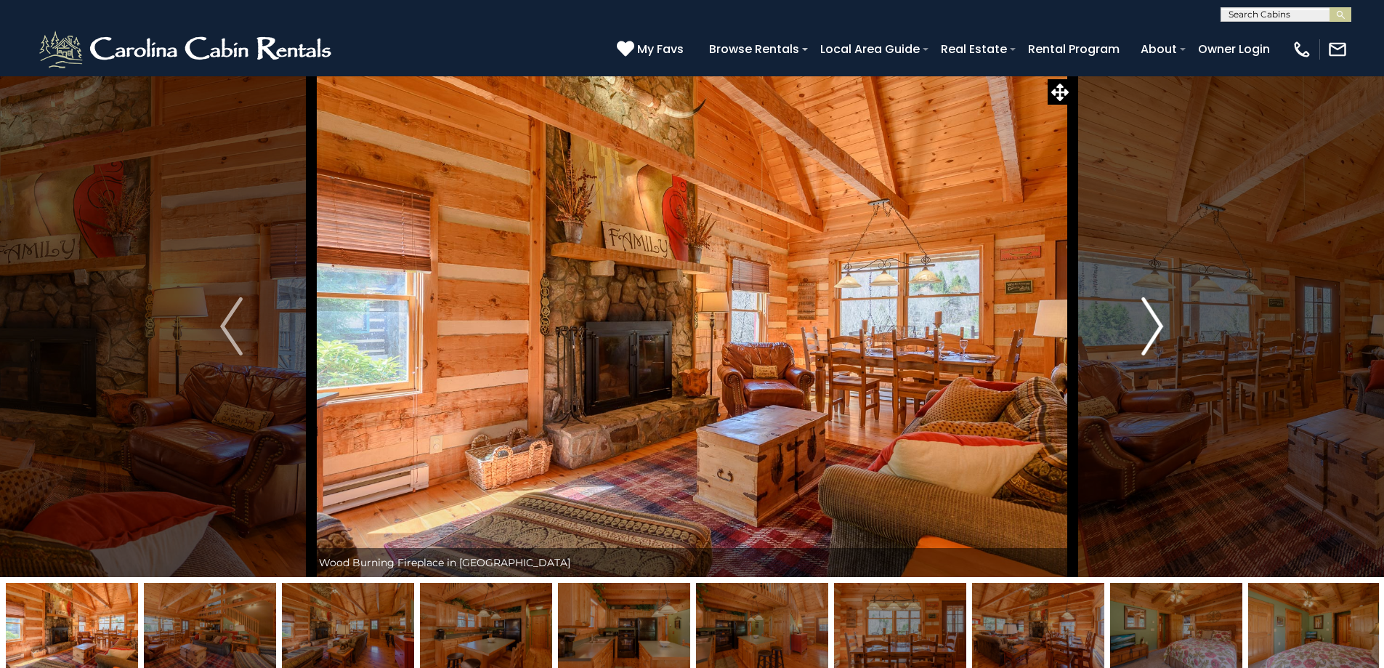
click at [1150, 332] on img "Next" at bounding box center [1152, 326] width 22 height 58
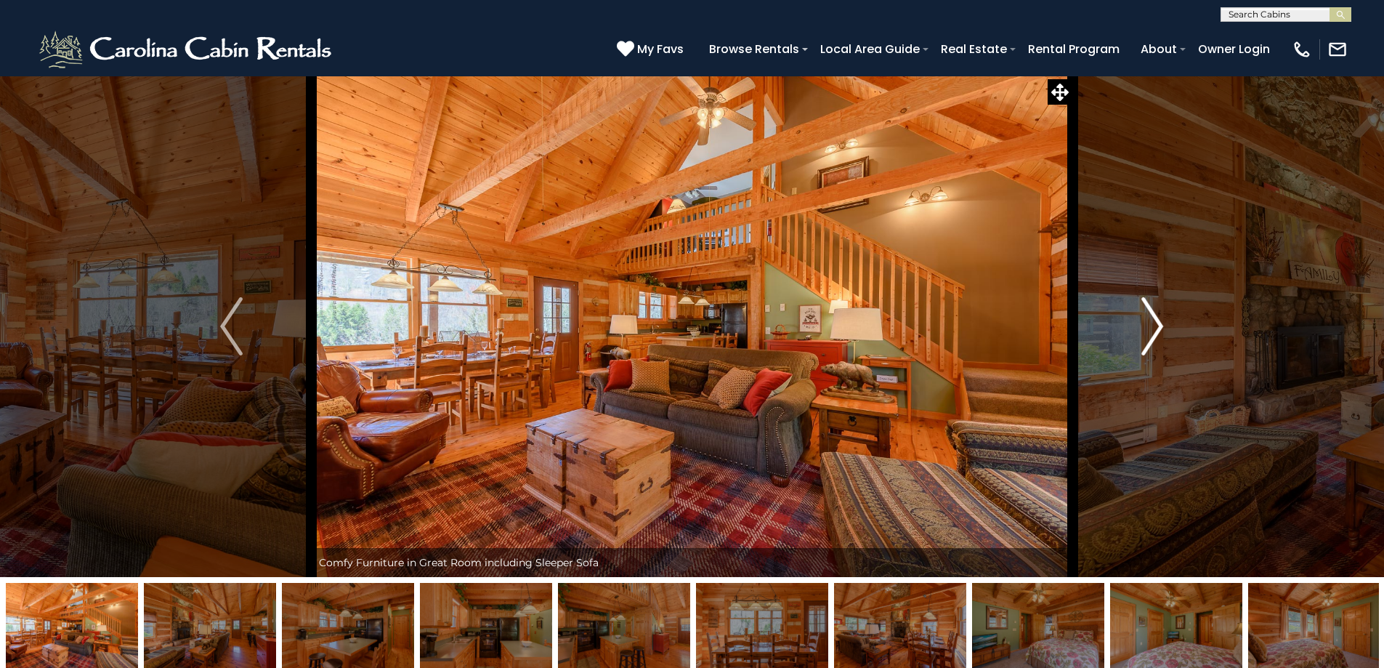
click at [1150, 332] on img "Next" at bounding box center [1152, 326] width 22 height 58
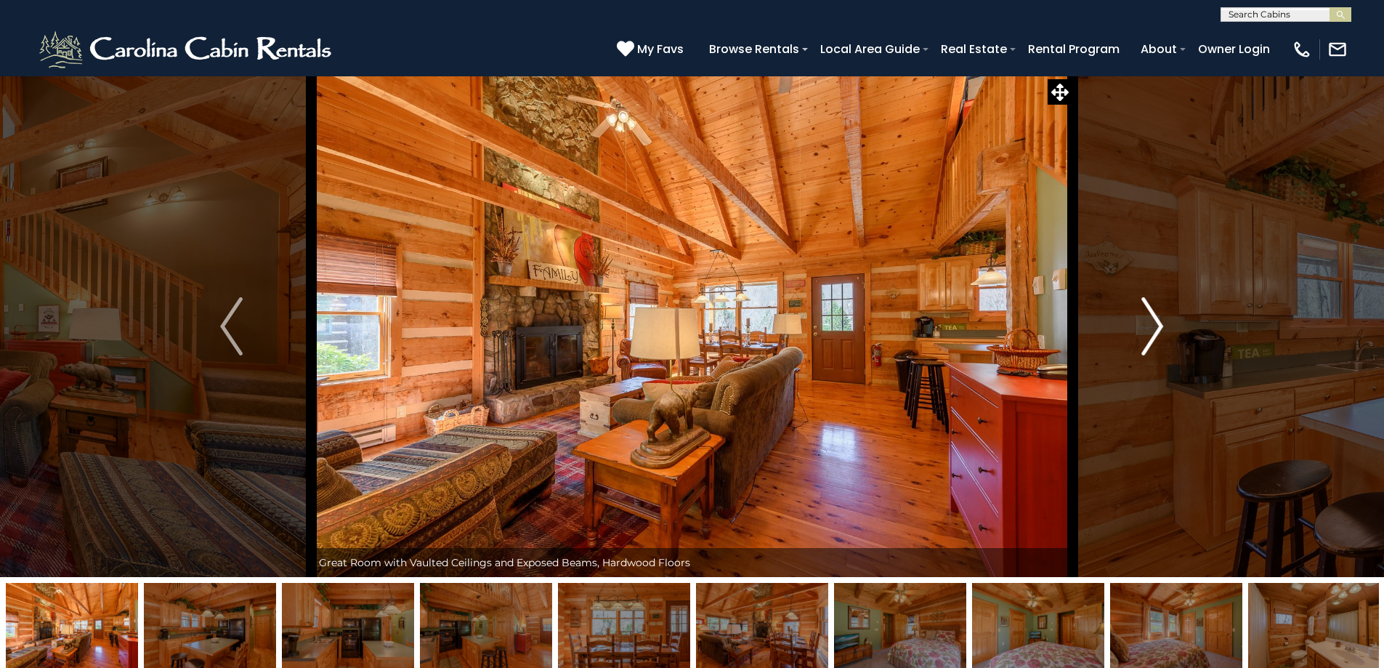
click at [1150, 332] on img "Next" at bounding box center [1152, 326] width 22 height 58
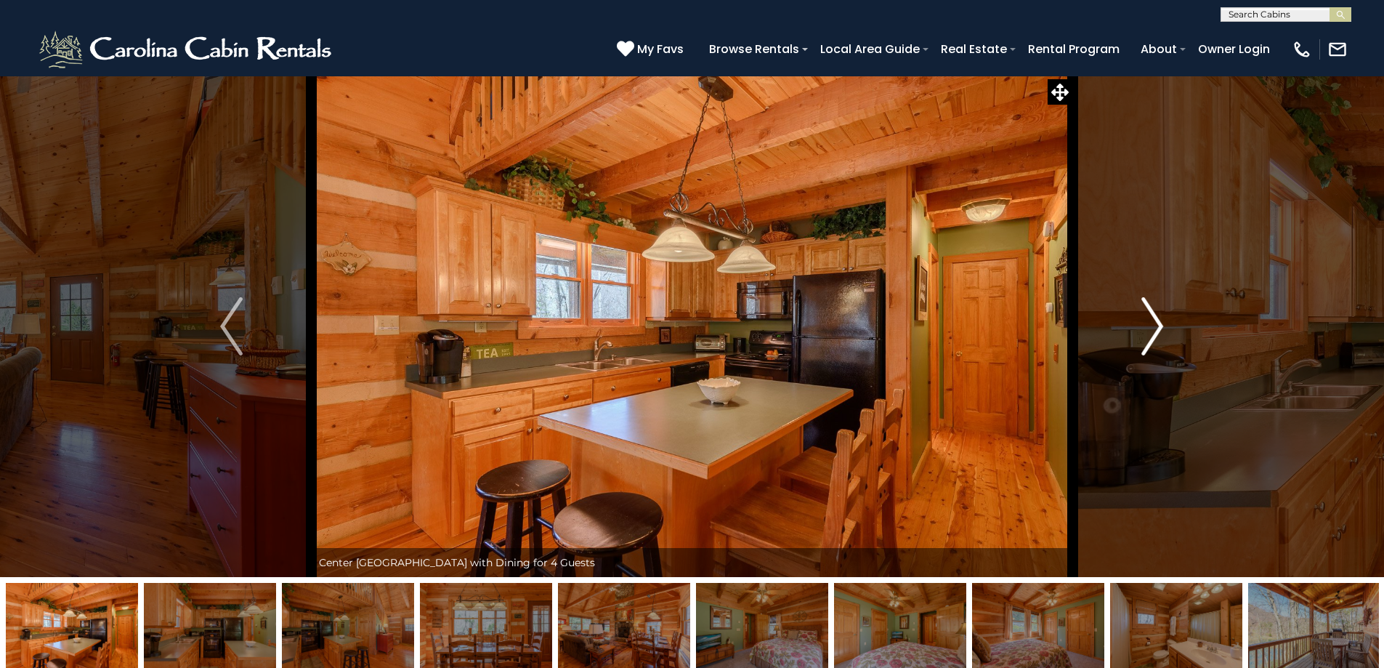
click at [1150, 332] on img "Next" at bounding box center [1152, 326] width 22 height 58
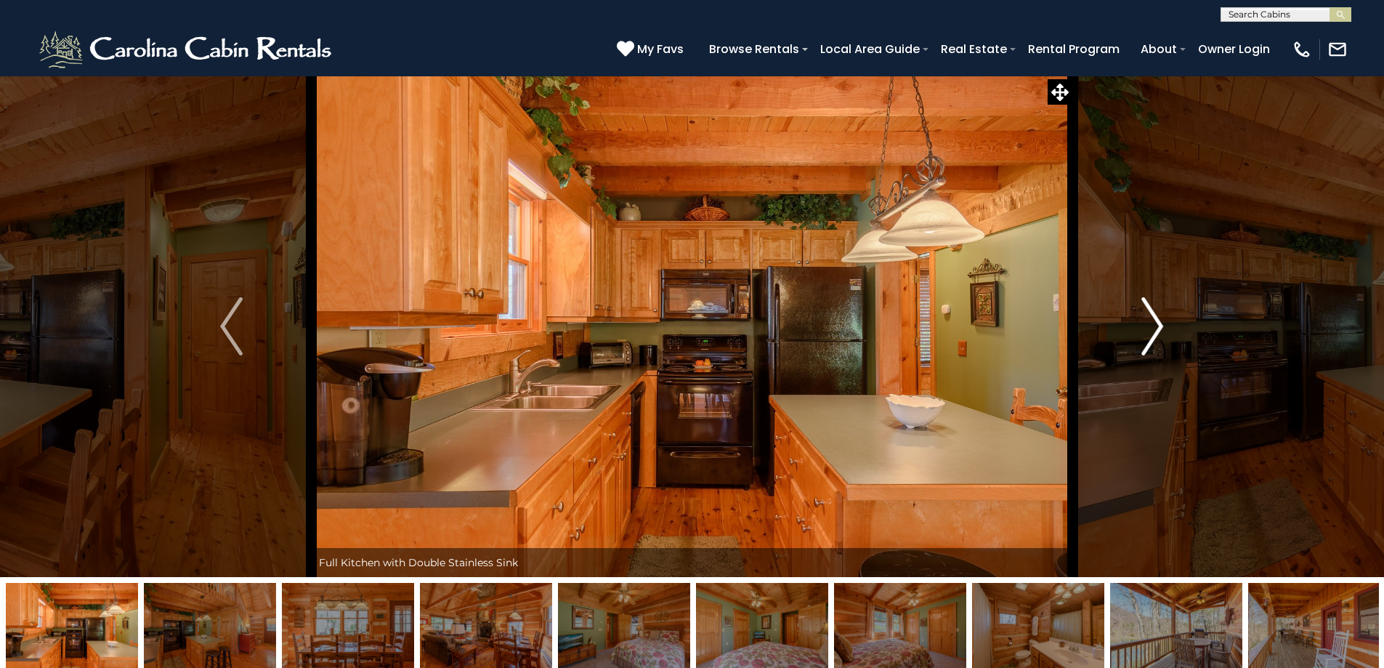
click at [1150, 332] on img "Next" at bounding box center [1152, 326] width 22 height 58
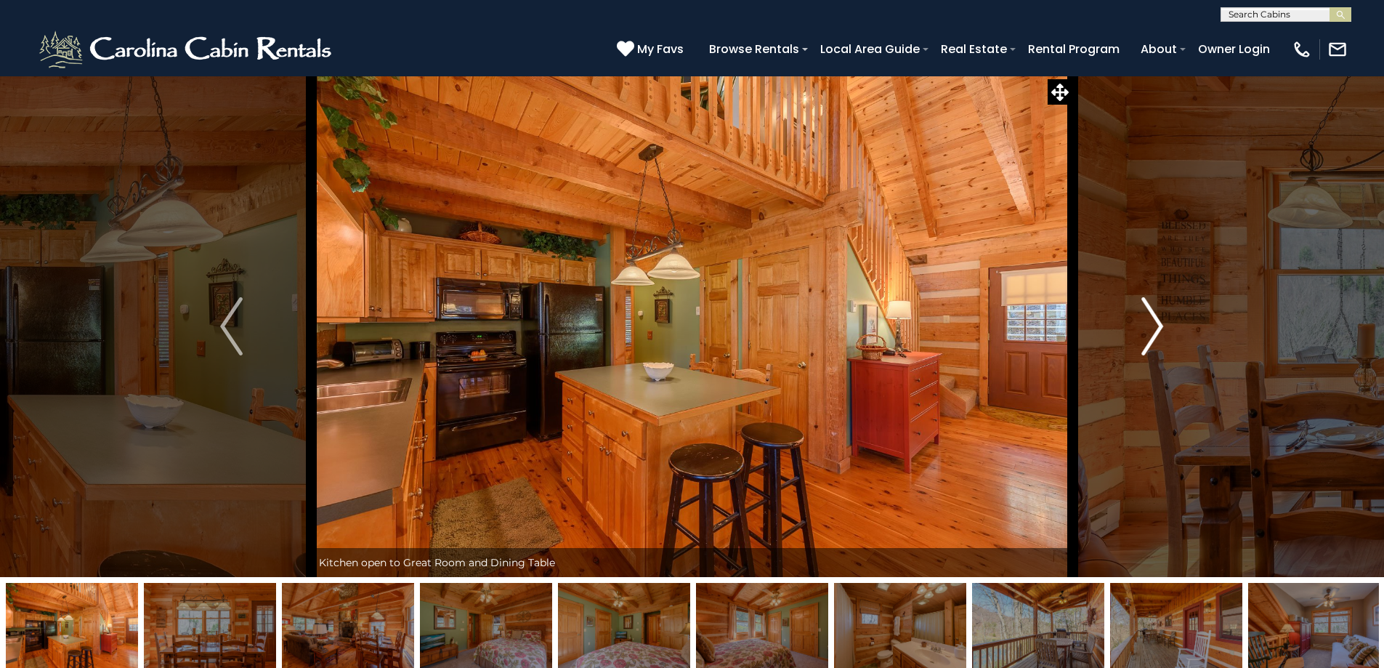
click at [1150, 332] on img "Next" at bounding box center [1152, 326] width 22 height 58
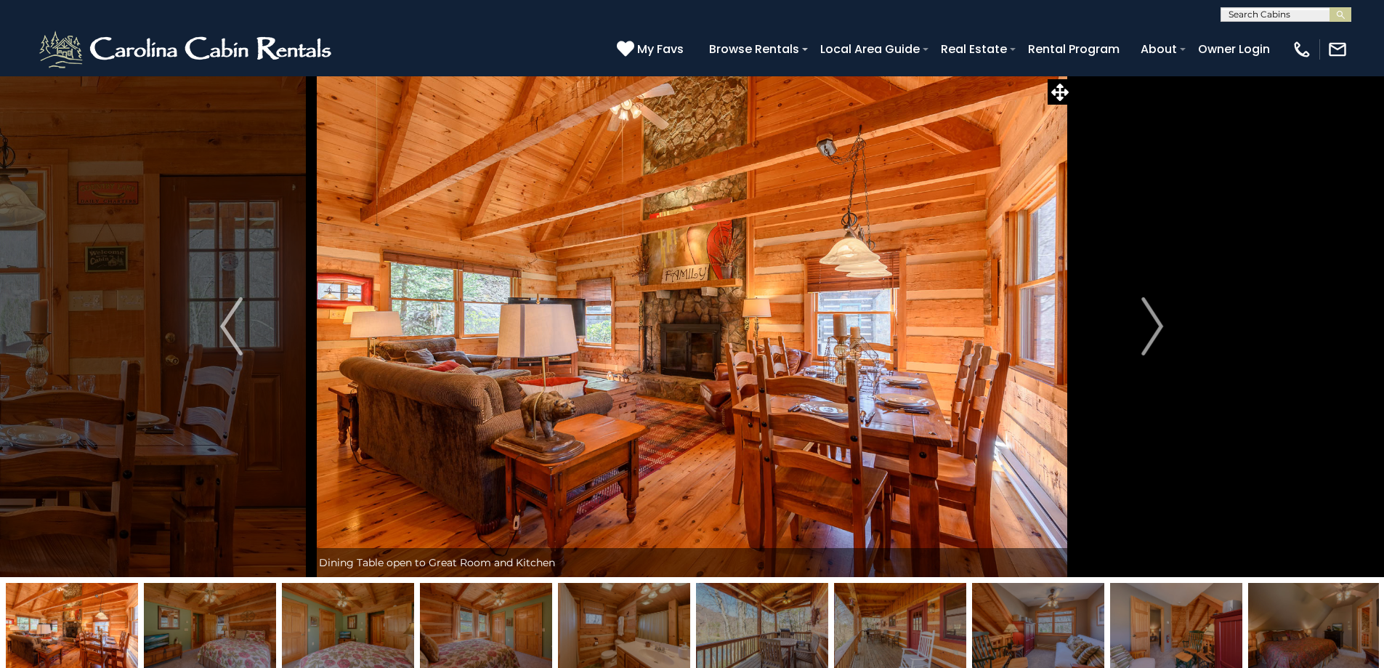
drag, startPoint x: 1225, startPoint y: 636, endPoint x: 0, endPoint y: 575, distance: 1226.1
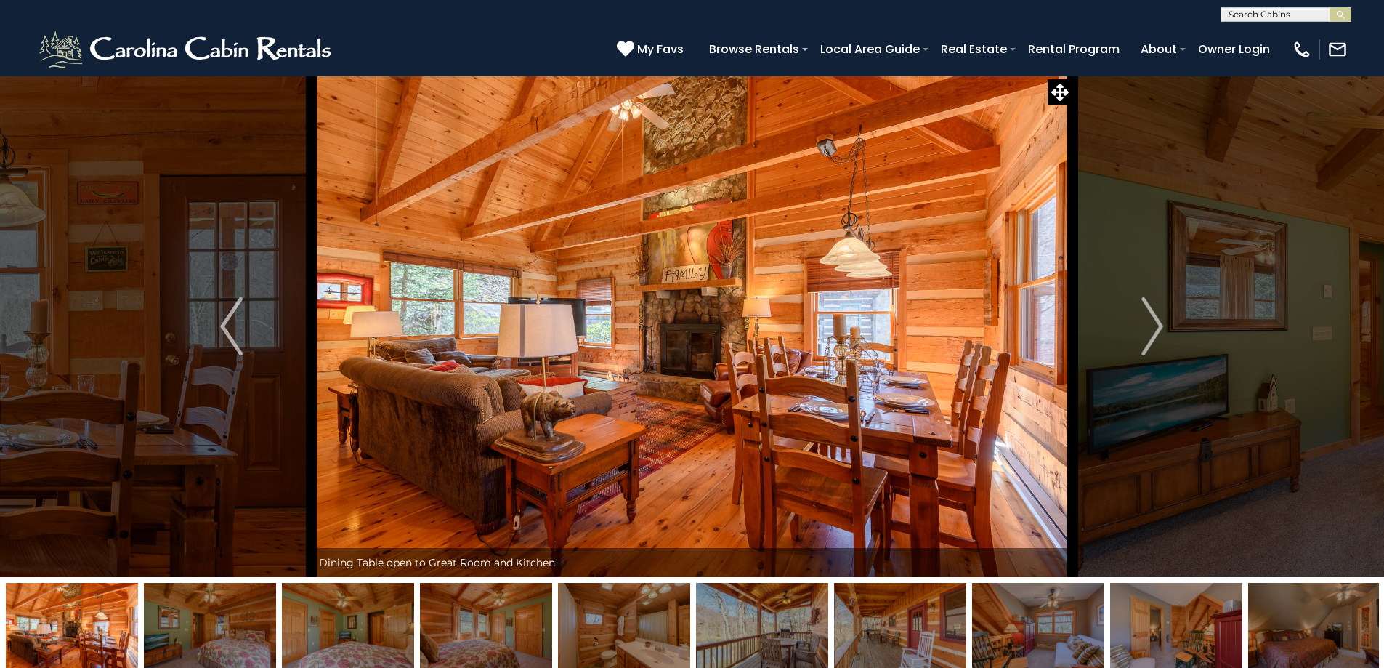
click at [0, 575] on div "Front Exterior of Lakeside at Hawksnest, Stairs down to Front Entry" at bounding box center [692, 378] width 1384 height 604
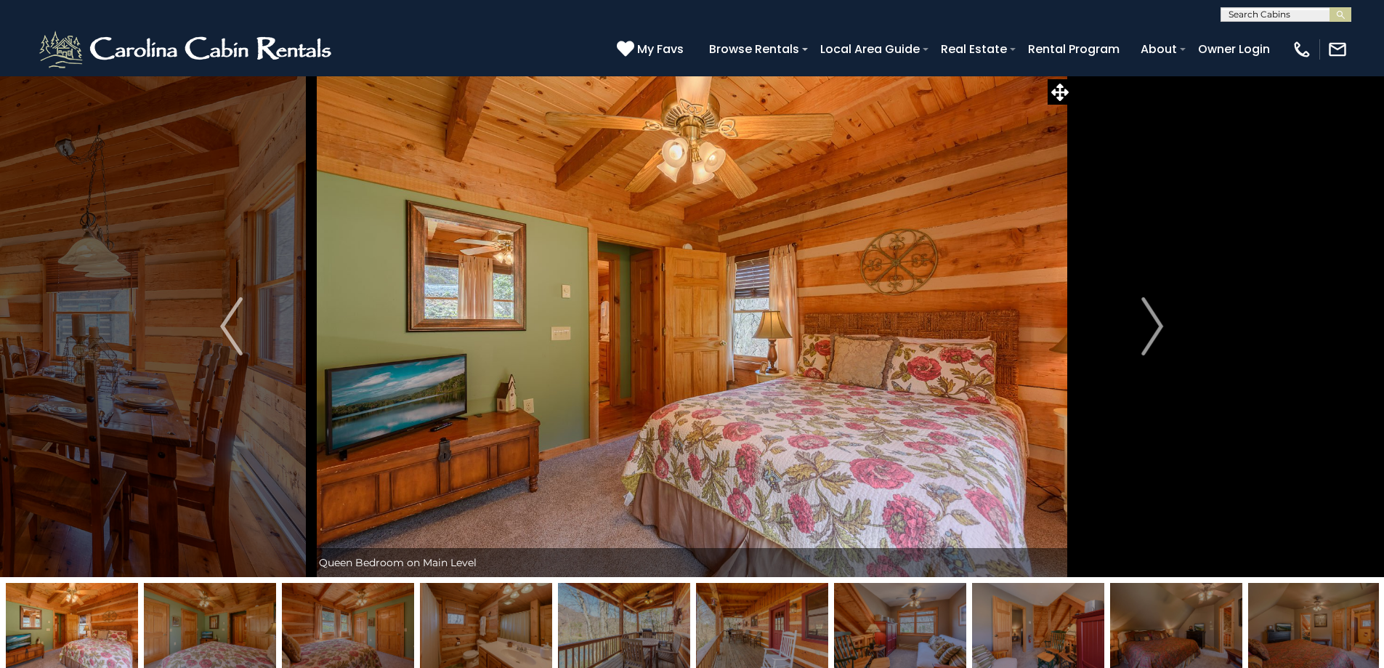
drag, startPoint x: 1236, startPoint y: 633, endPoint x: 122, endPoint y: 549, distance: 1117.4
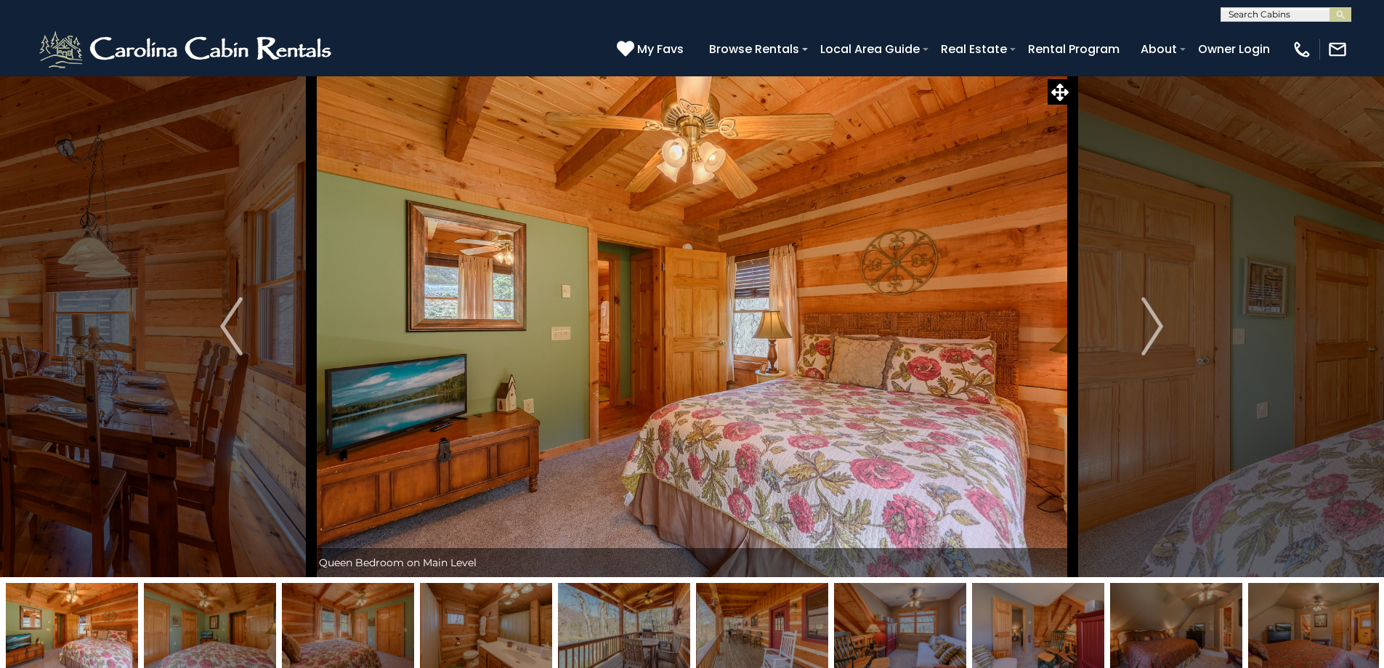
click at [122, 549] on div "Front Exterior of Lakeside at Hawksnest, Stairs down to Front Entry" at bounding box center [692, 378] width 1384 height 604
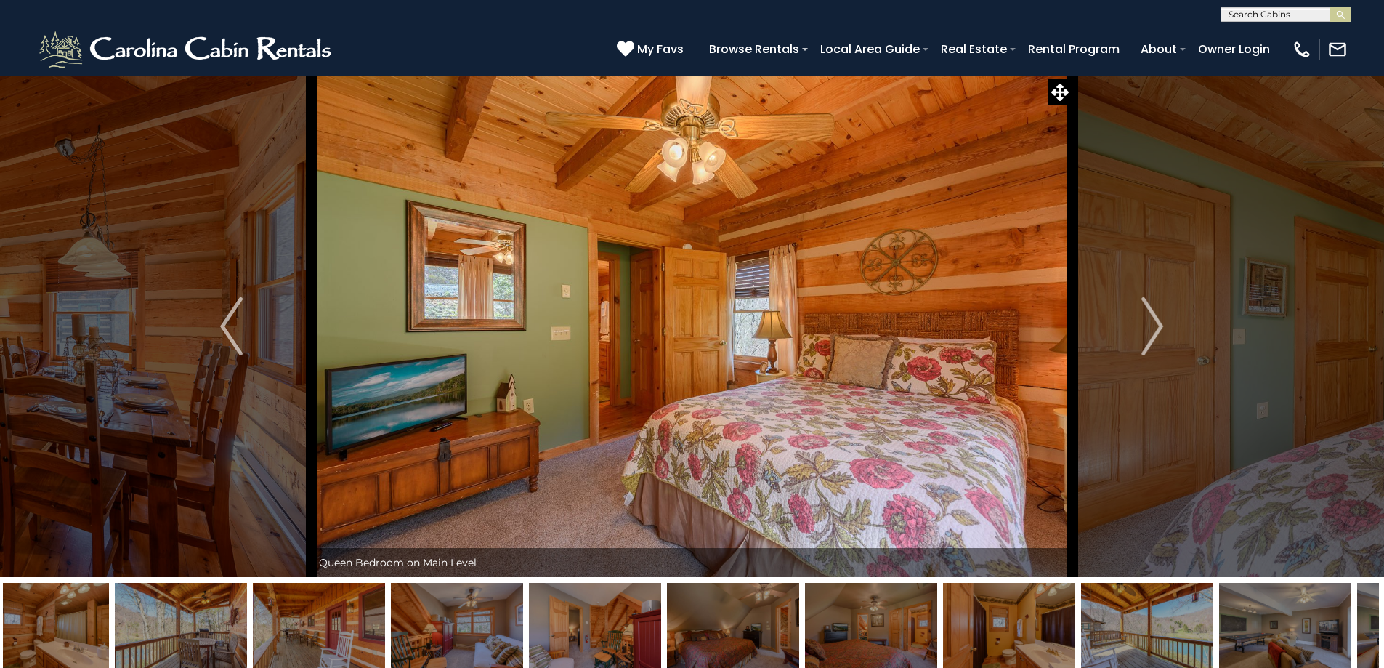
drag, startPoint x: 1188, startPoint y: 615, endPoint x: 120, endPoint y: 581, distance: 1069.0
click at [667, 616] on img at bounding box center [733, 628] width 132 height 91
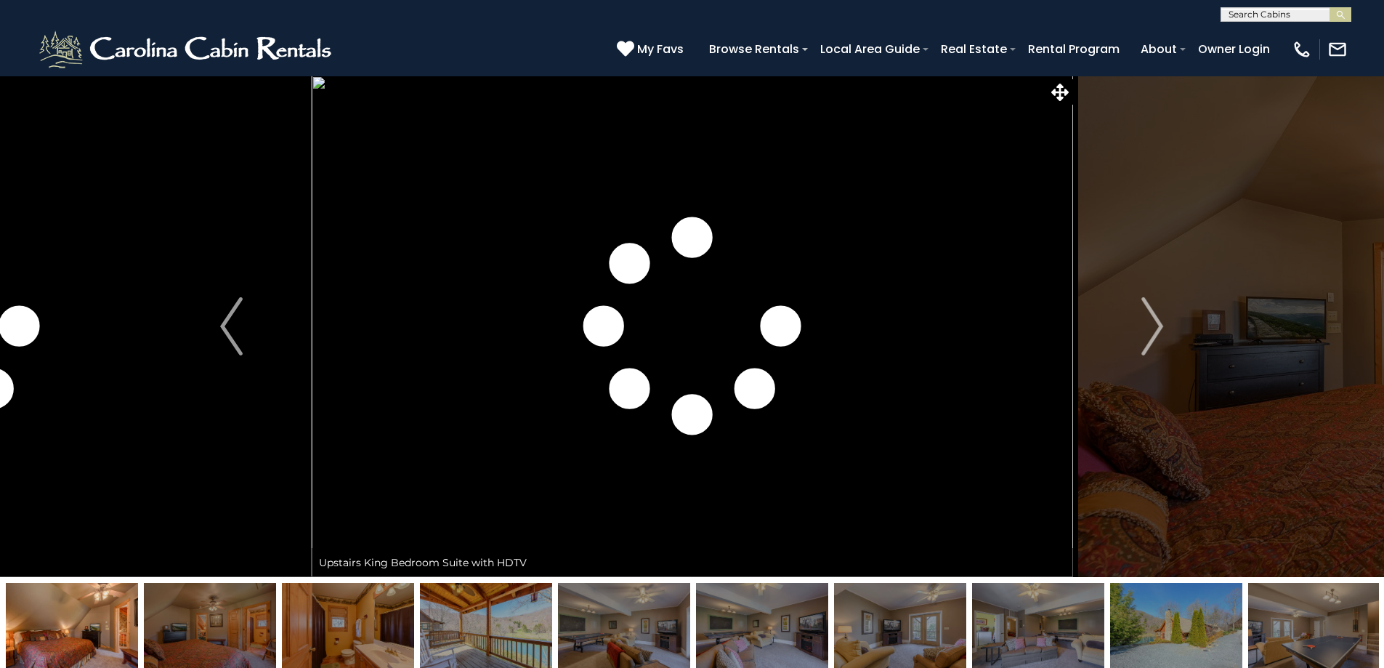
click at [1148, 635] on img at bounding box center [1176, 628] width 132 height 91
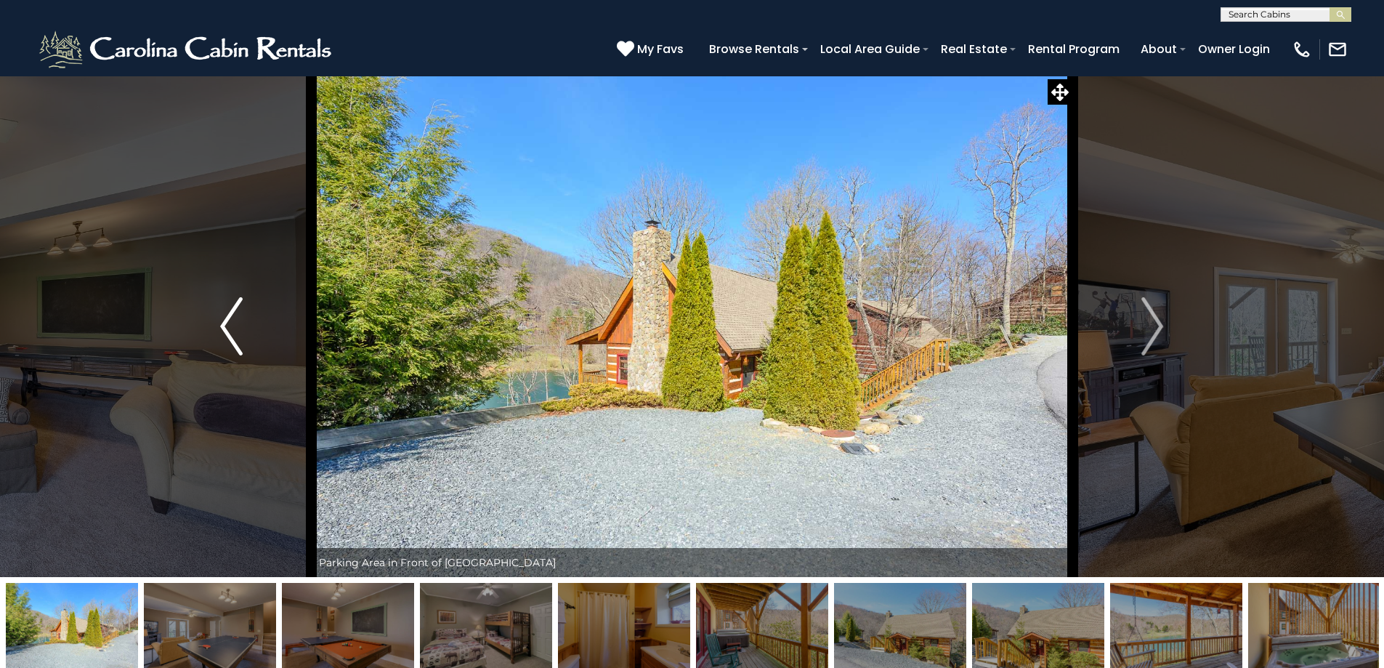
click at [233, 325] on img "Previous" at bounding box center [231, 326] width 22 height 58
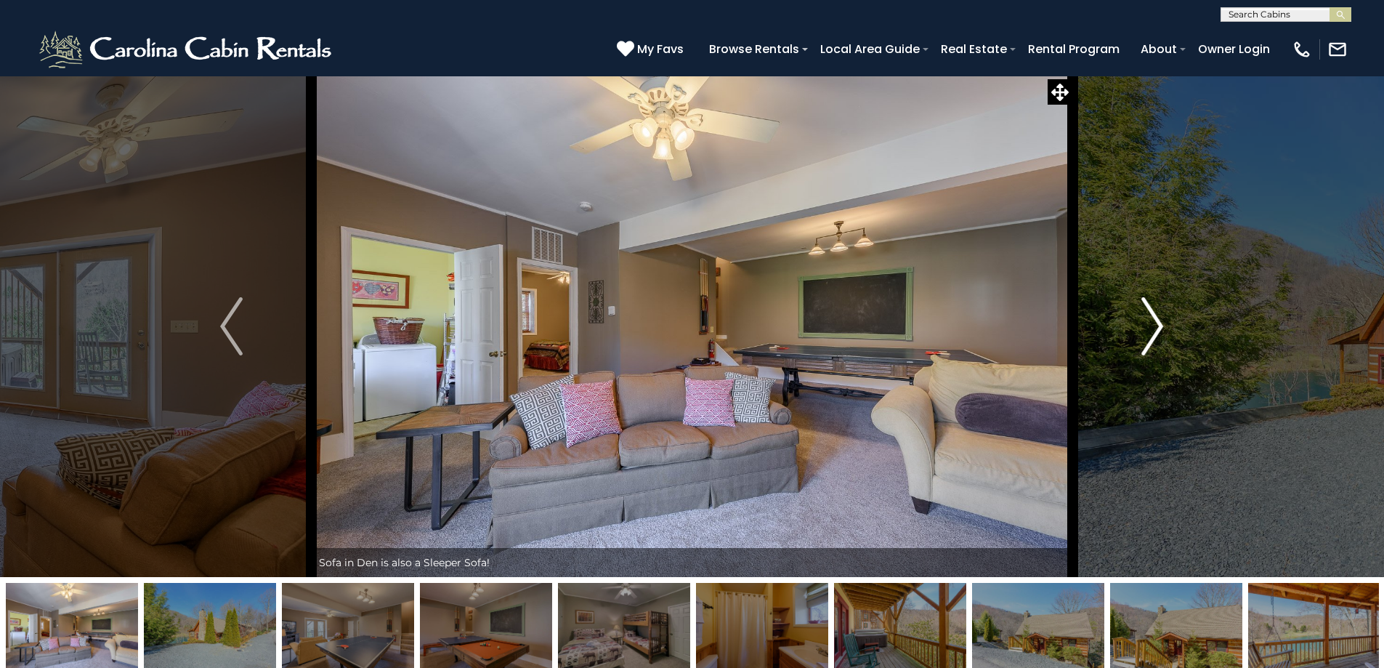
click at [1133, 337] on button "Next" at bounding box center [1152, 326] width 160 height 501
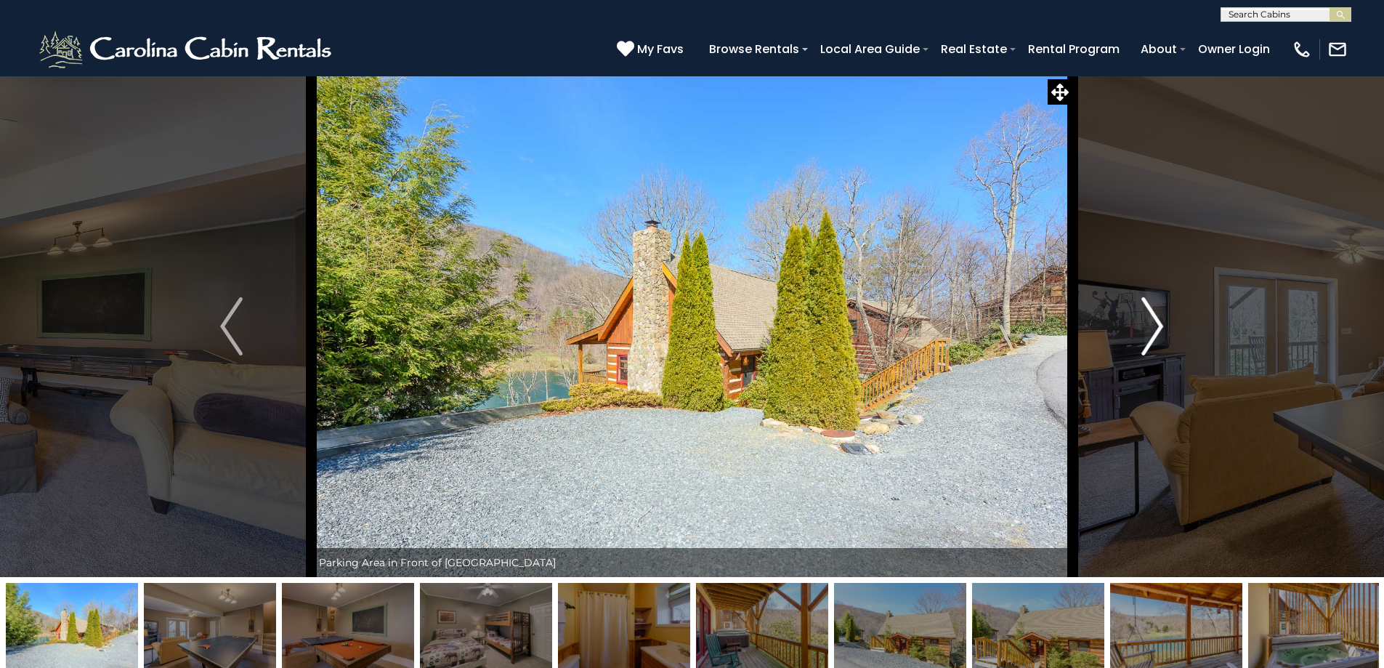
click at [1138, 333] on button "Next" at bounding box center [1152, 326] width 160 height 501
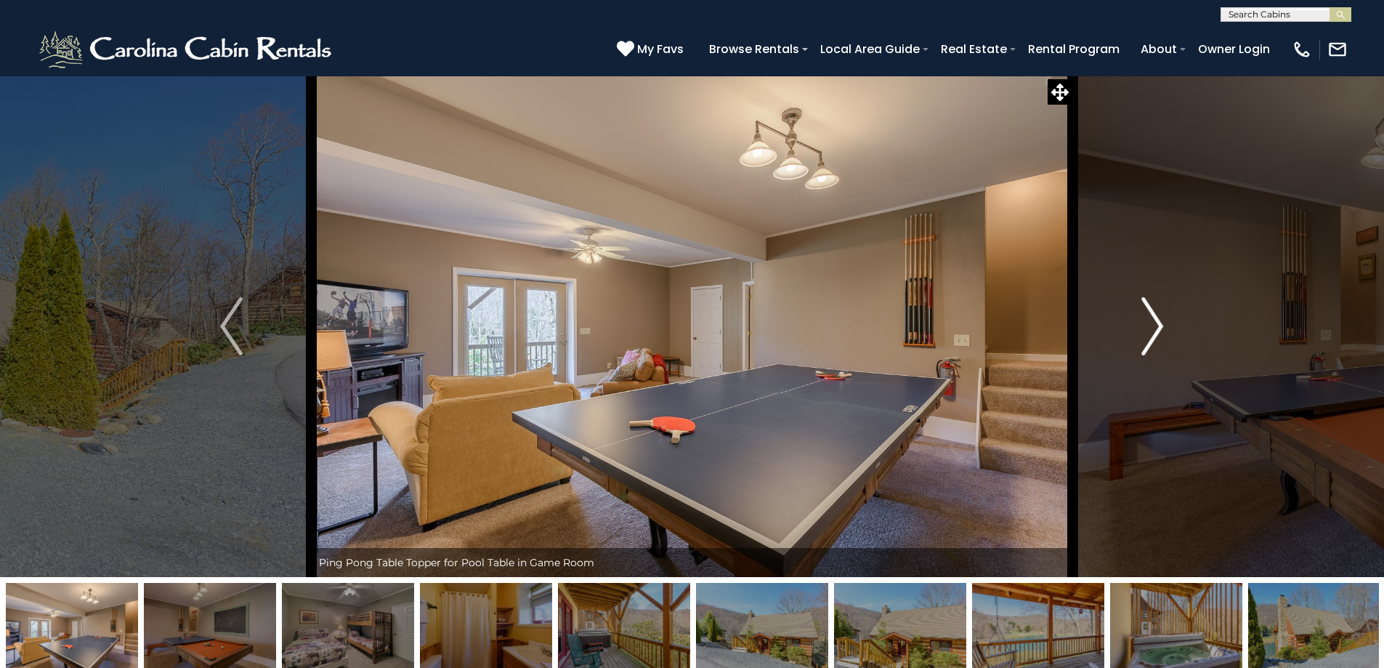
click at [1138, 333] on button "Next" at bounding box center [1152, 326] width 160 height 501
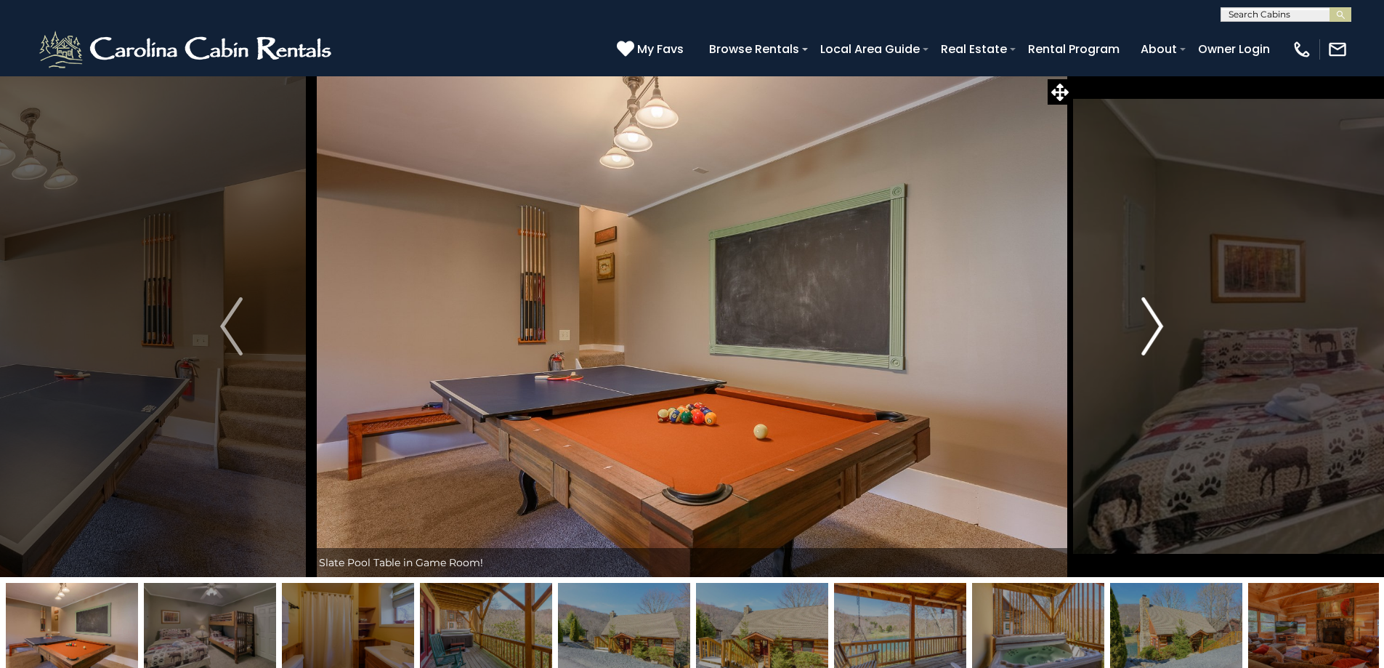
click at [1138, 333] on button "Next" at bounding box center [1152, 326] width 160 height 501
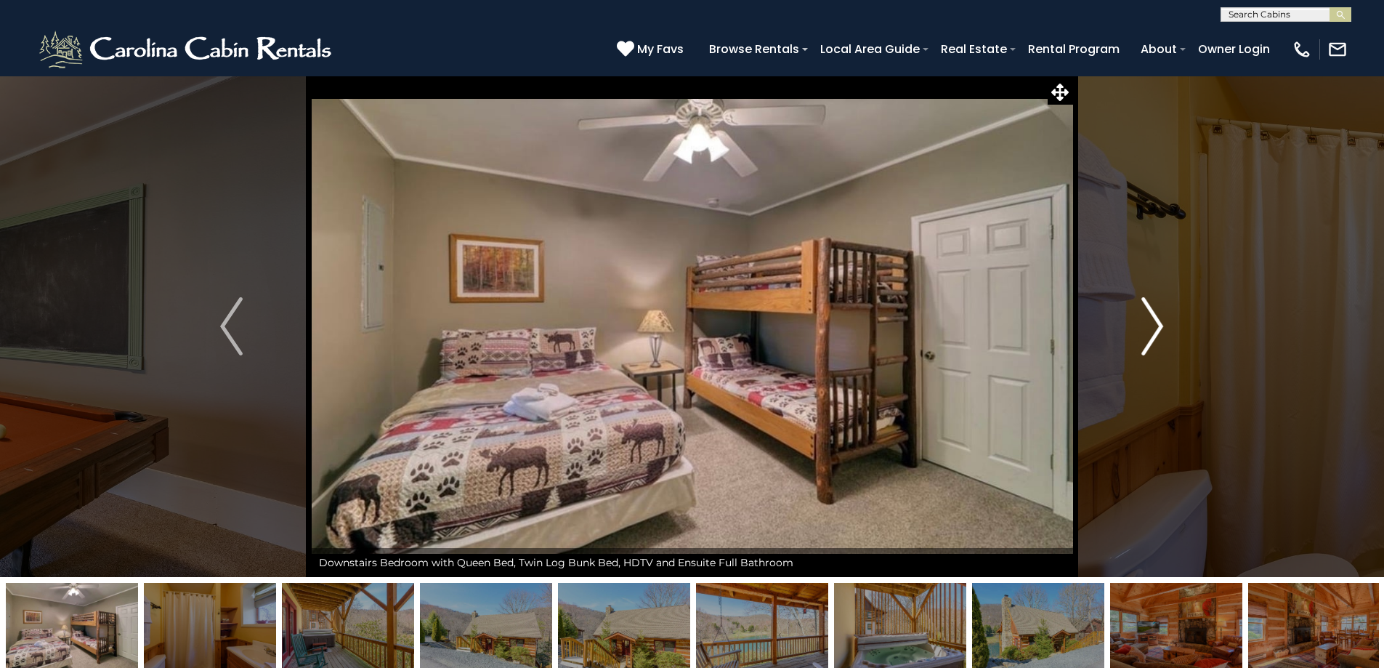
click at [1138, 333] on button "Next" at bounding box center [1152, 326] width 160 height 501
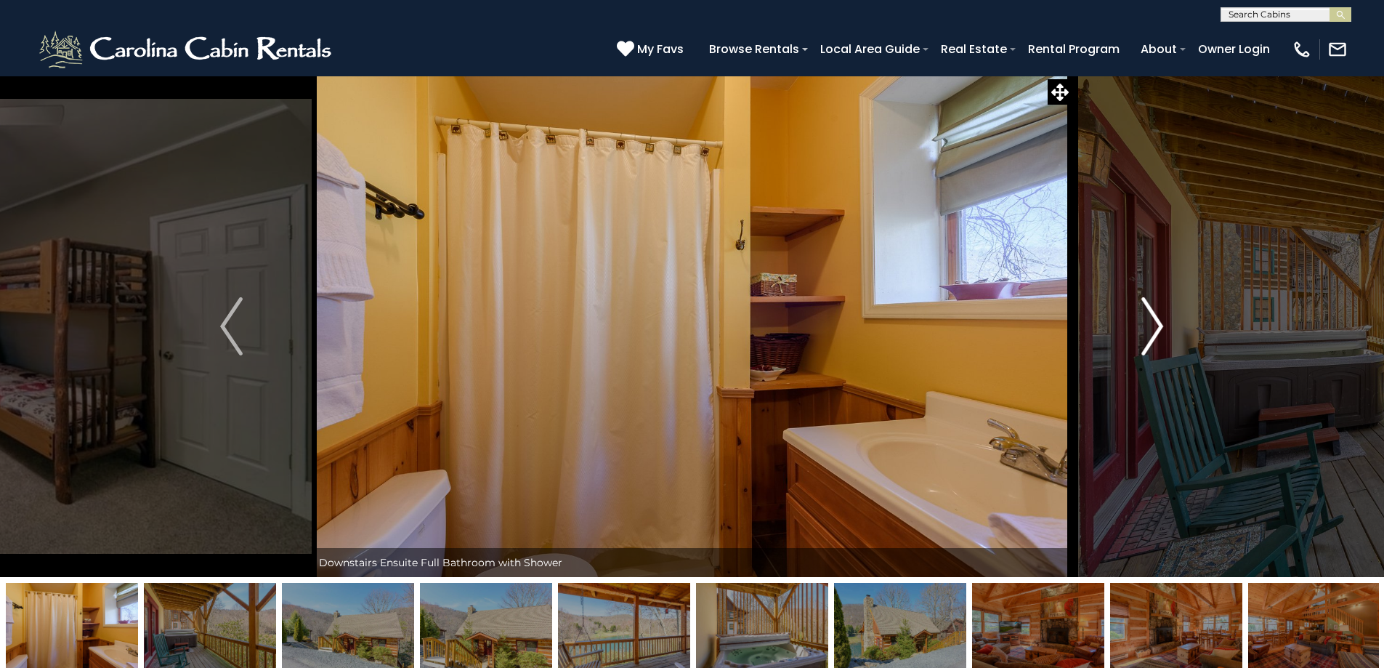
click at [1138, 333] on button "Next" at bounding box center [1152, 326] width 160 height 501
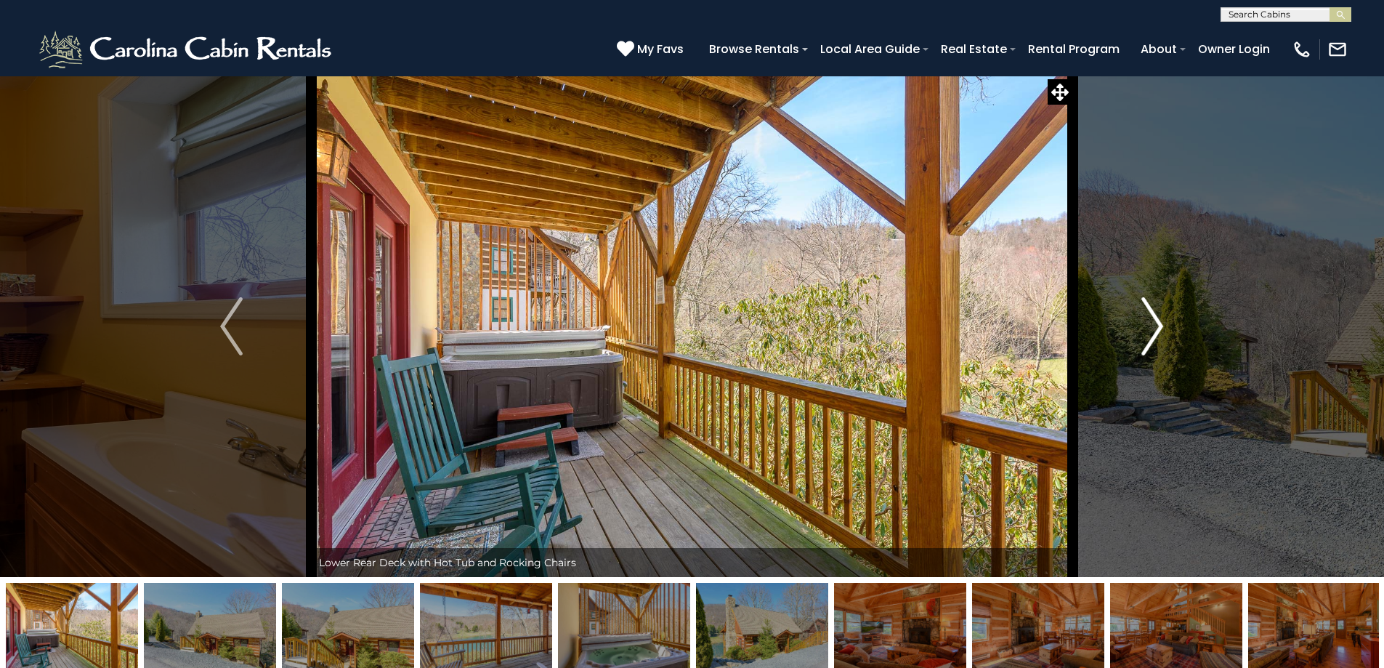
click at [1138, 333] on button "Next" at bounding box center [1152, 326] width 160 height 501
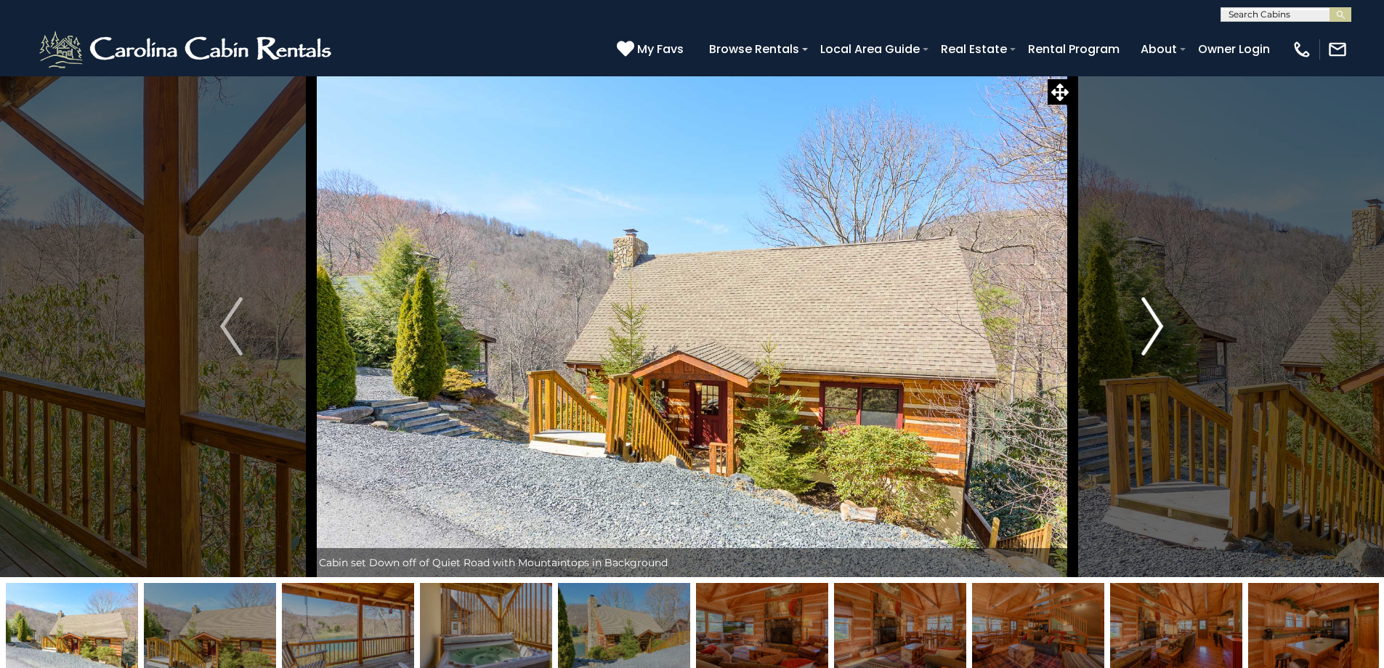
click at [1138, 333] on button "Next" at bounding box center [1152, 326] width 160 height 501
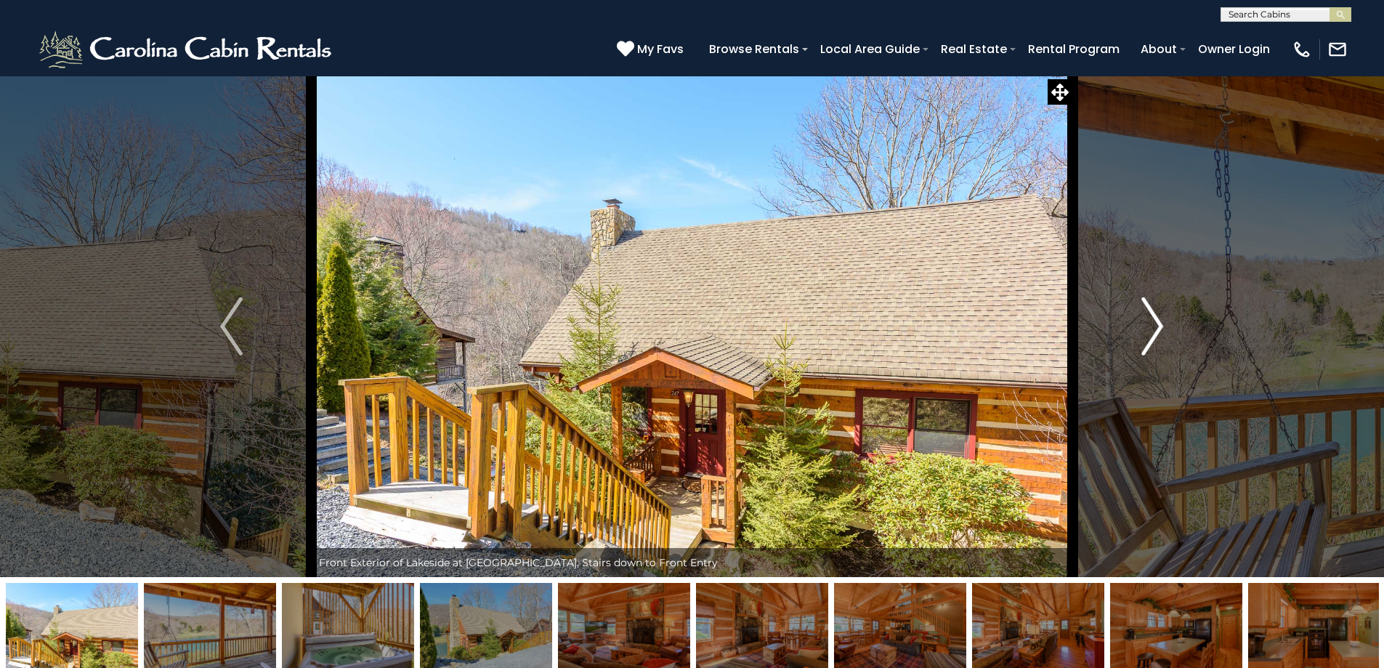
click at [1138, 333] on button "Next" at bounding box center [1152, 326] width 160 height 501
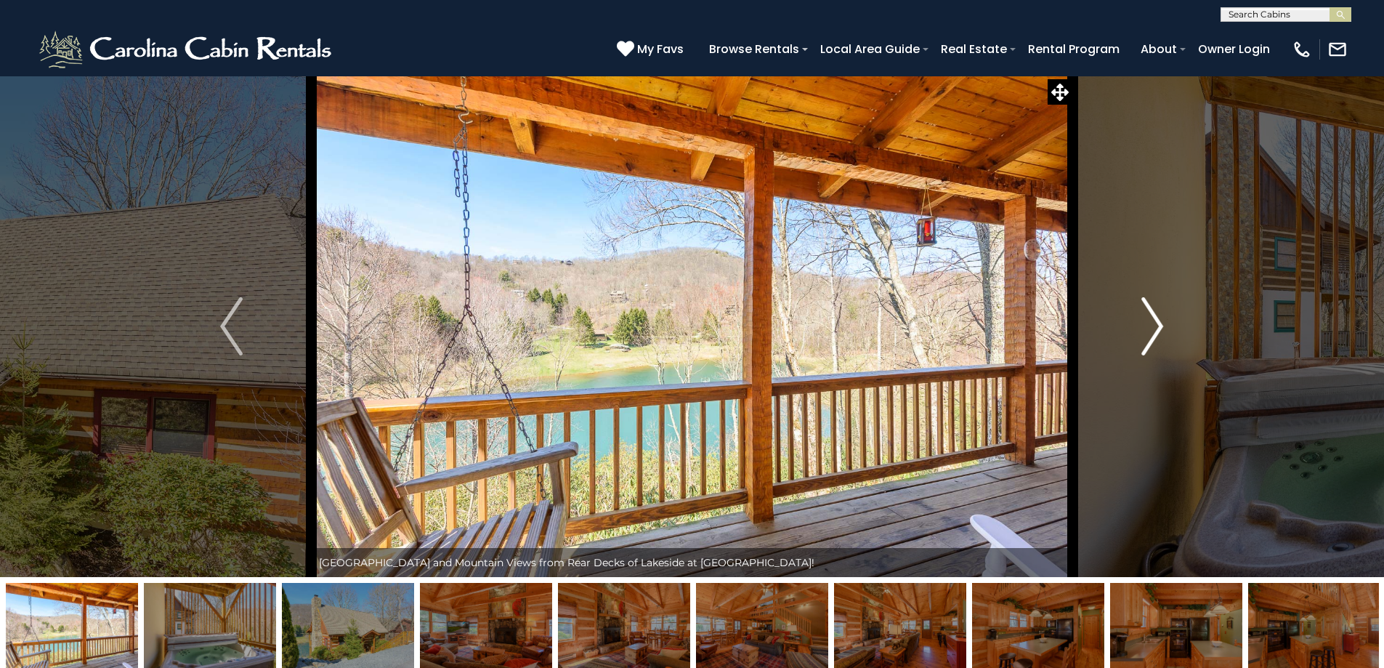
click at [1138, 333] on button "Next" at bounding box center [1152, 326] width 160 height 501
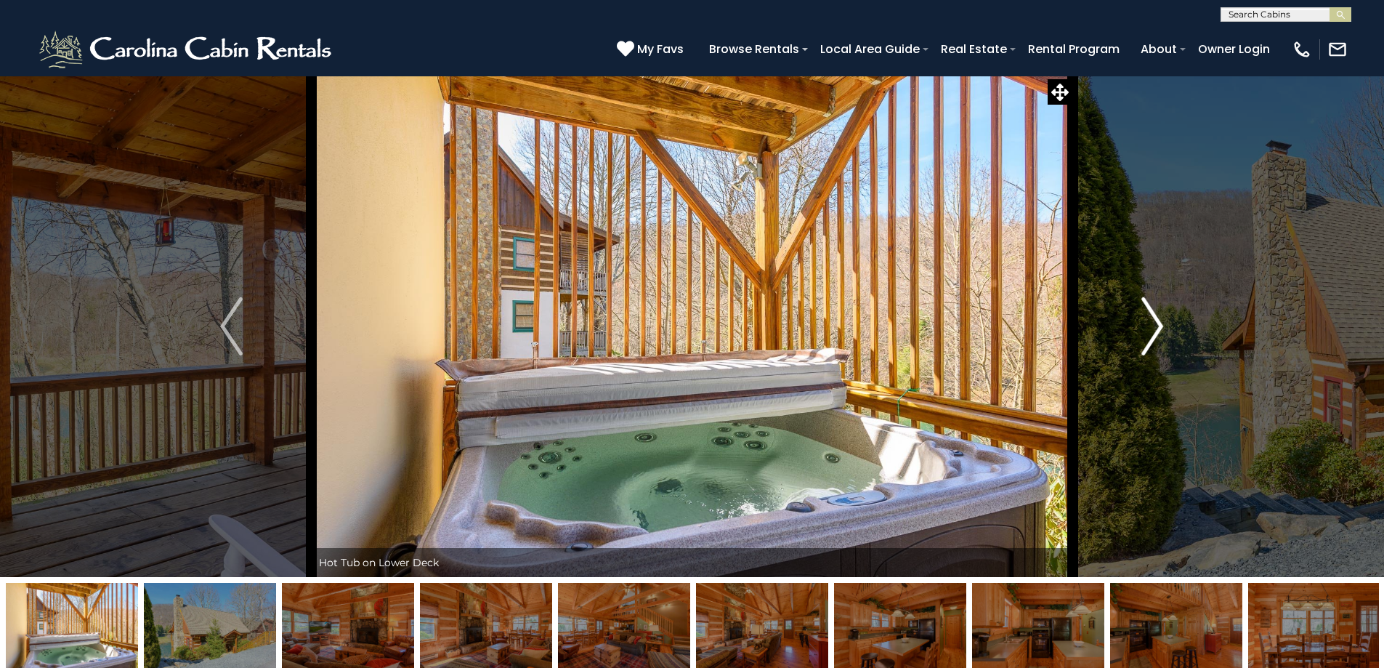
click at [1138, 333] on button "Next" at bounding box center [1152, 326] width 160 height 501
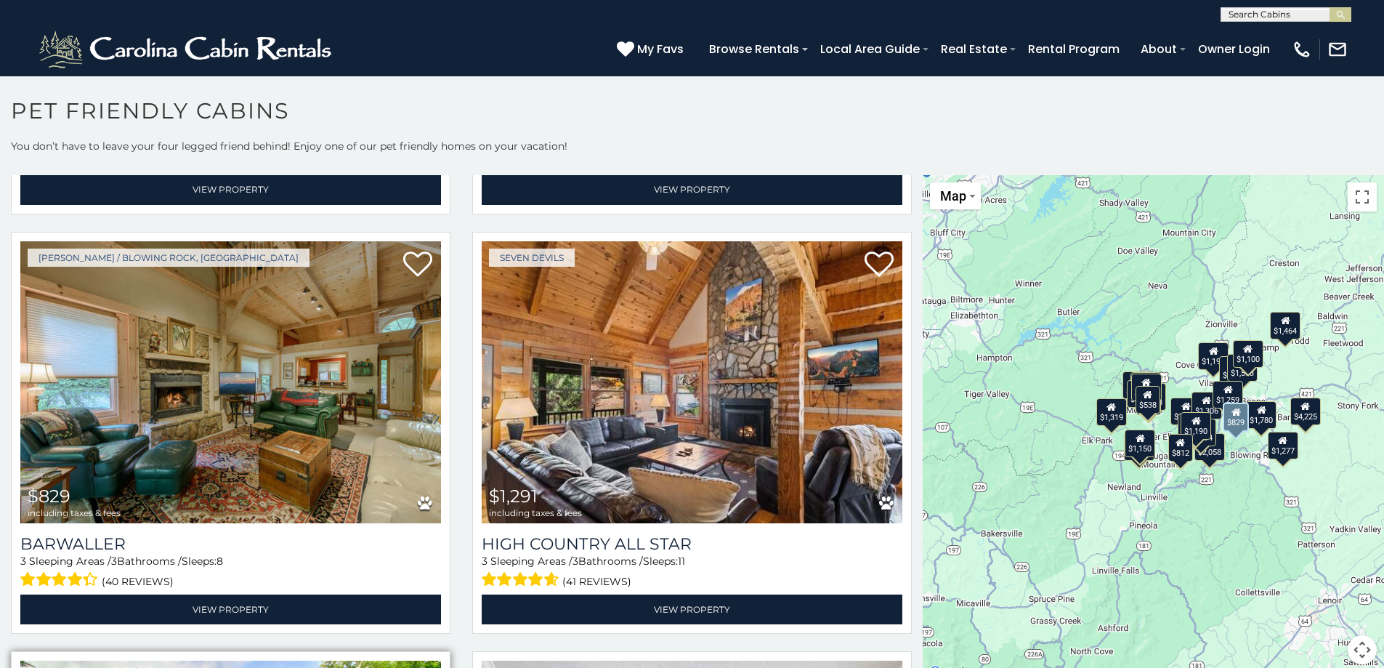
scroll to position [5593, 0]
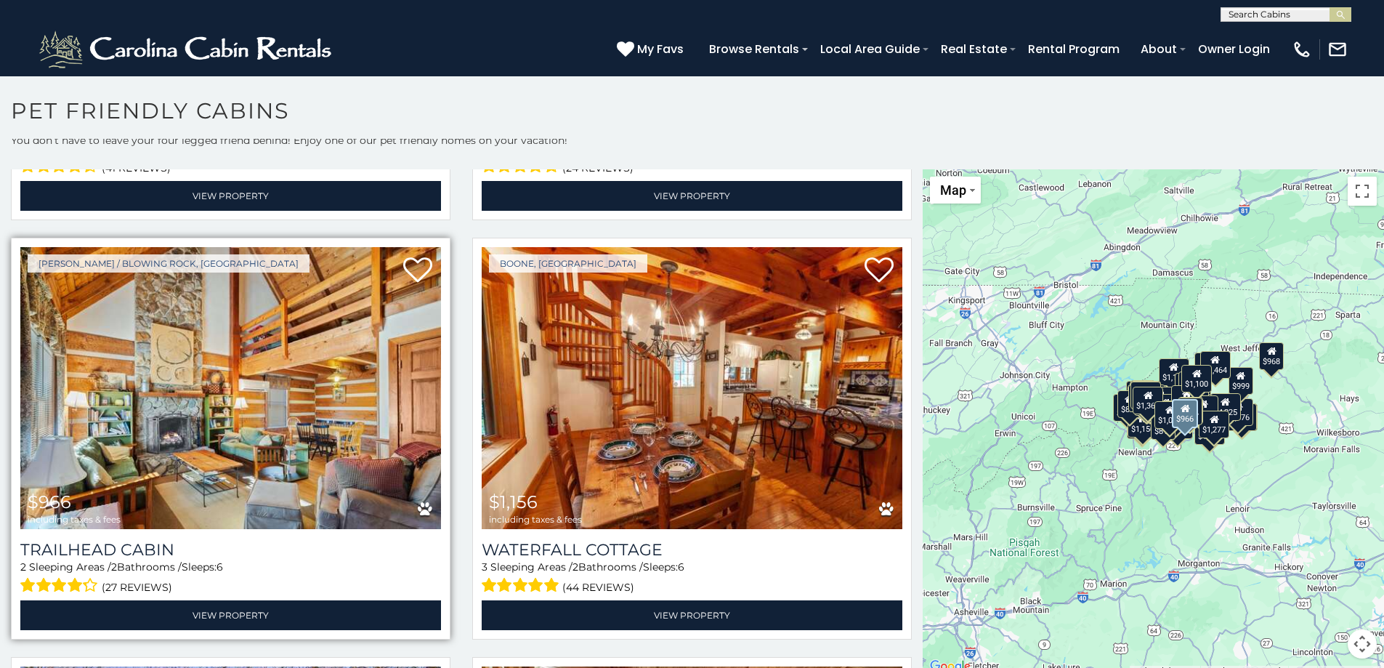
scroll to position [7133, 0]
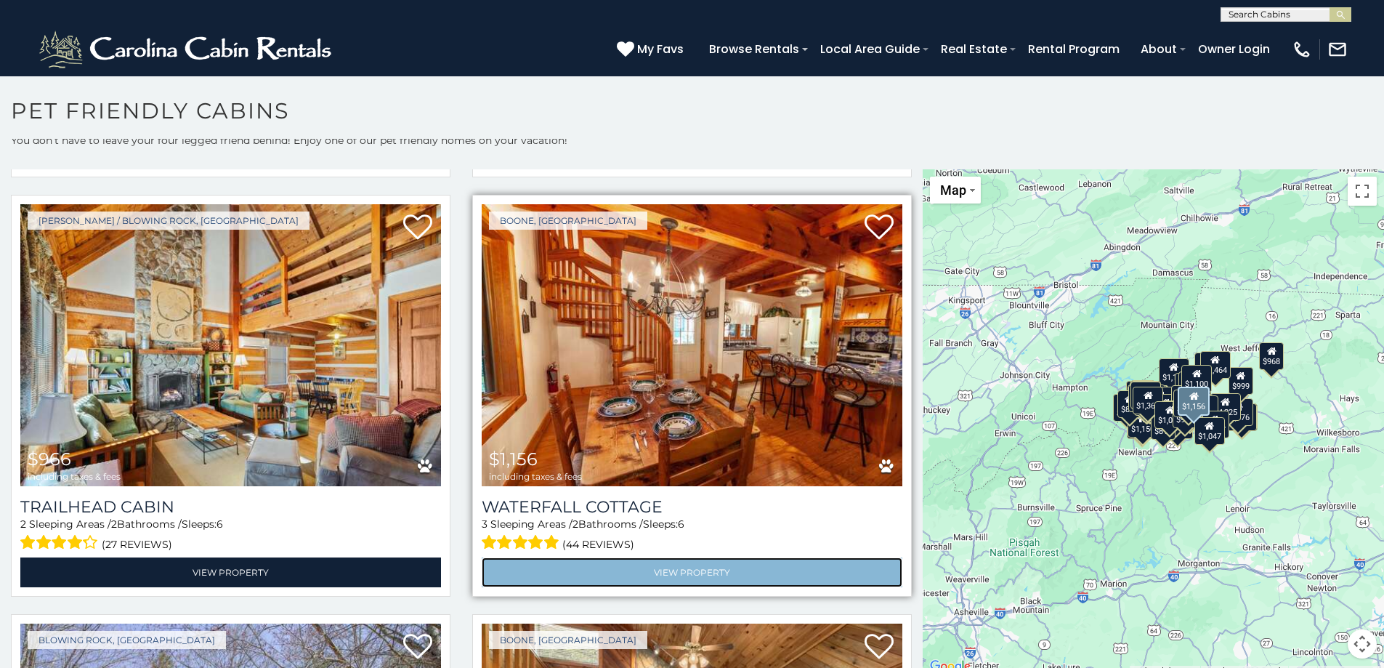
click at [656, 557] on link "View Property" at bounding box center [692, 572] width 421 height 30
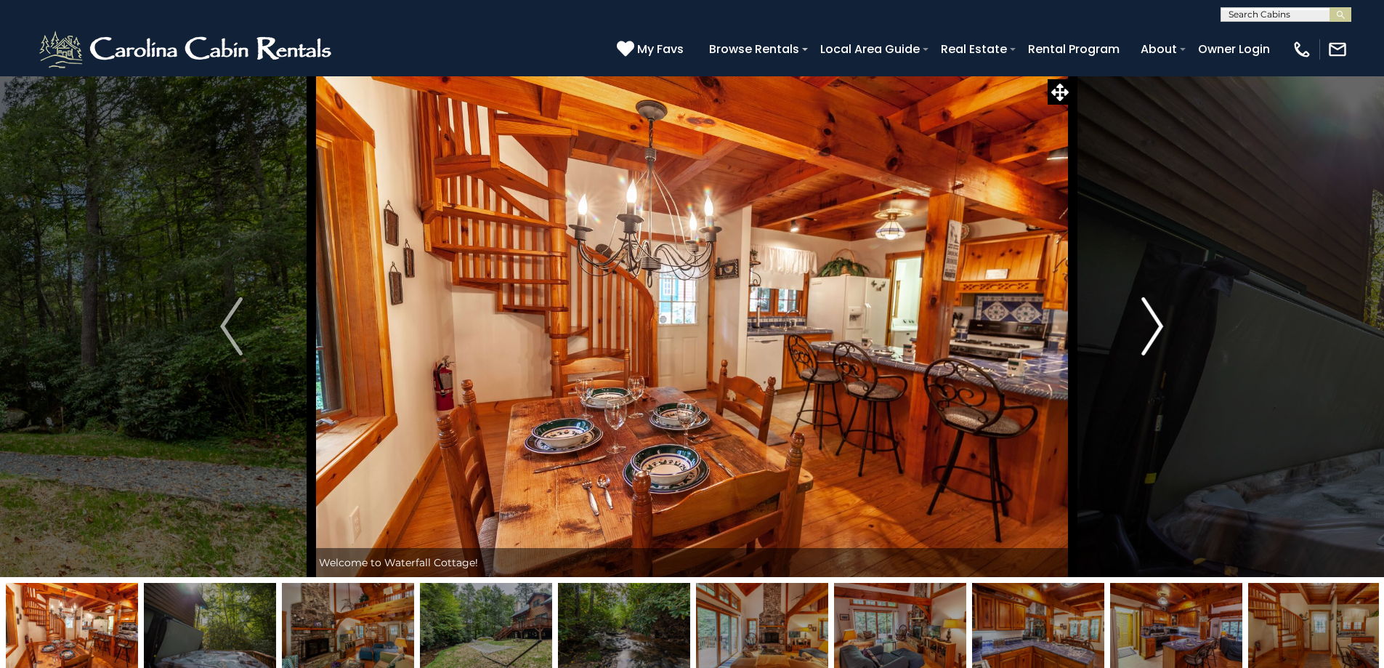
click at [1136, 322] on button "Next" at bounding box center [1152, 326] width 160 height 501
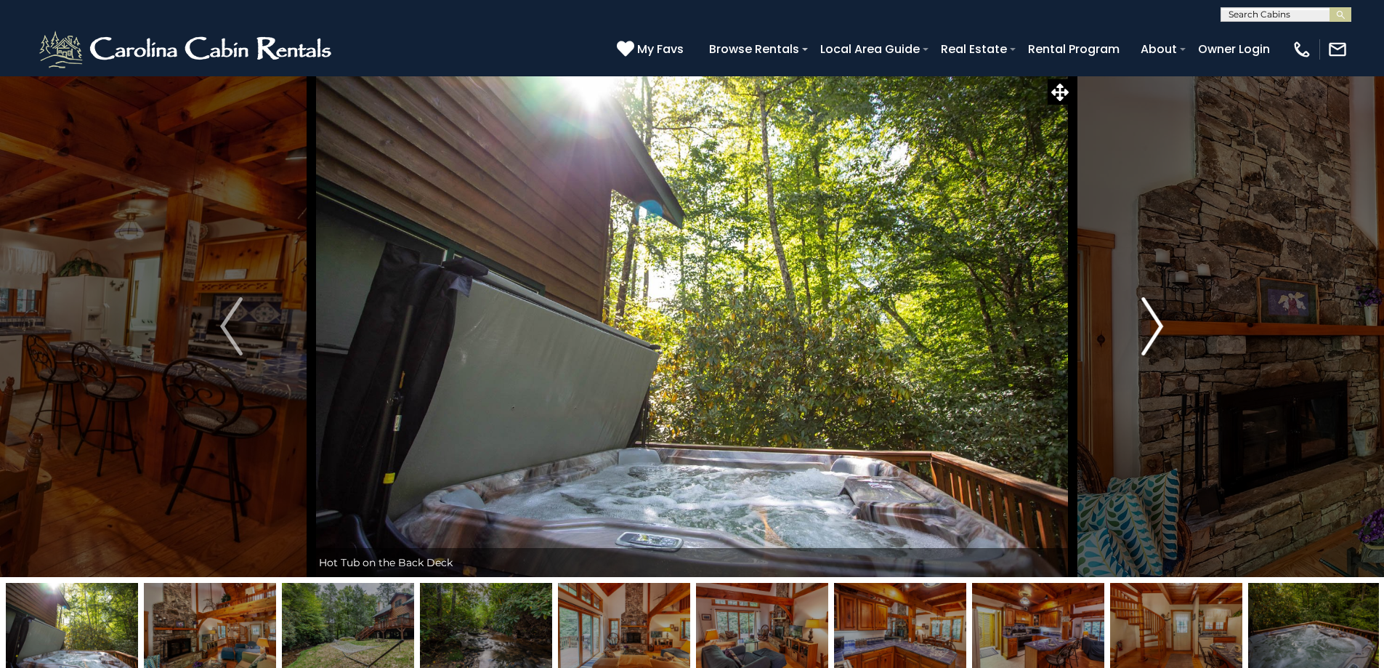
click at [1137, 323] on button "Next" at bounding box center [1152, 326] width 160 height 501
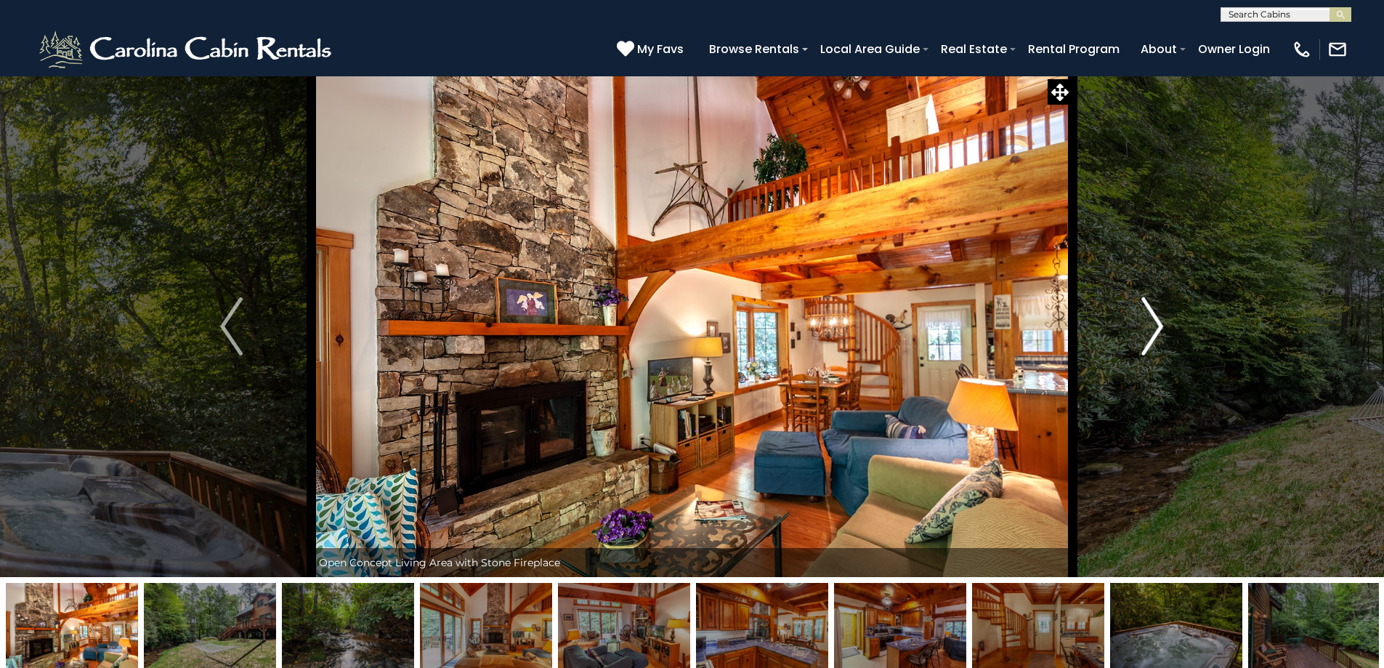
click at [1137, 323] on button "Next" at bounding box center [1152, 326] width 160 height 501
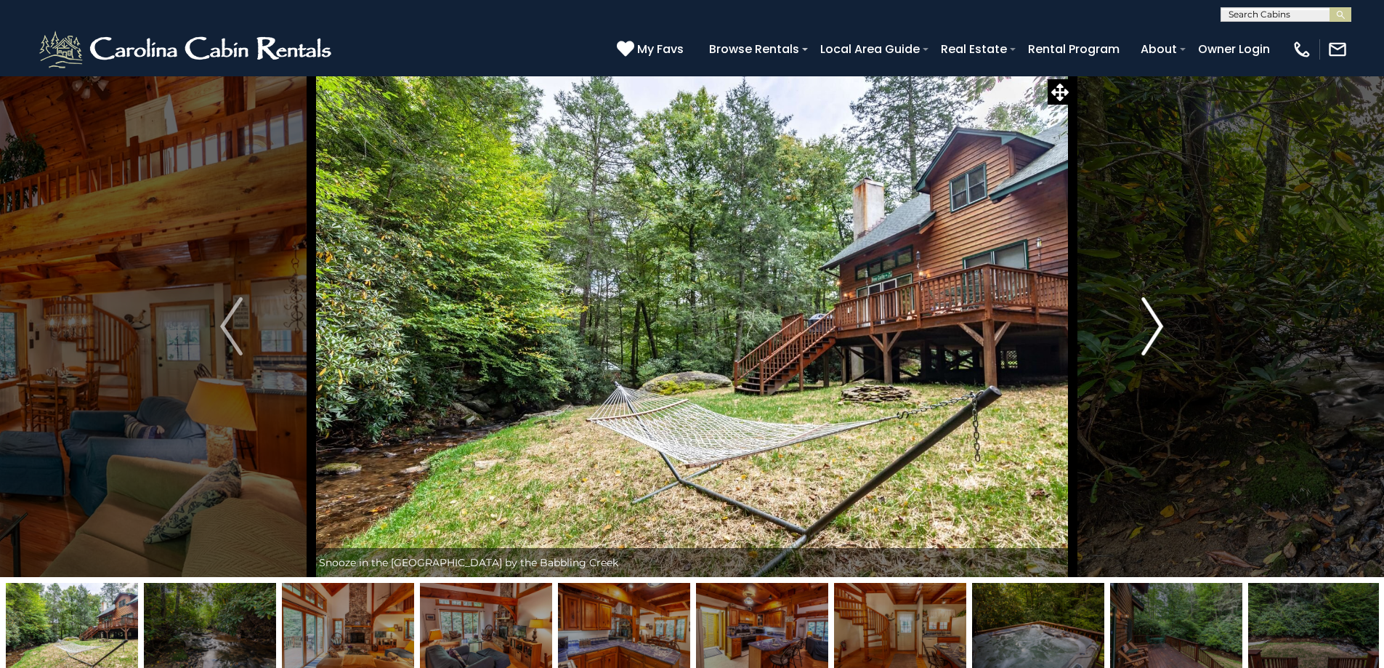
click at [1137, 323] on button "Next" at bounding box center [1152, 326] width 160 height 501
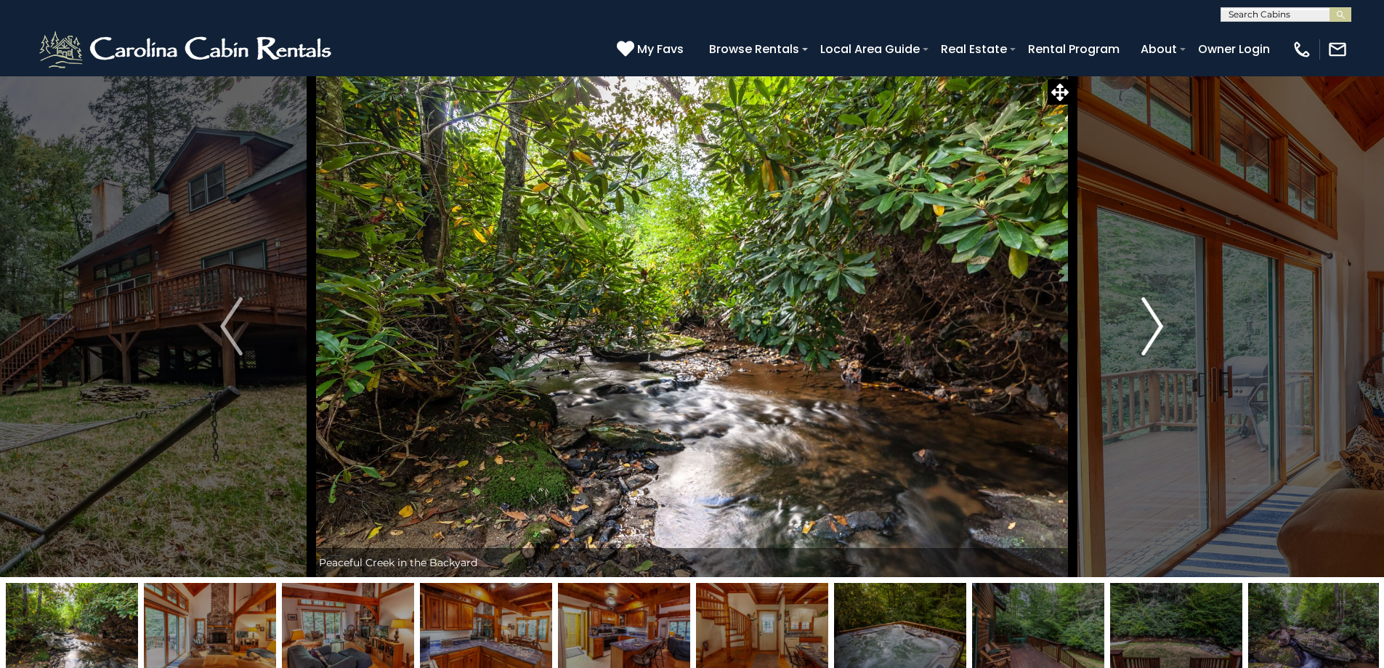
click at [1137, 323] on button "Next" at bounding box center [1152, 326] width 160 height 501
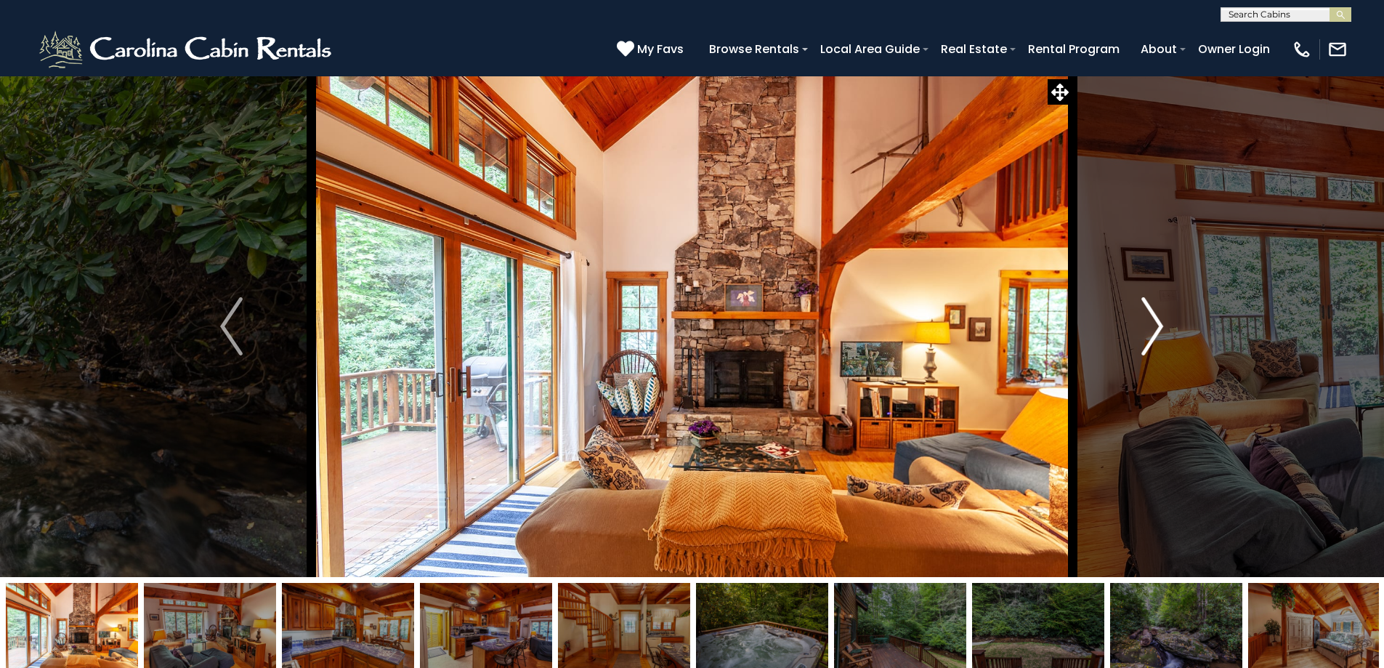
click at [1137, 323] on button "Next" at bounding box center [1152, 326] width 160 height 501
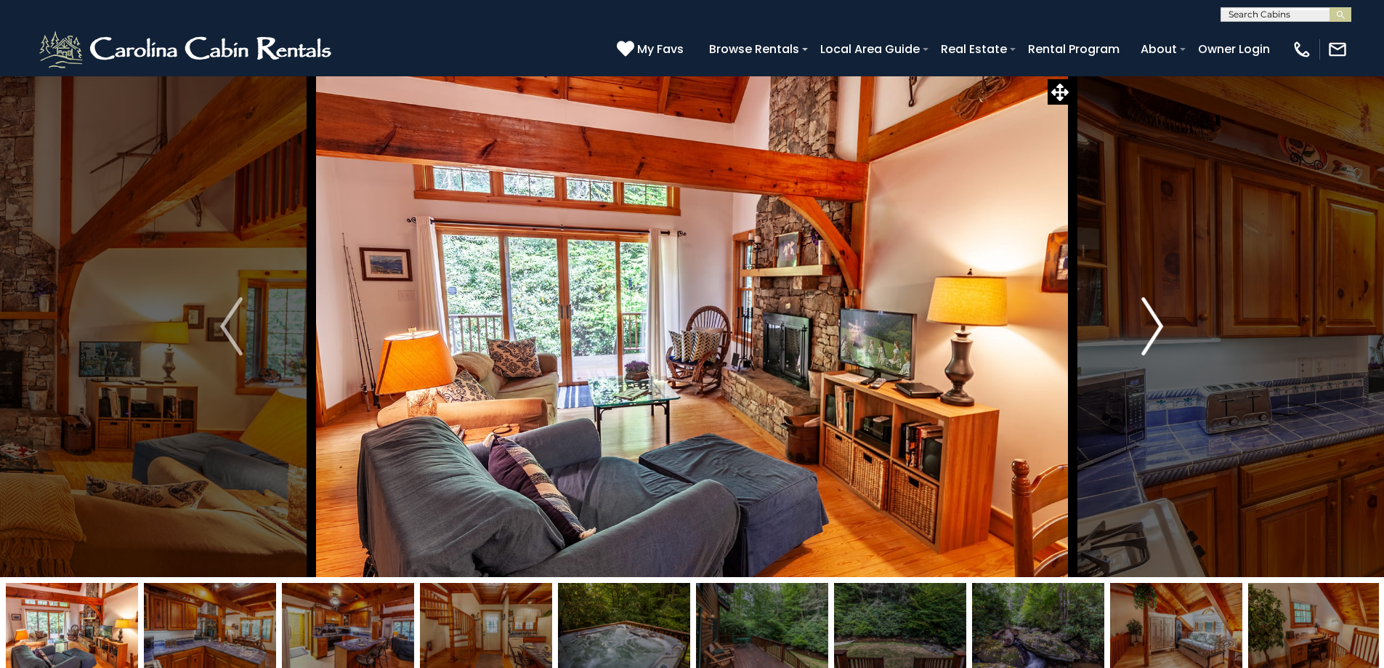
click at [1137, 323] on button "Next" at bounding box center [1152, 326] width 160 height 501
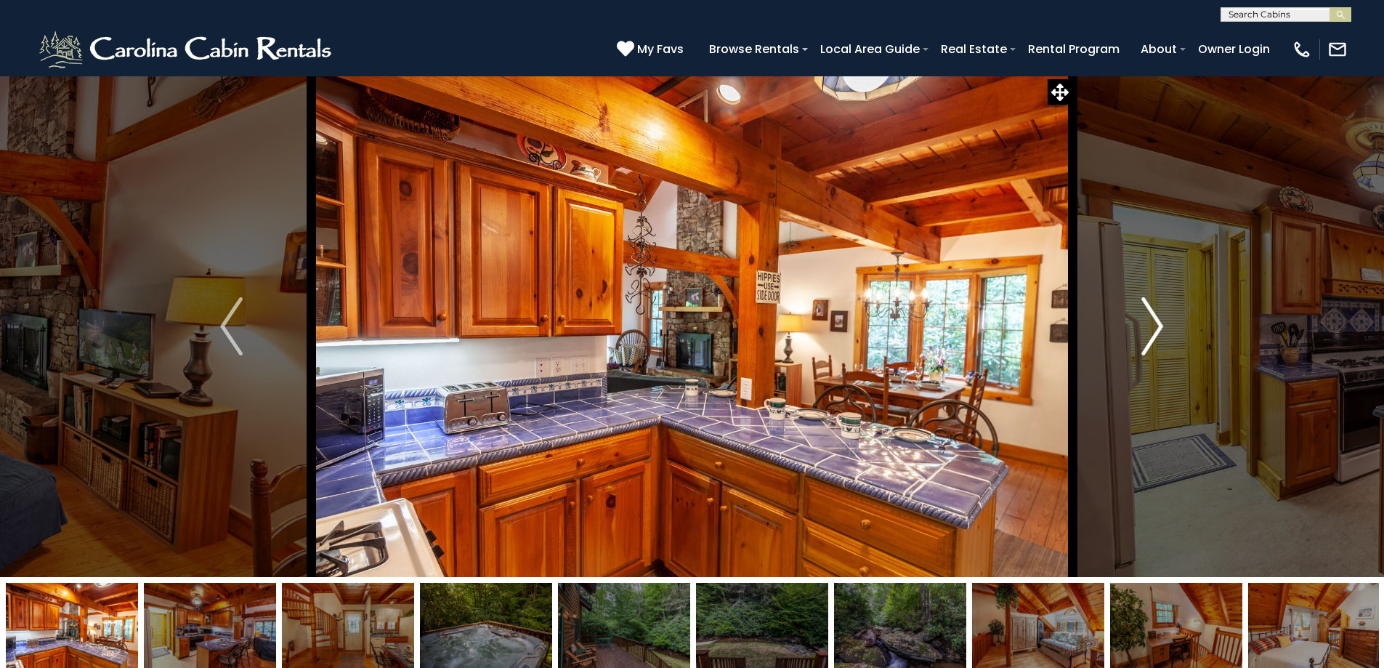
click at [1137, 323] on button "Next" at bounding box center [1152, 326] width 160 height 501
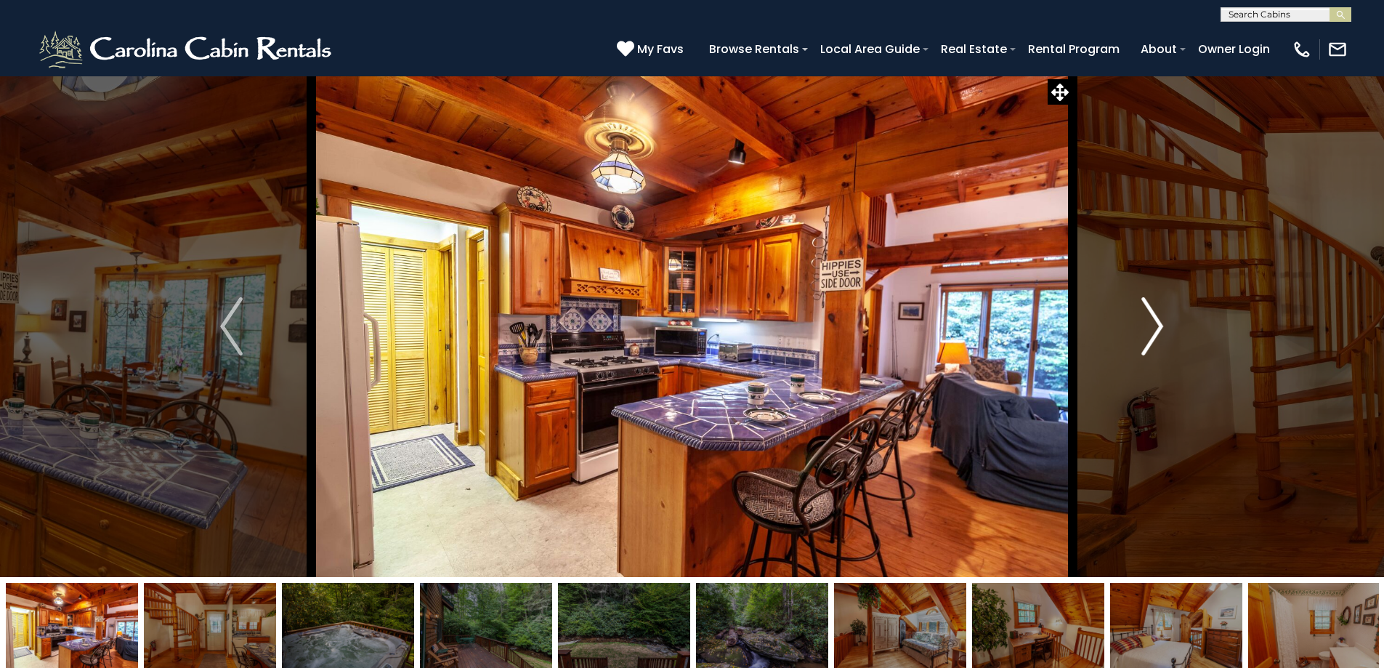
click at [1137, 323] on button "Next" at bounding box center [1152, 326] width 160 height 501
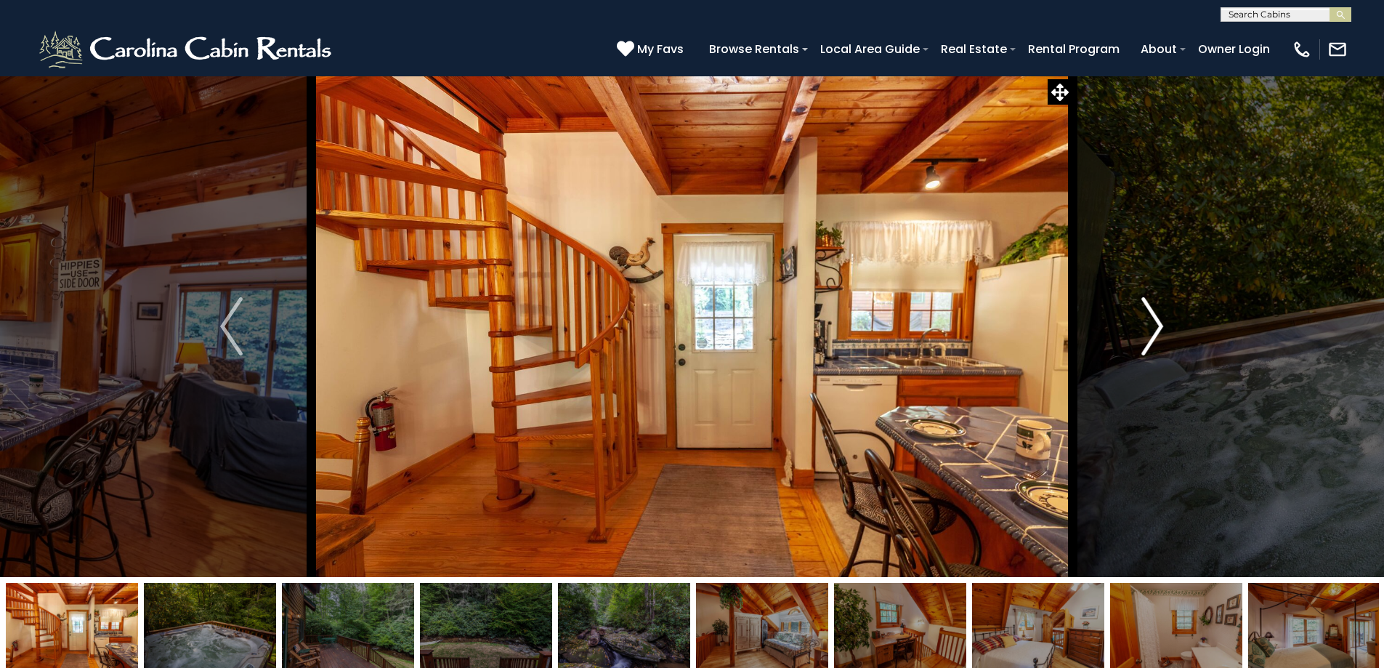
click at [1137, 323] on button "Next" at bounding box center [1152, 326] width 160 height 501
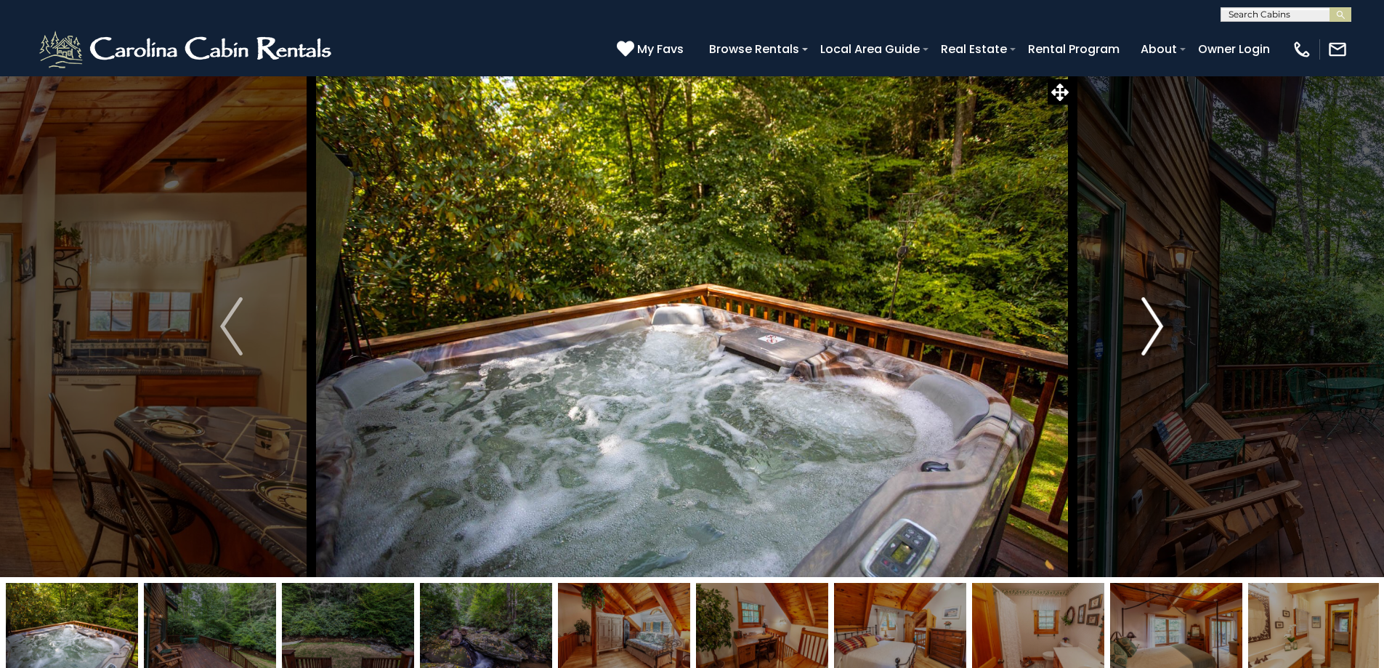
click at [1137, 323] on button "Next" at bounding box center [1152, 326] width 160 height 501
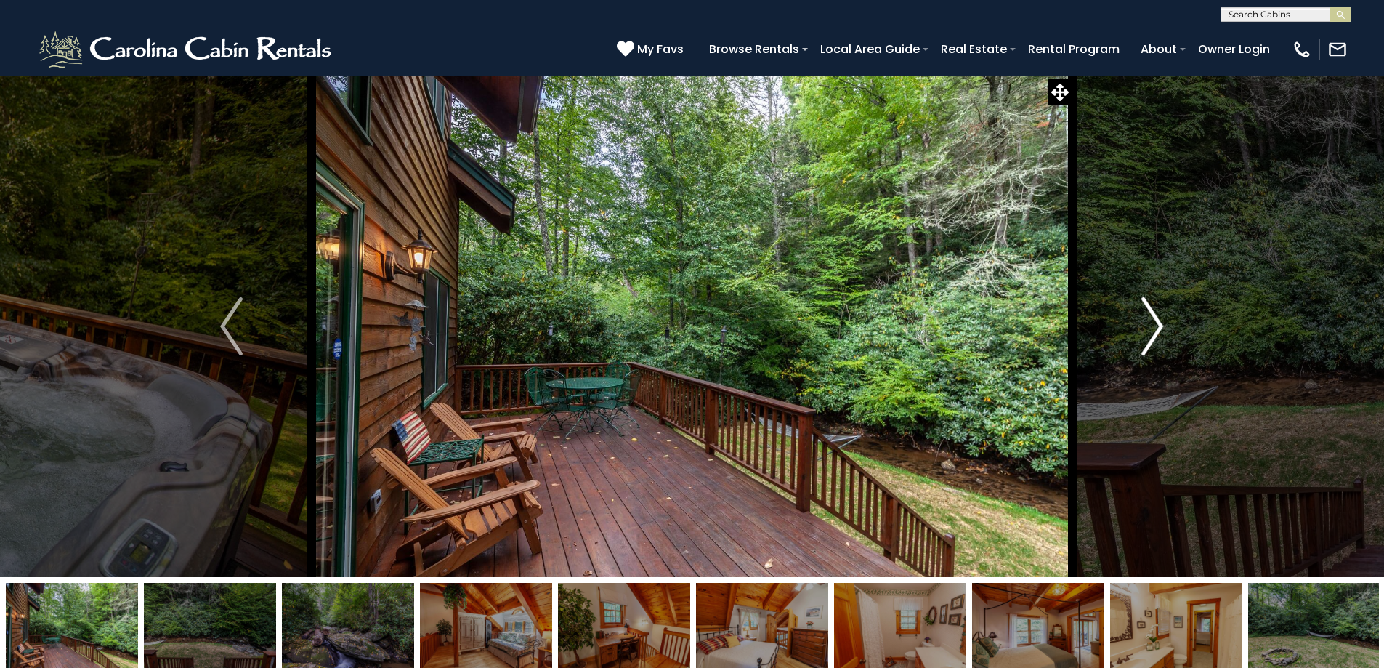
click at [1137, 323] on button "Next" at bounding box center [1152, 326] width 160 height 501
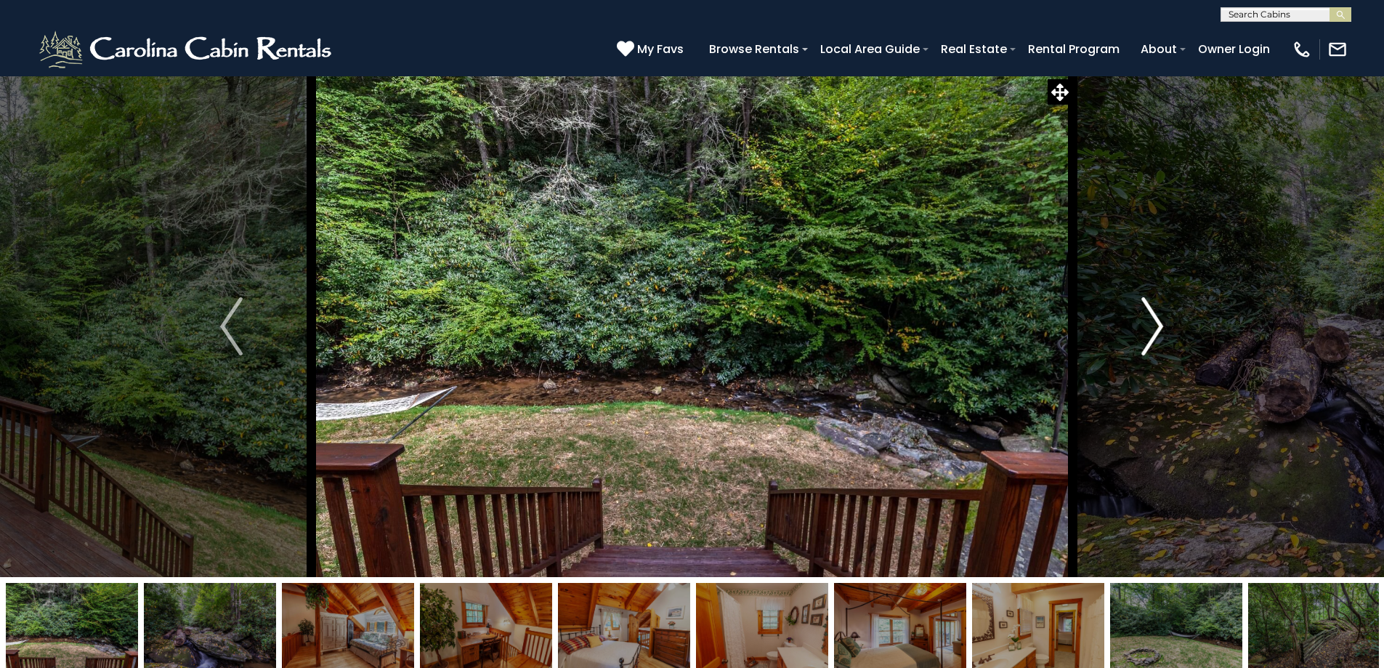
click at [1137, 323] on button "Next" at bounding box center [1152, 326] width 160 height 501
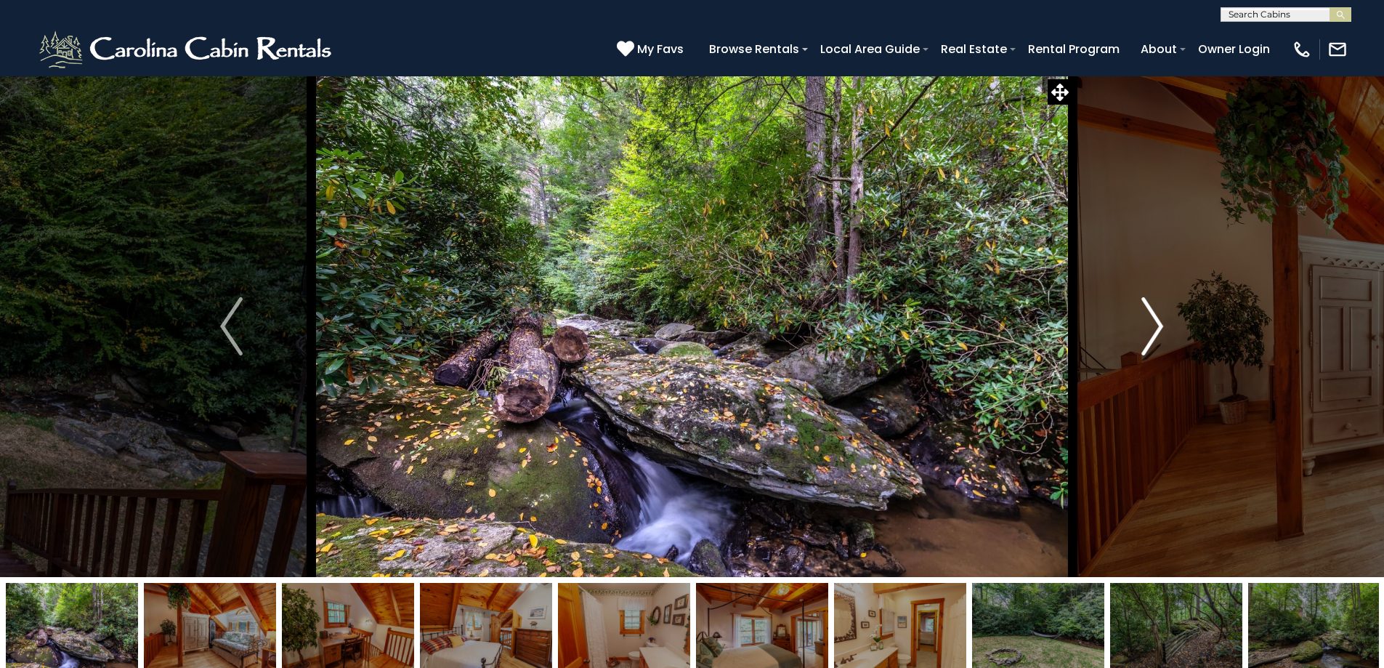
click at [1138, 323] on button "Next" at bounding box center [1152, 326] width 160 height 501
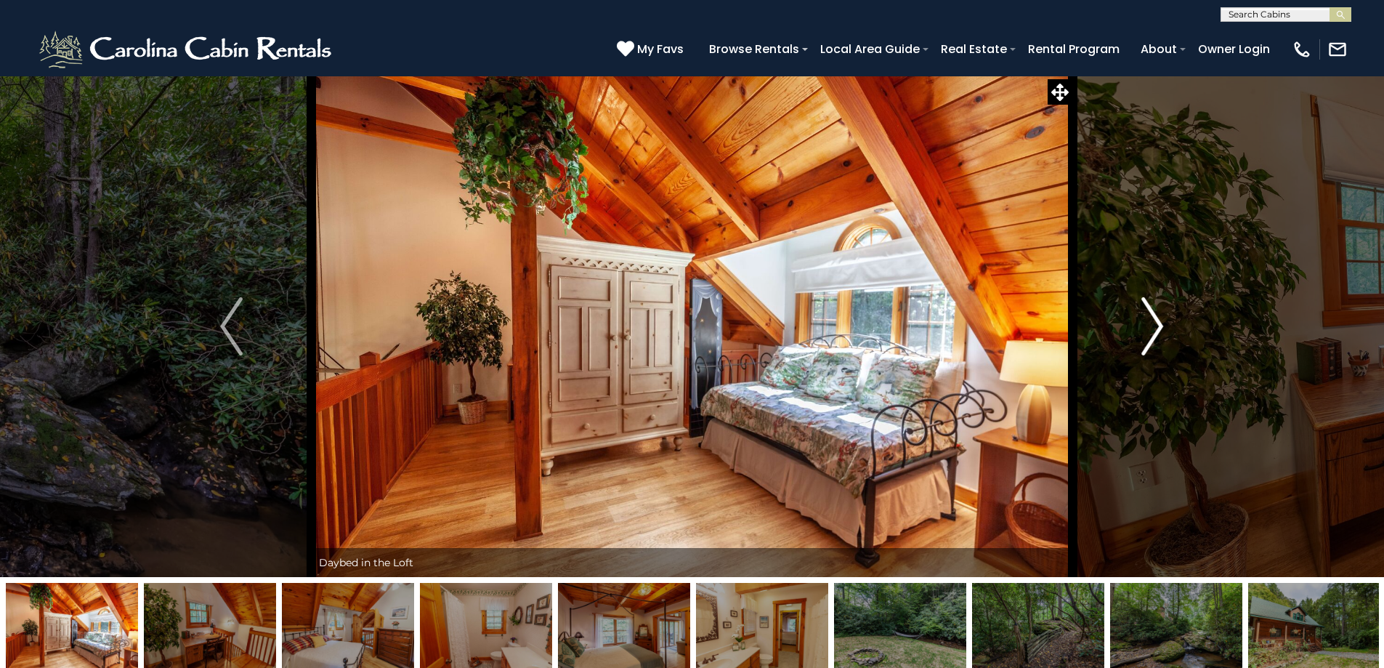
click at [1138, 323] on button "Next" at bounding box center [1152, 326] width 160 height 501
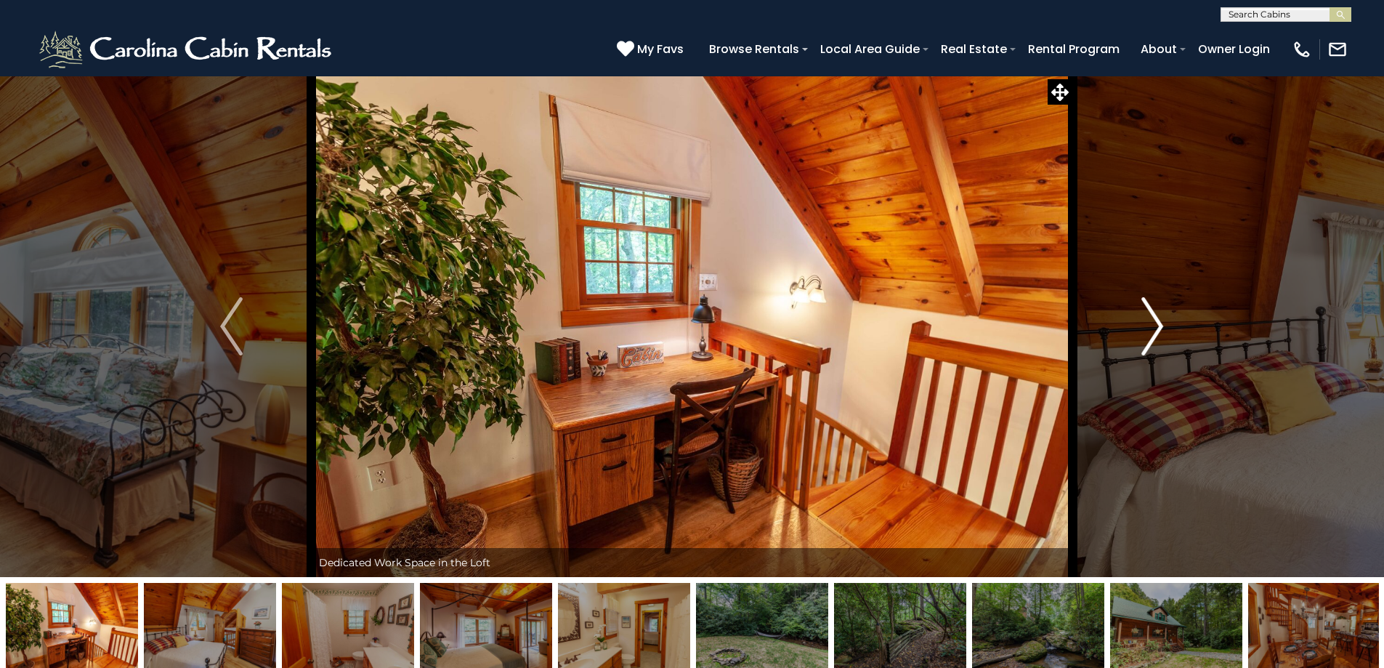
click at [1139, 323] on button "Next" at bounding box center [1152, 326] width 160 height 501
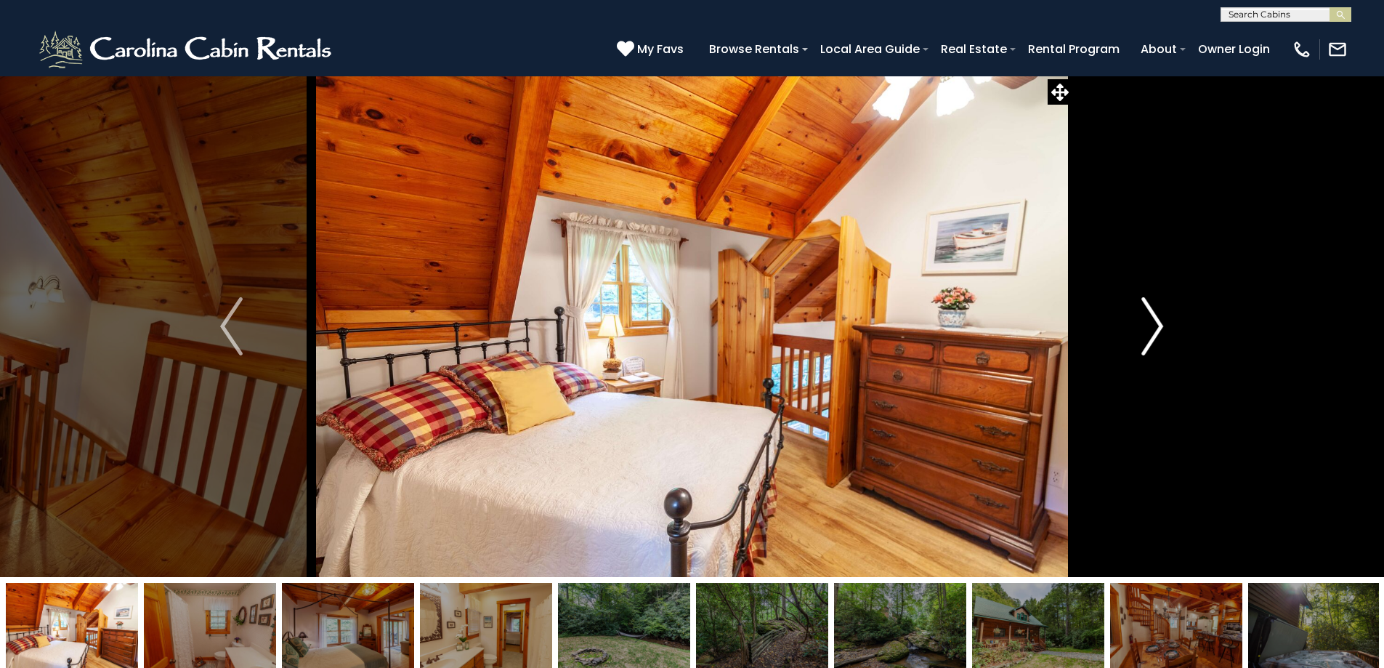
click at [1139, 323] on button "Next" at bounding box center [1152, 326] width 160 height 501
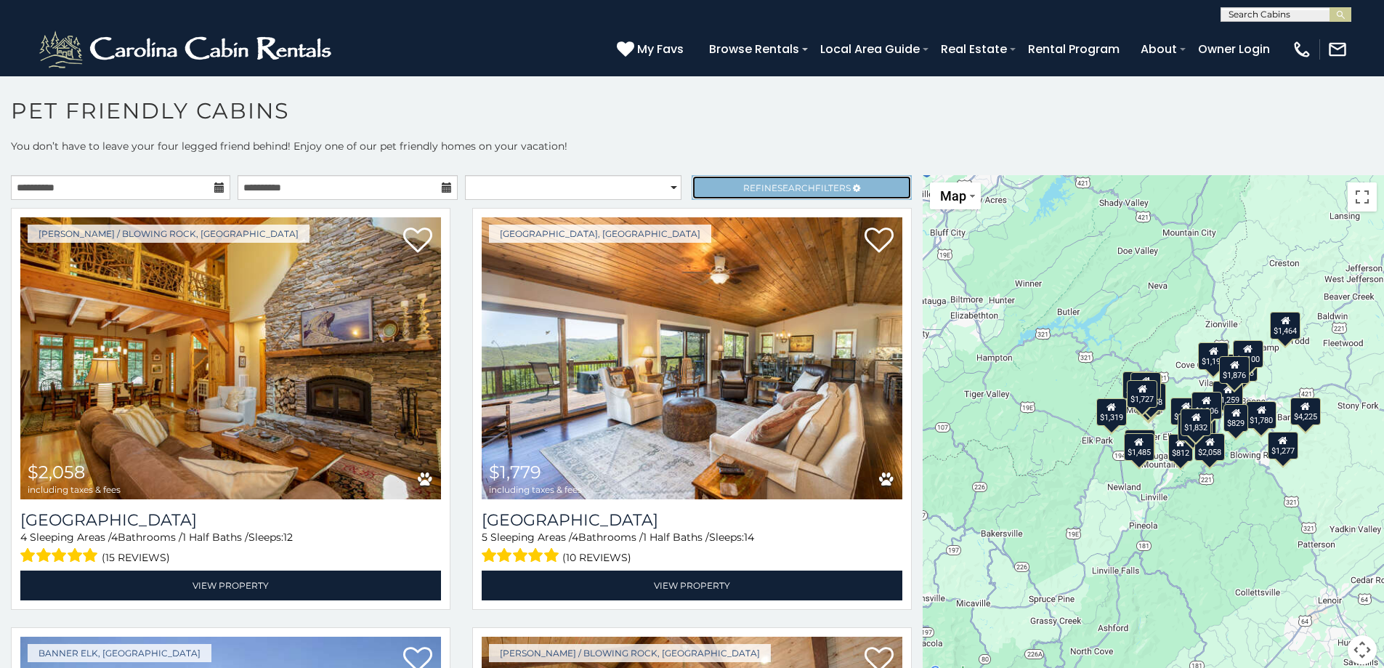
click at [796, 192] on span "Search" at bounding box center [796, 187] width 38 height 11
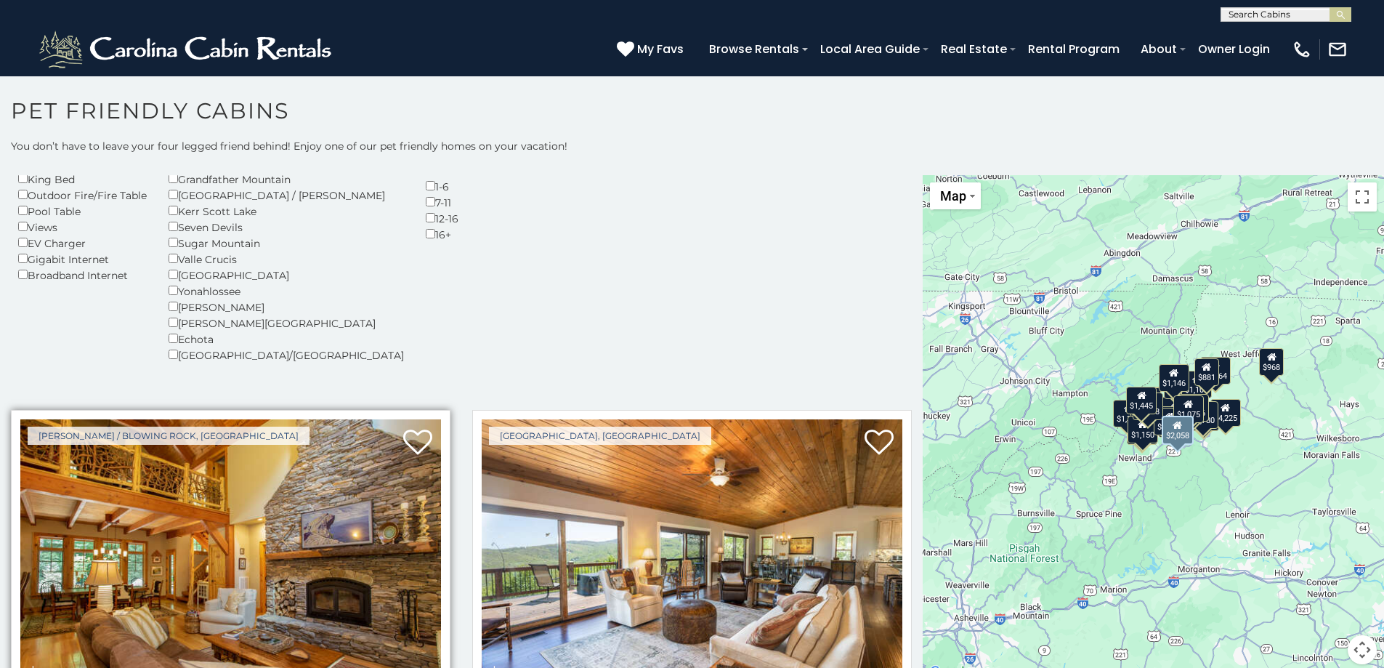
scroll to position [73, 0]
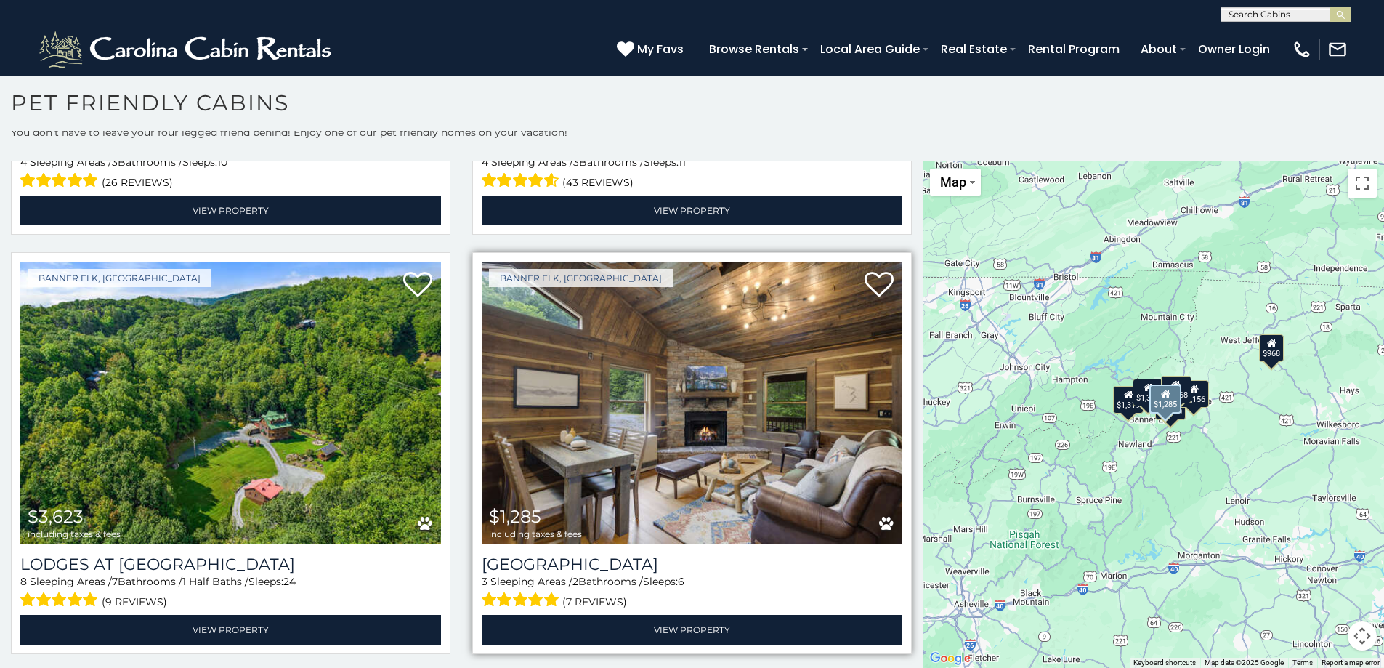
scroll to position [1586, 0]
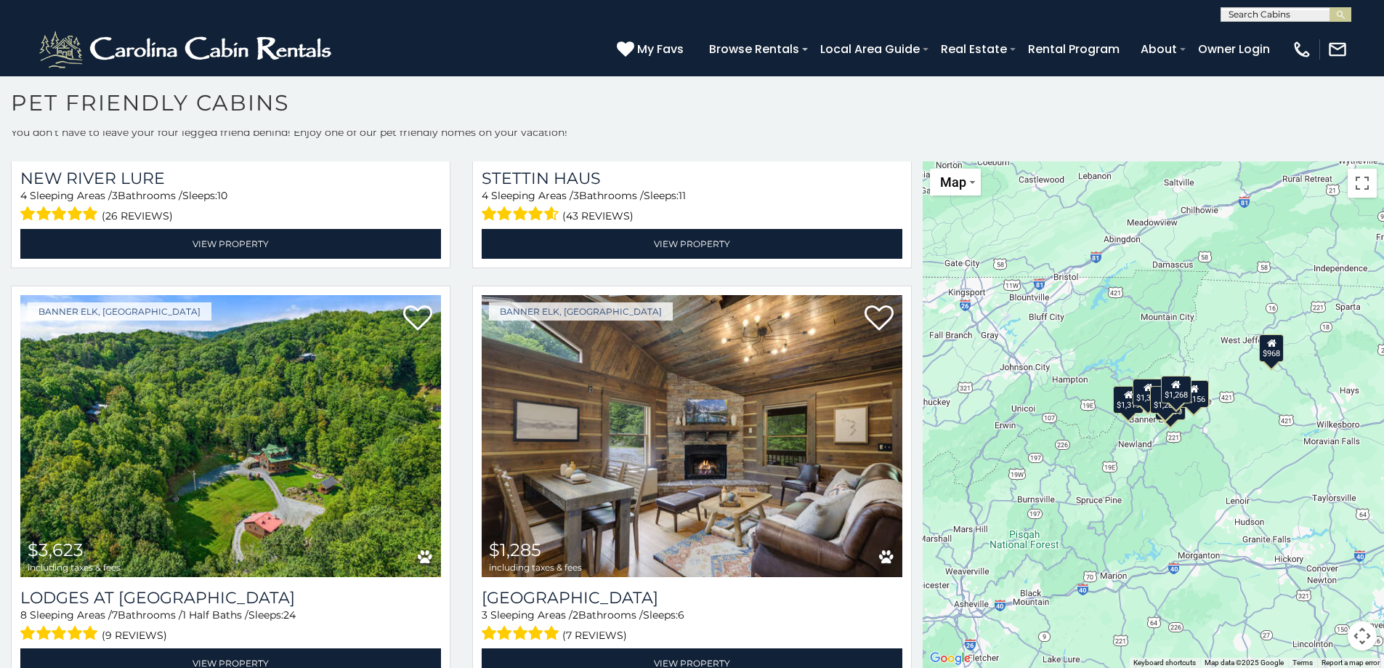
click at [1267, 354] on div "$968" at bounding box center [1271, 347] width 25 height 28
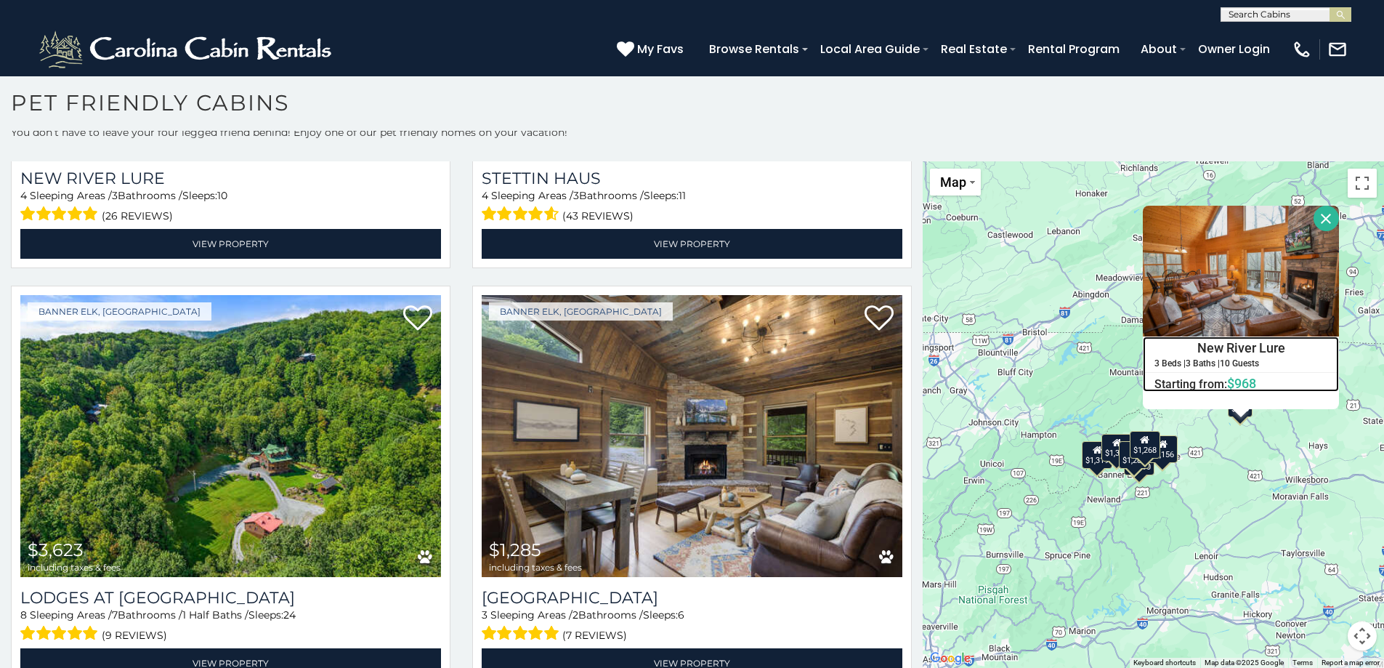
click at [1260, 346] on h4 "New River Lure" at bounding box center [1240, 348] width 195 height 22
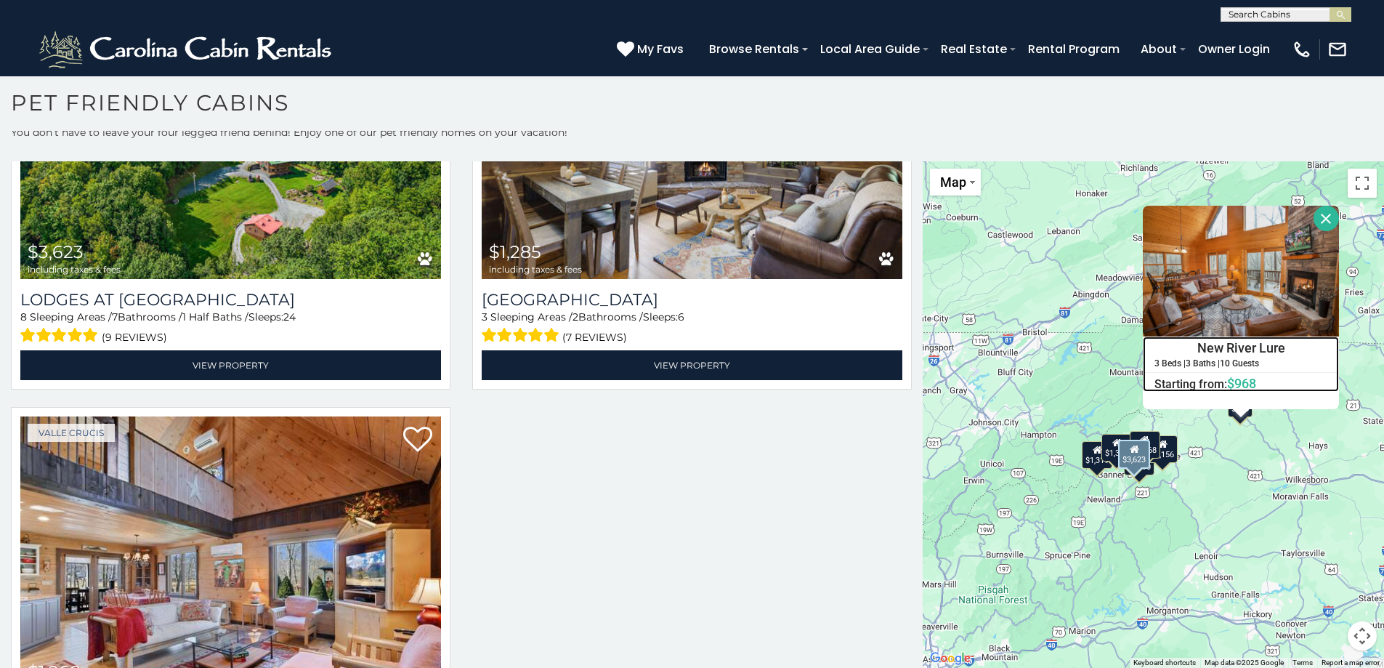
scroll to position [2021, 0]
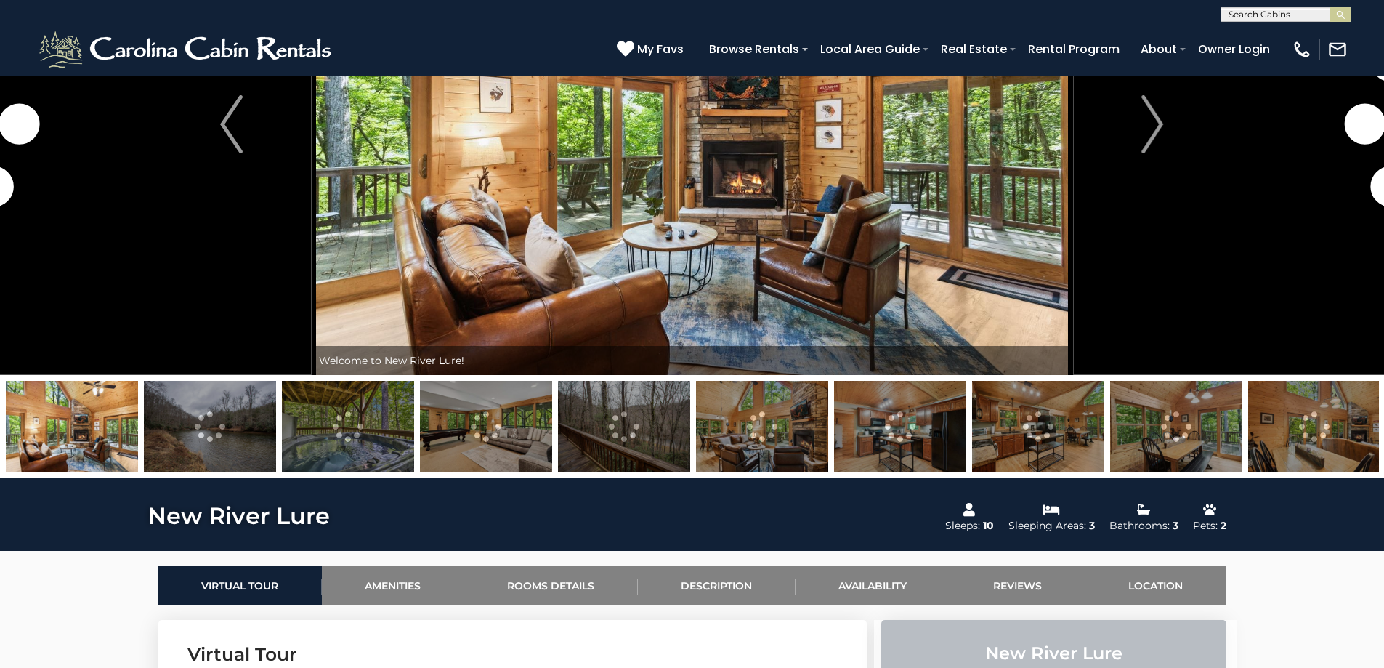
scroll to position [218, 0]
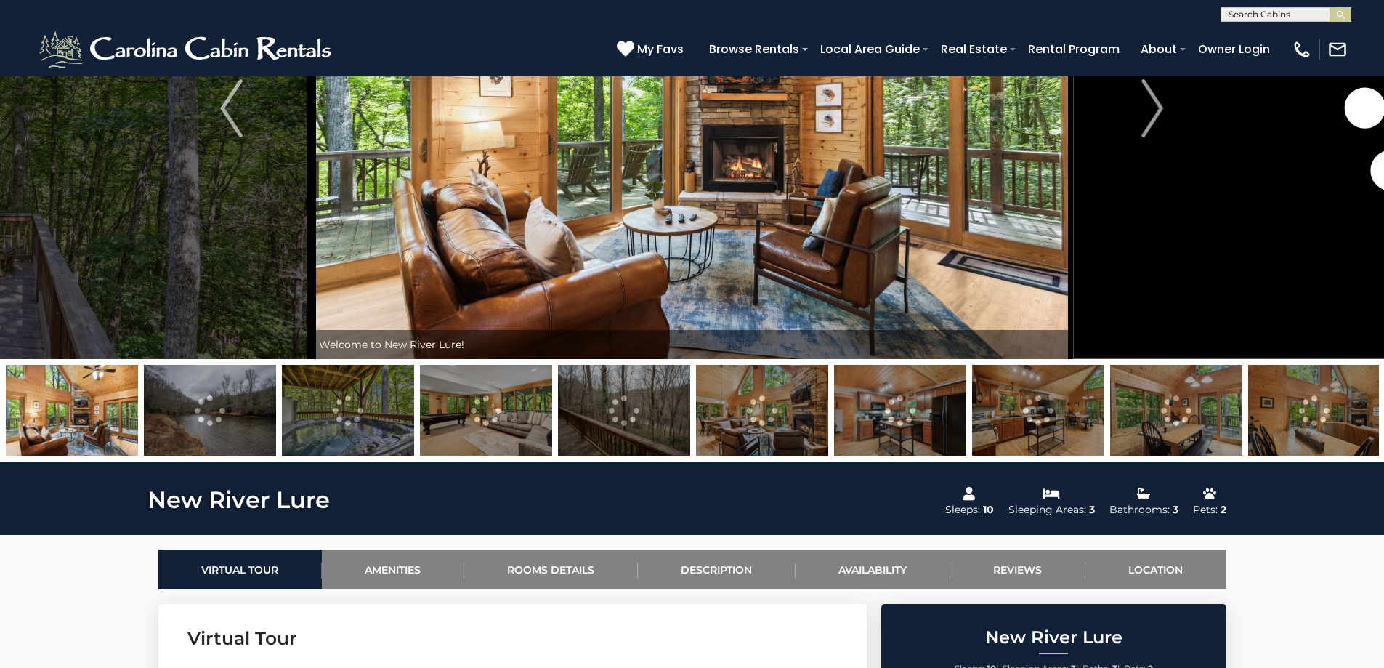
click at [213, 424] on img at bounding box center [210, 410] width 132 height 91
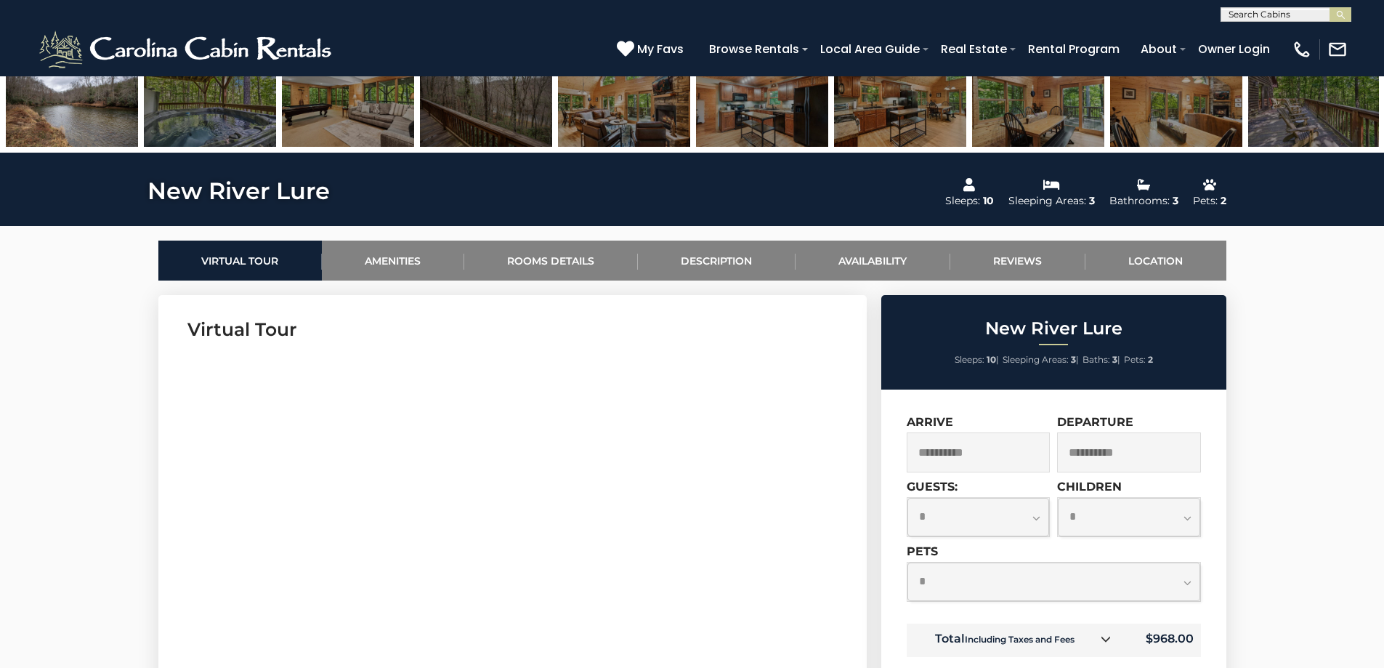
scroll to position [654, 0]
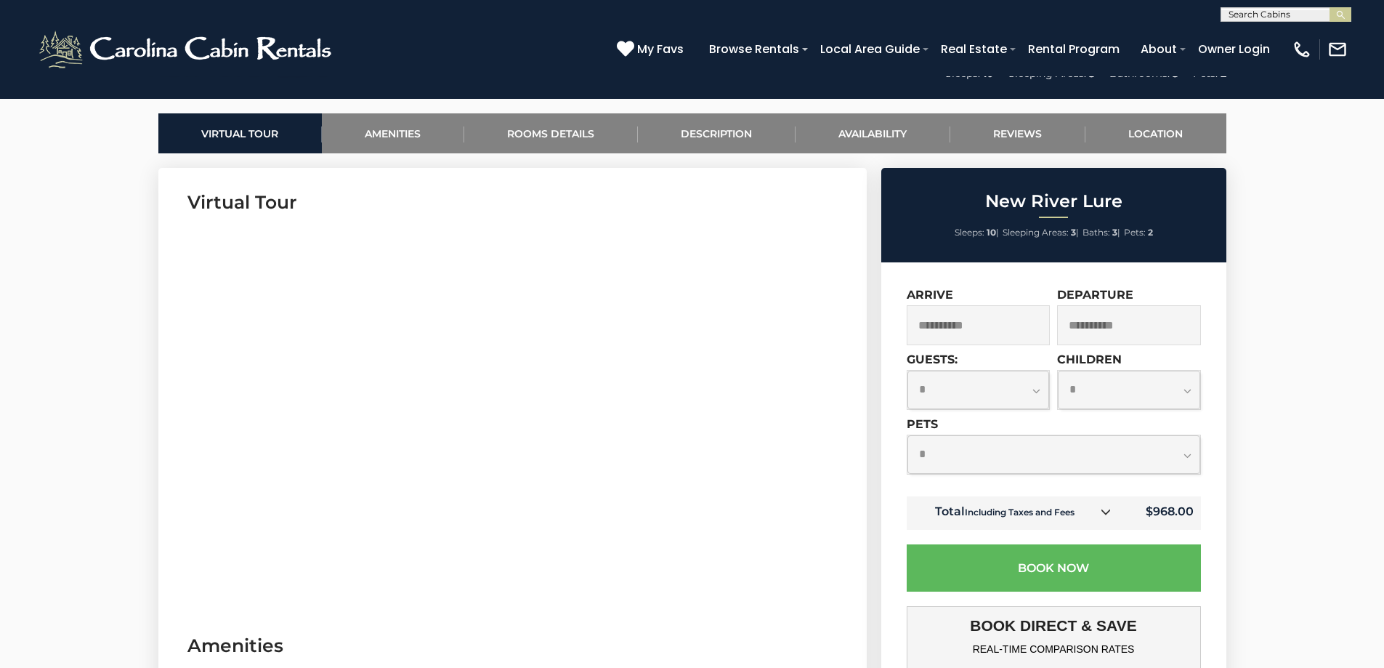
click at [1035, 387] on select "**********" at bounding box center [978, 389] width 142 height 38
select select "*"
click at [907, 370] on select "**********" at bounding box center [978, 389] width 142 height 38
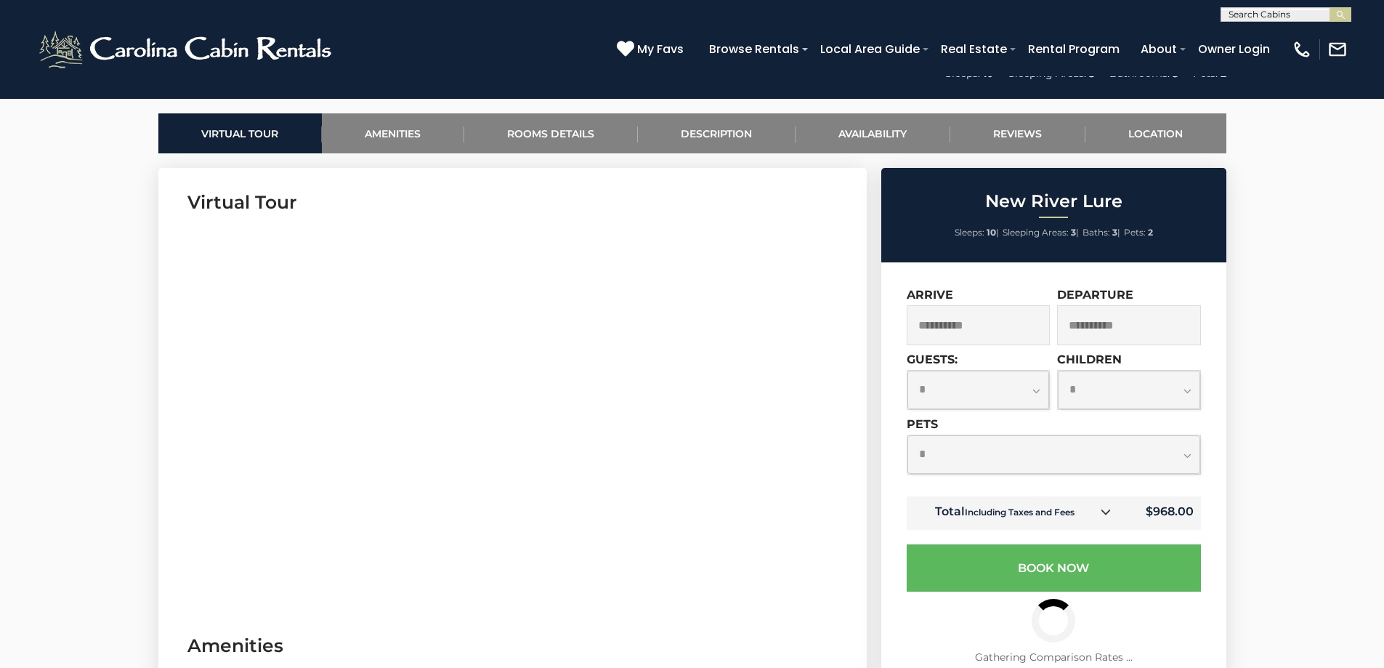
click at [1184, 455] on select "**********" at bounding box center [1053, 454] width 293 height 38
select select "*"
click at [907, 435] on select "**********" at bounding box center [1053, 454] width 293 height 38
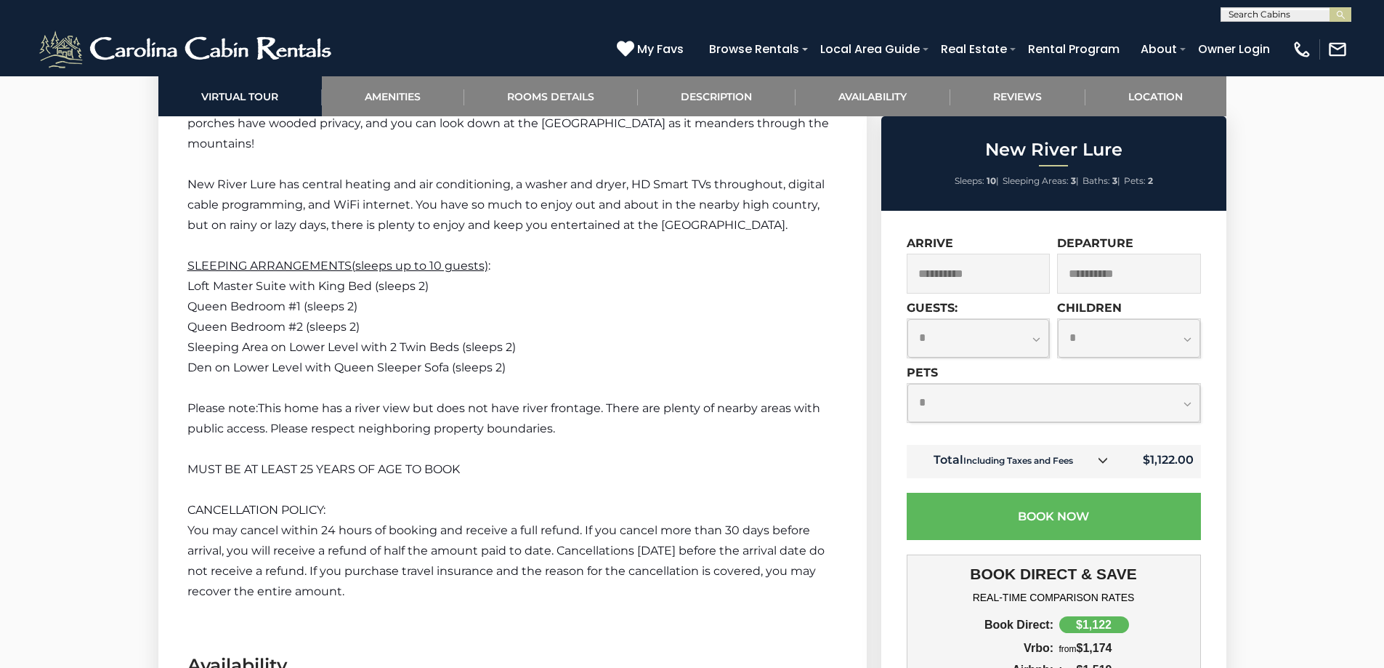
scroll to position [3196, 0]
